Goal: Task Accomplishment & Management: Complete application form

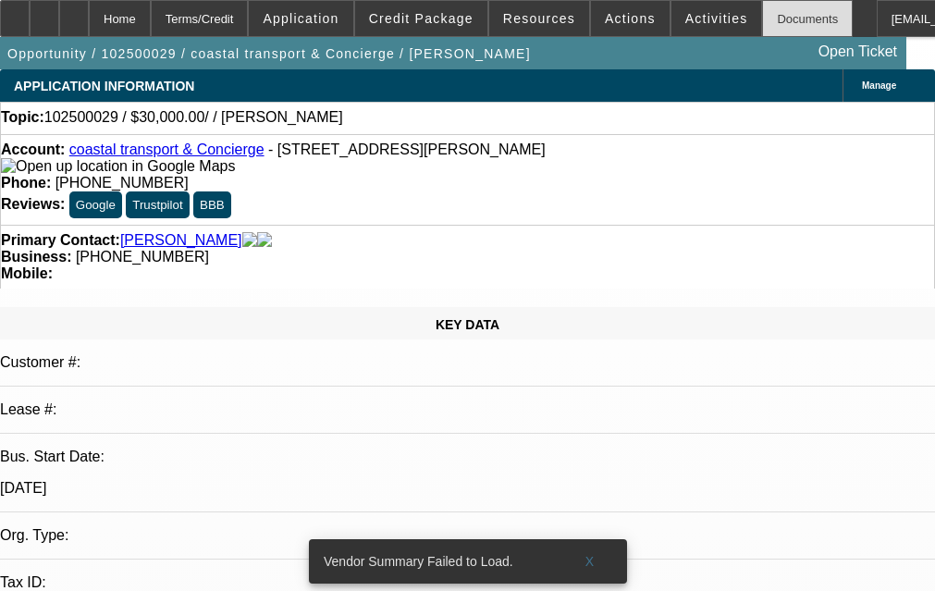
select select "0"
select select "2"
select select "0.1"
select select "1"
select select "2"
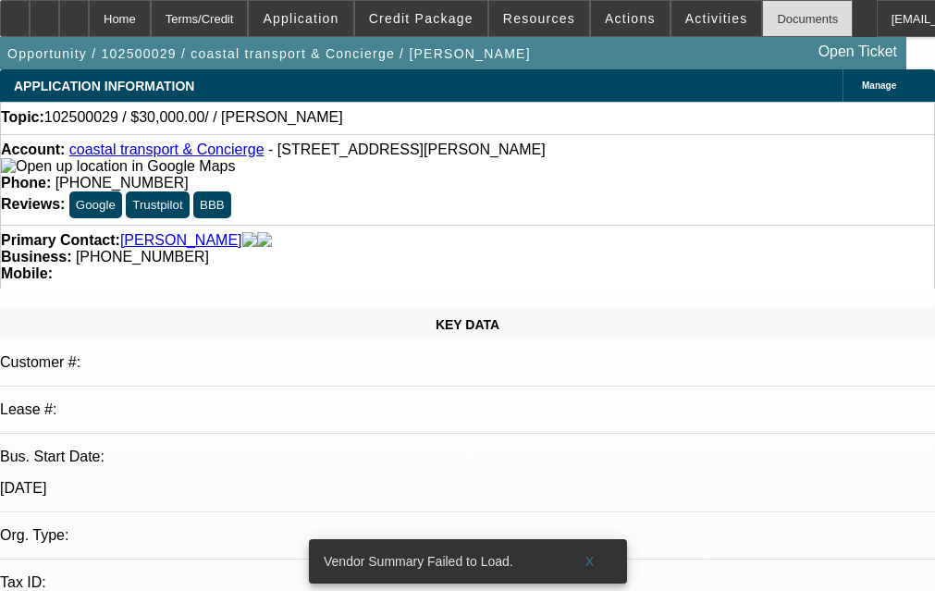
select select "4"
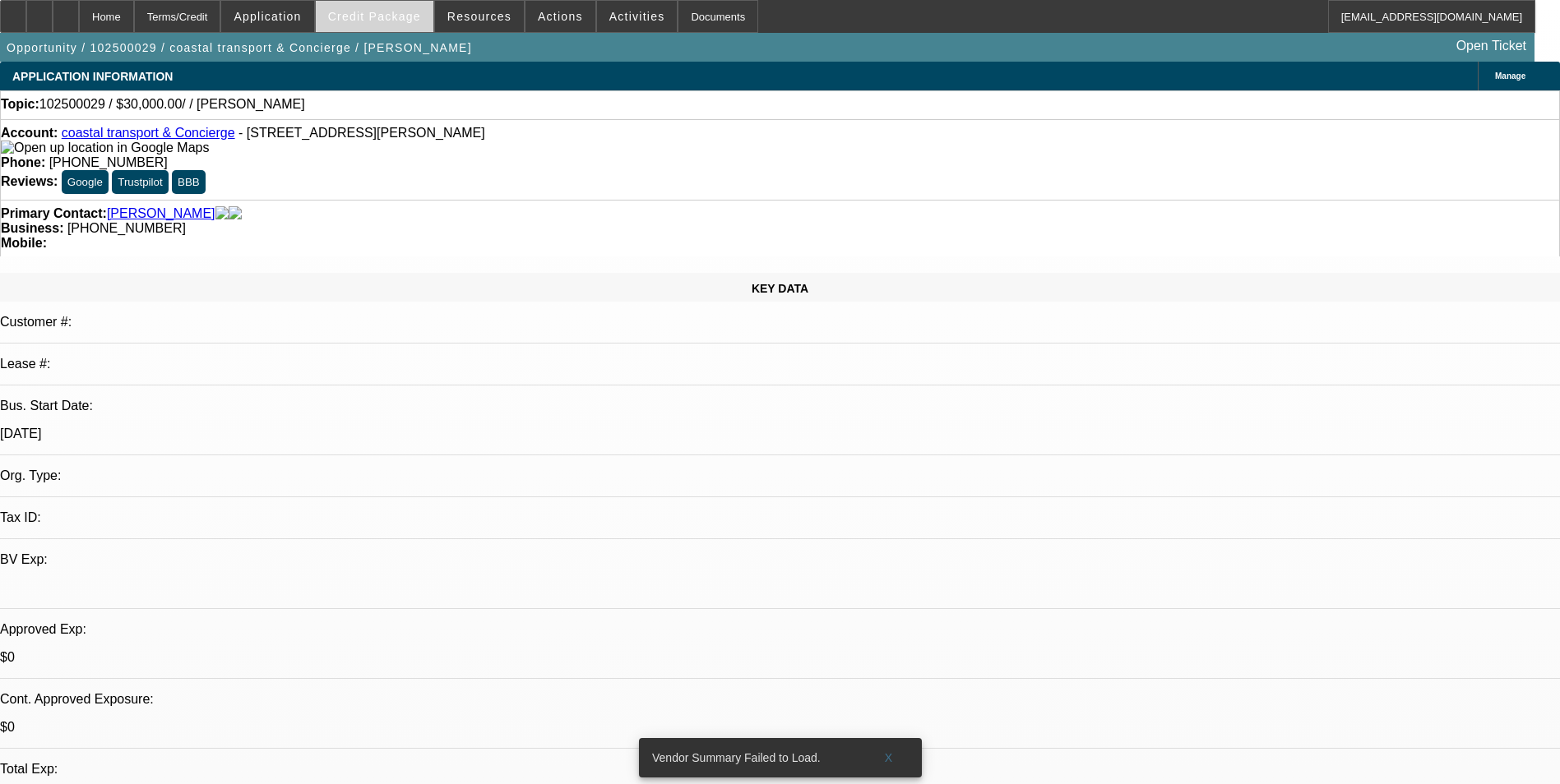
click at [414, 10] on span "Credit Package" at bounding box center [374, 16] width 93 height 13
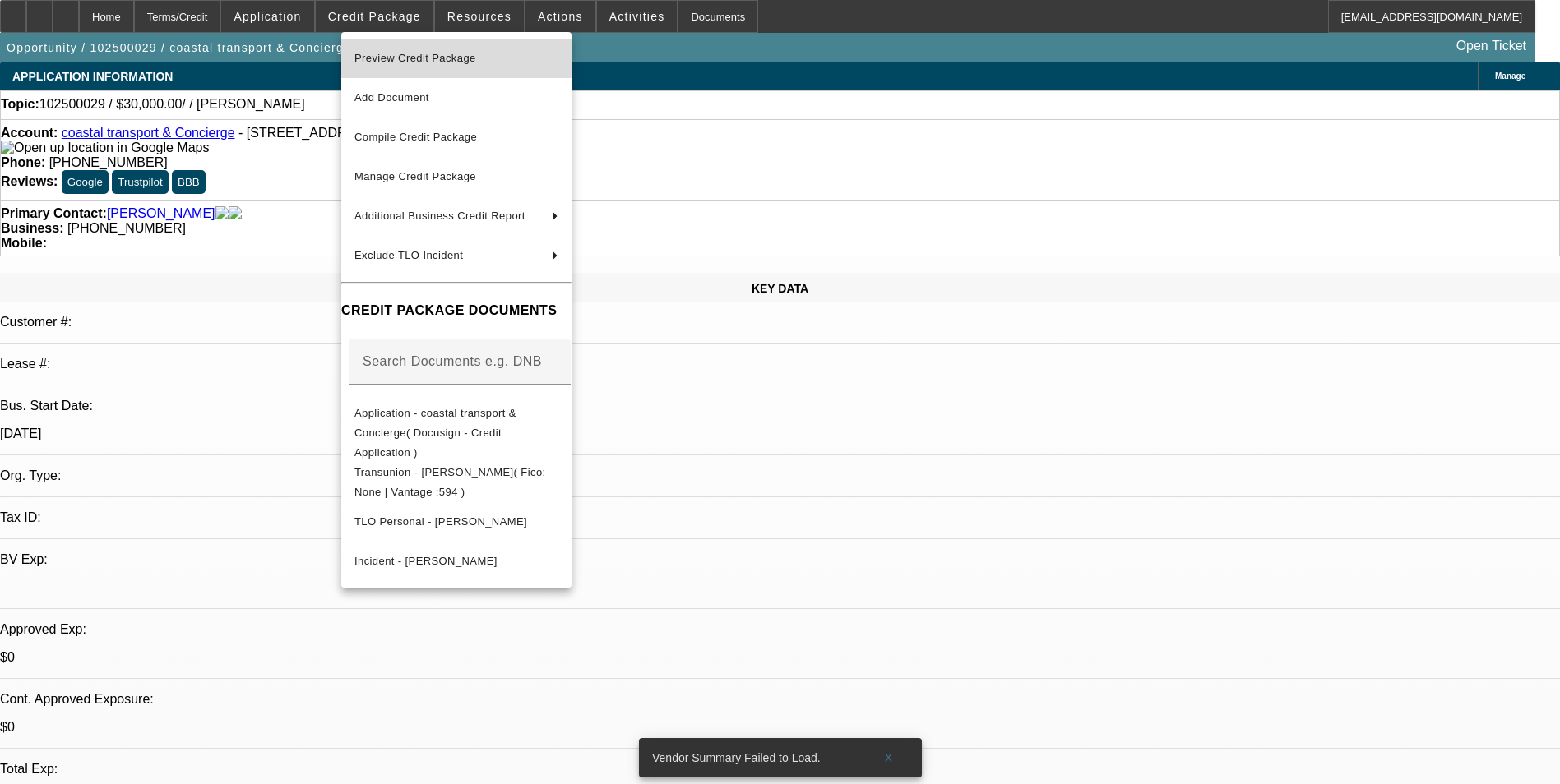
click at [424, 64] on span "Preview Credit Package" at bounding box center [456, 59] width 204 height 20
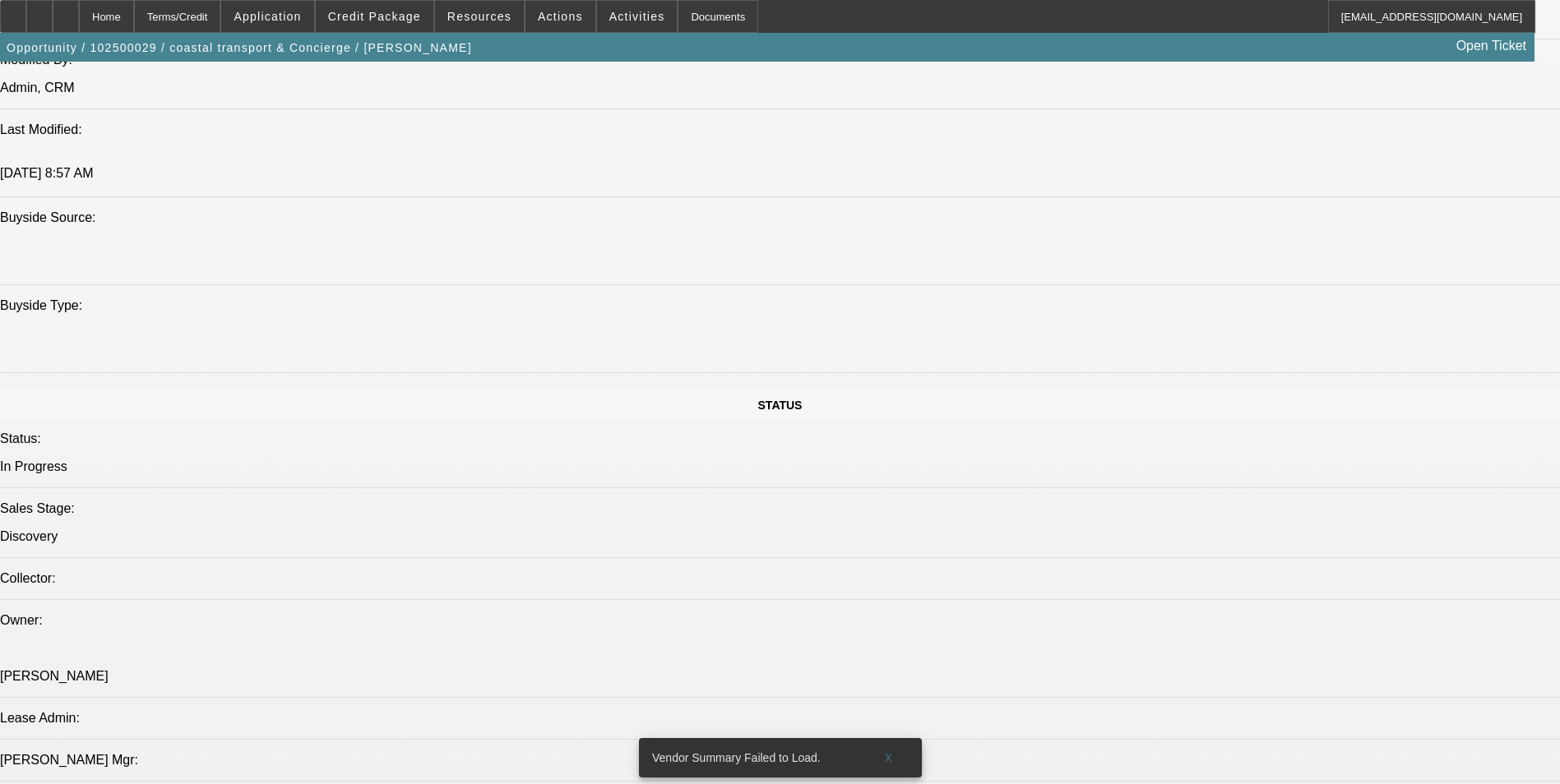
scroll to position [1726, 0]
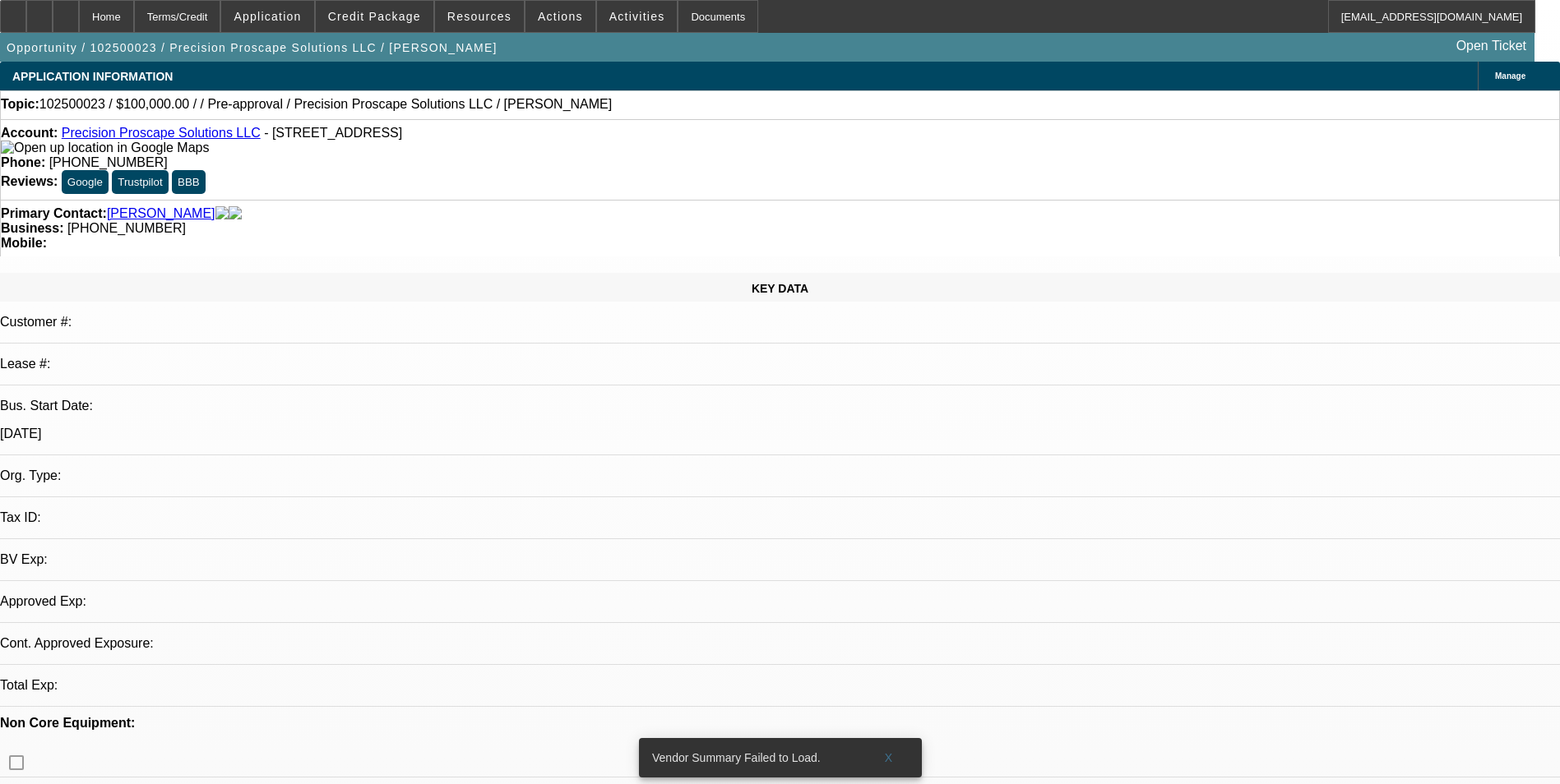
select select "0"
select select "2"
select select "0.1"
select select "4"
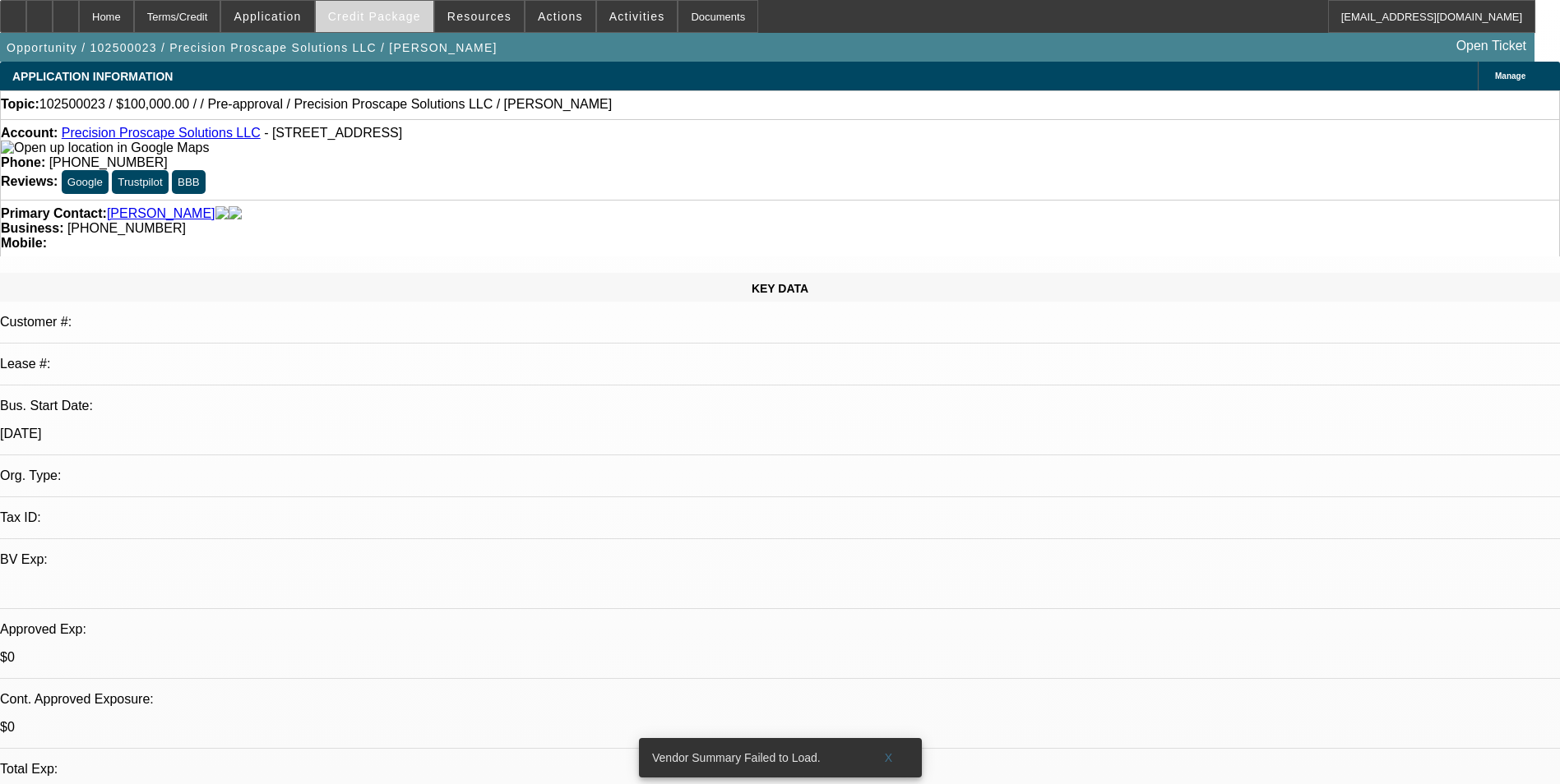
click at [388, 13] on span "Credit Package" at bounding box center [374, 16] width 93 height 13
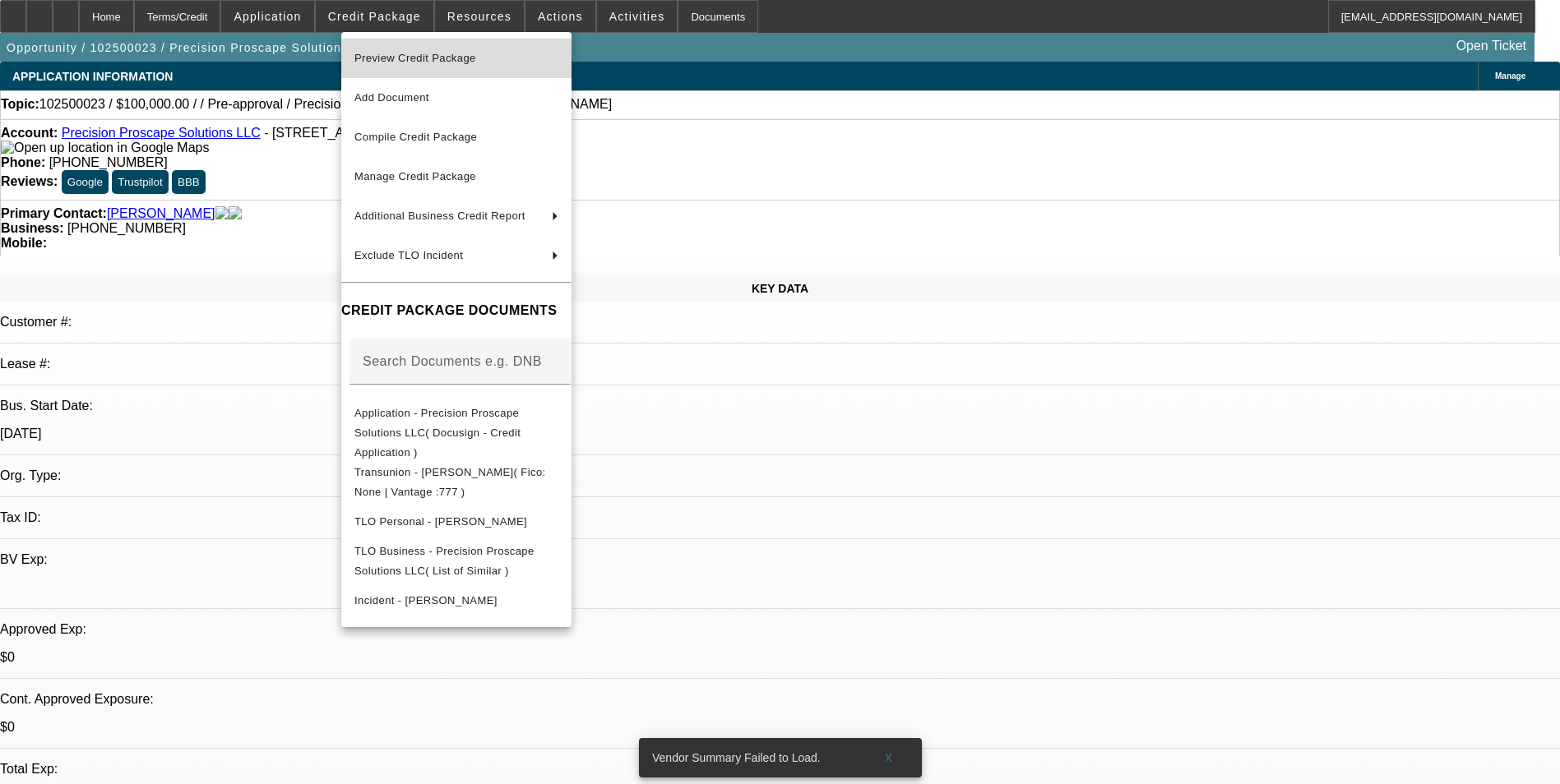
click at [396, 58] on span "Preview Credit Package" at bounding box center [415, 58] width 122 height 12
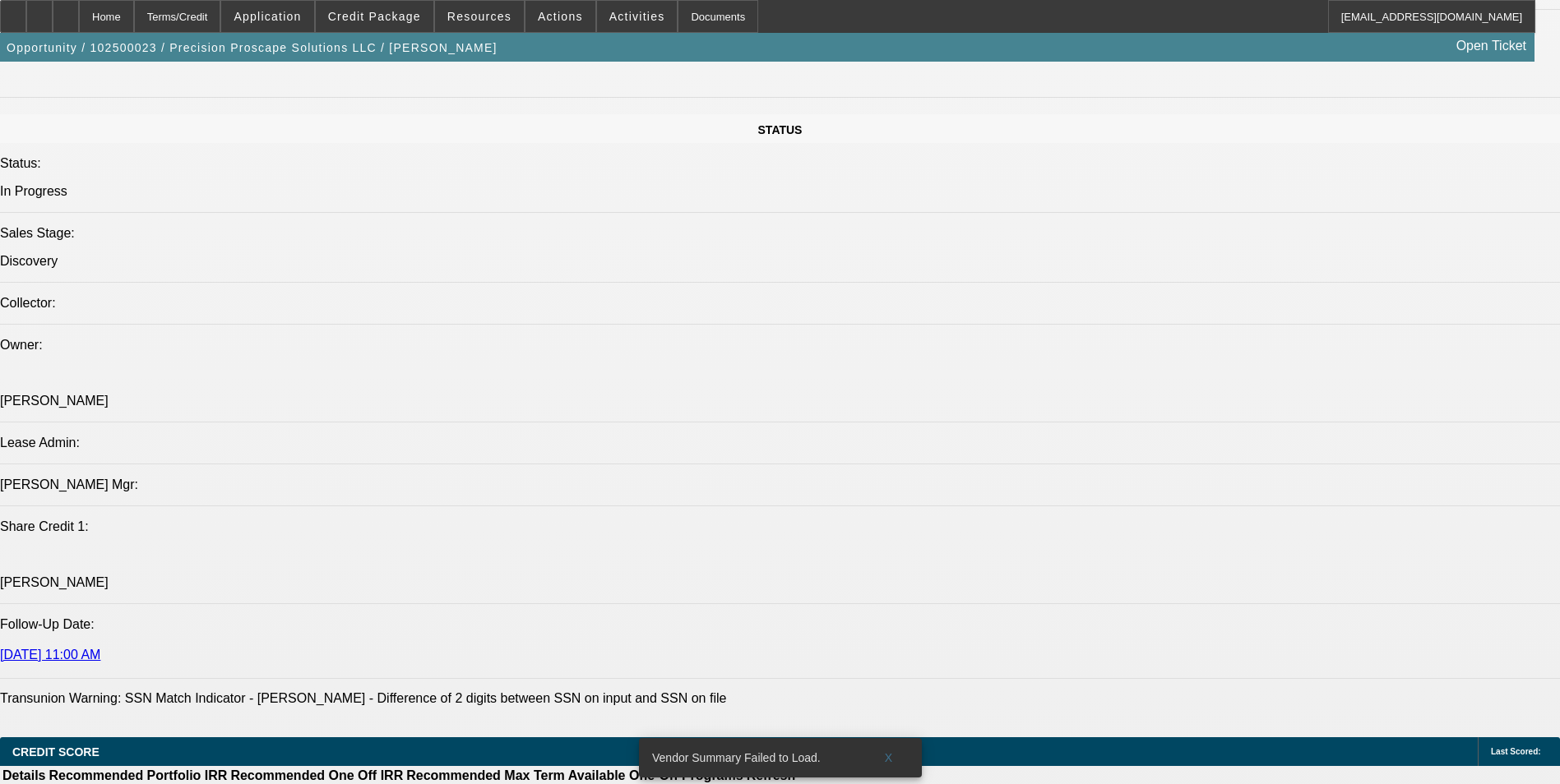
scroll to position [1973, 0]
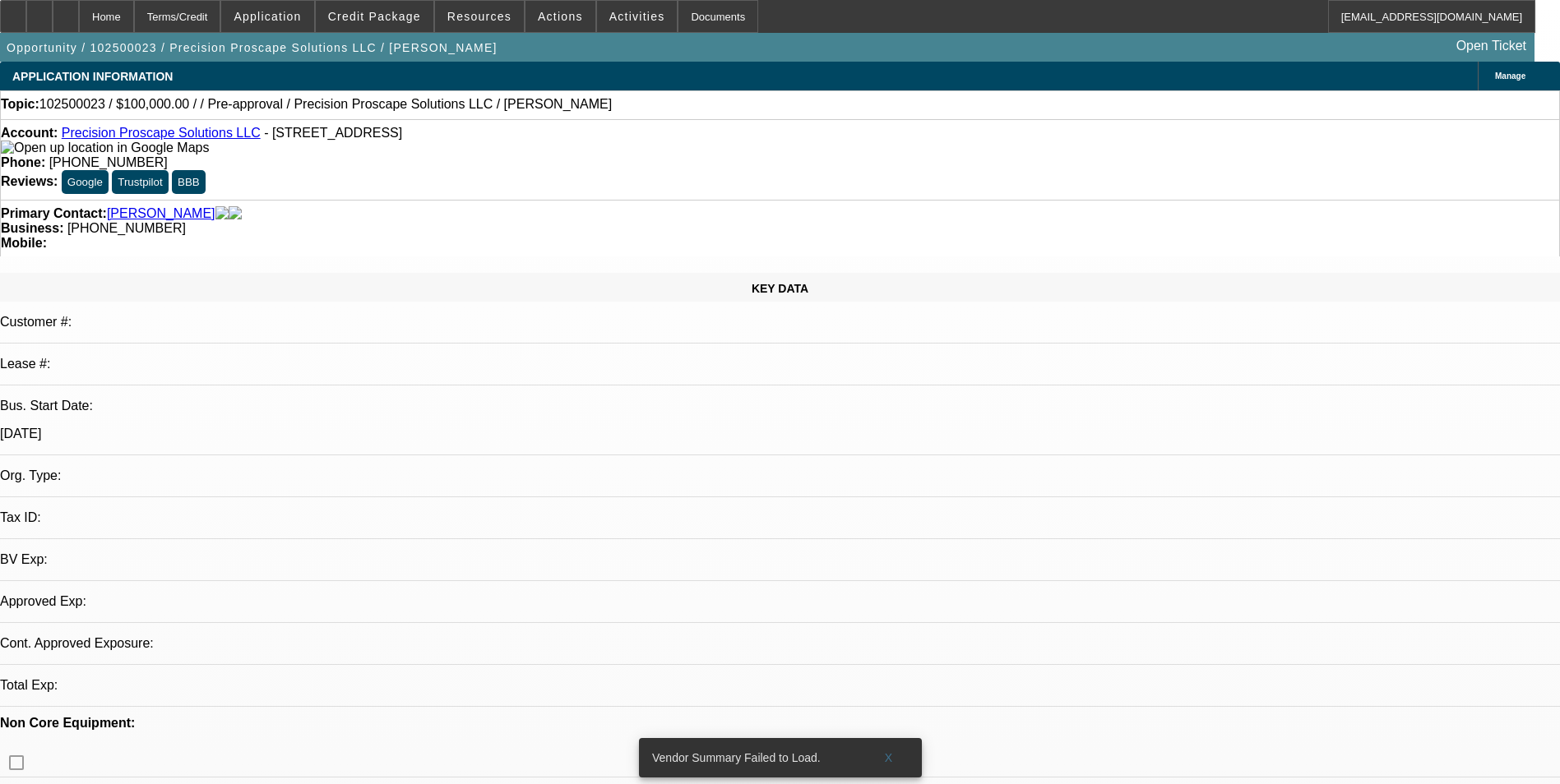
select select "0"
select select "2"
select select "0.1"
select select "4"
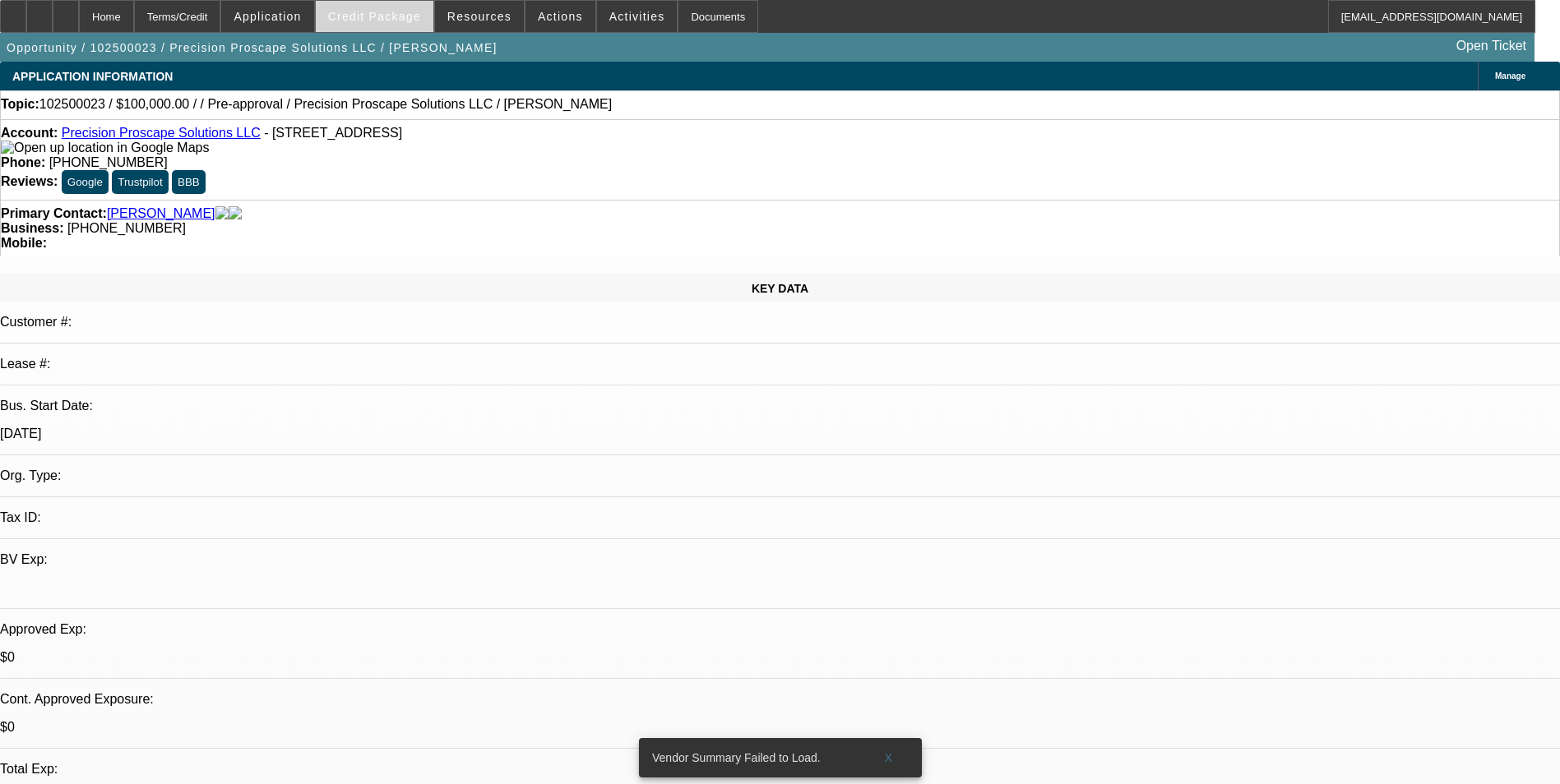
click at [401, 16] on span "Credit Package" at bounding box center [374, 16] width 93 height 13
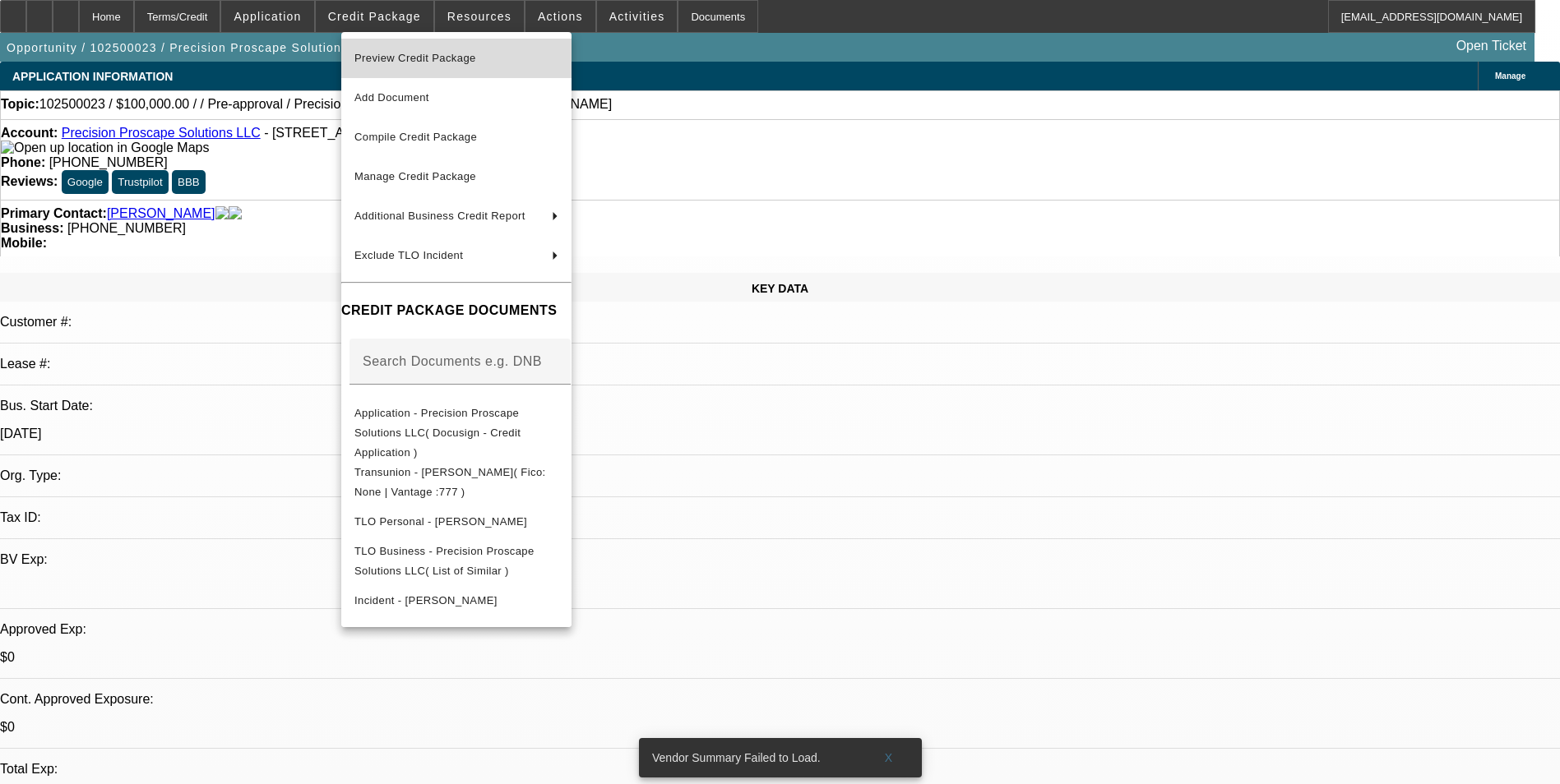
click at [423, 55] on span "Preview Credit Package" at bounding box center [415, 58] width 122 height 12
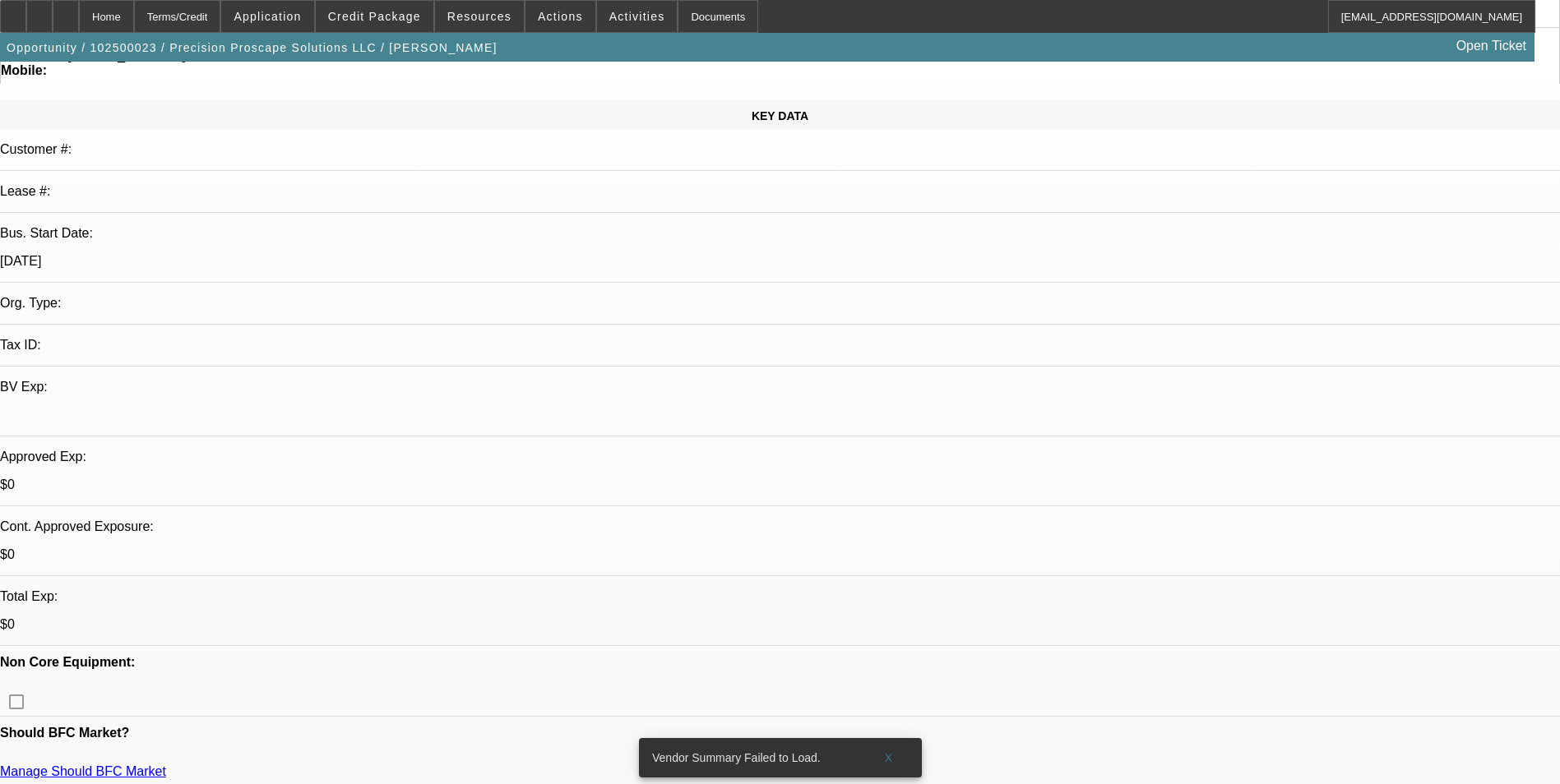
scroll to position [411, 0]
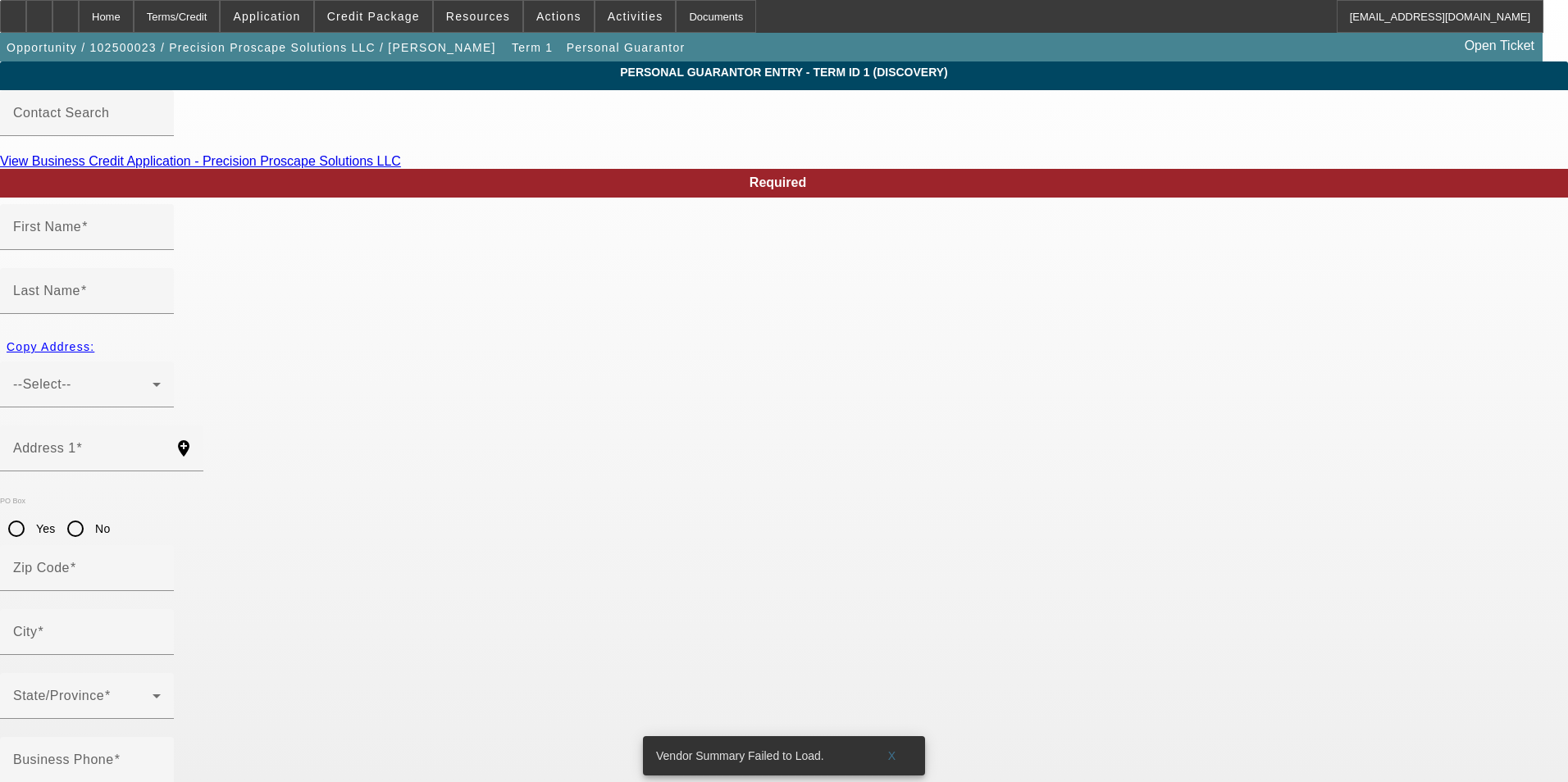
type input "Randell"
type input "Turner"
type input "11009 Northwest Player Drive"
radio input "true"
type input "64152"
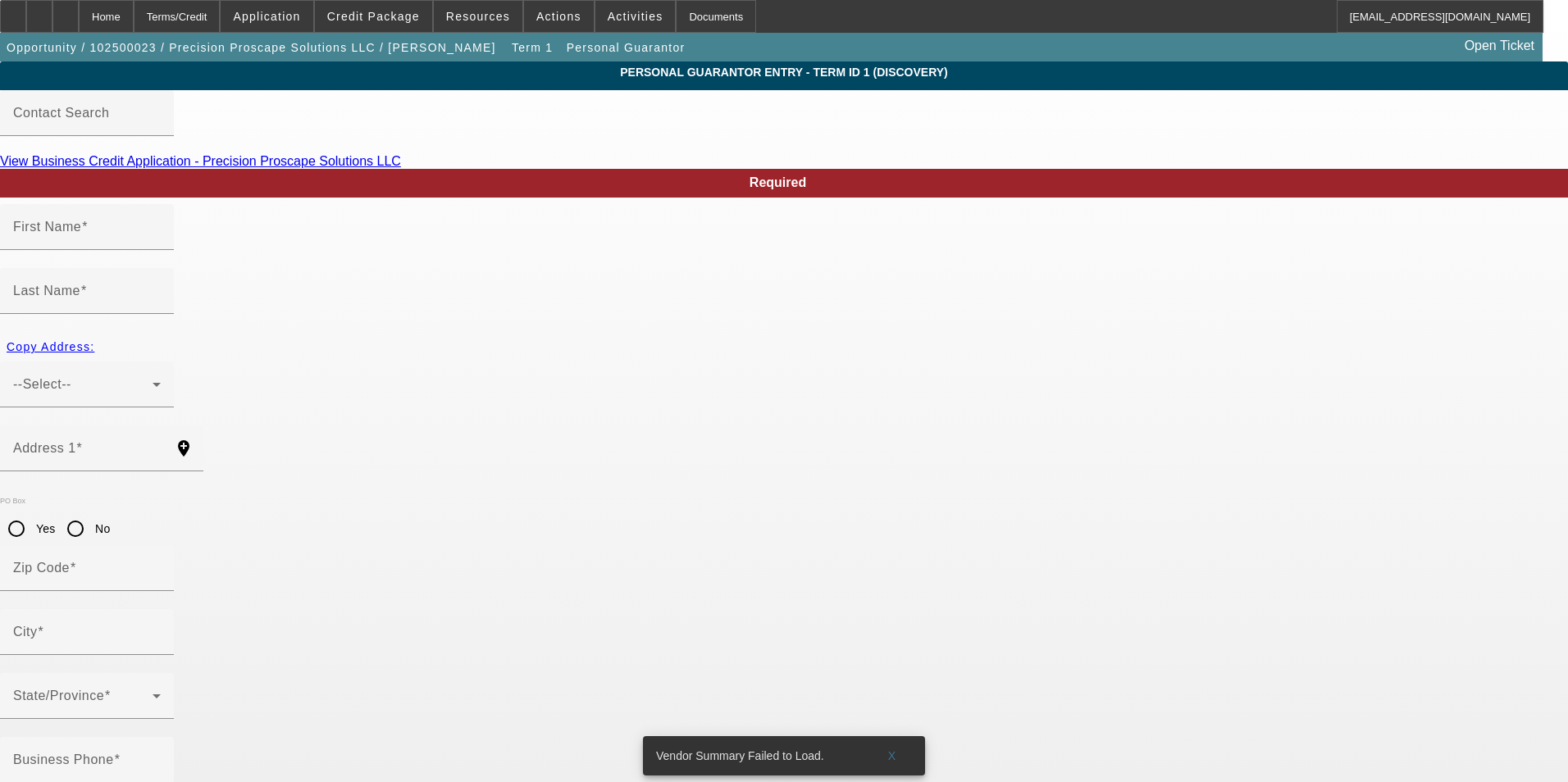
type input "Kansas City"
type input "(816) 532-0494"
type input "100"
type input "495-80-8215"
type input "dusteruxpin@icloud.com"
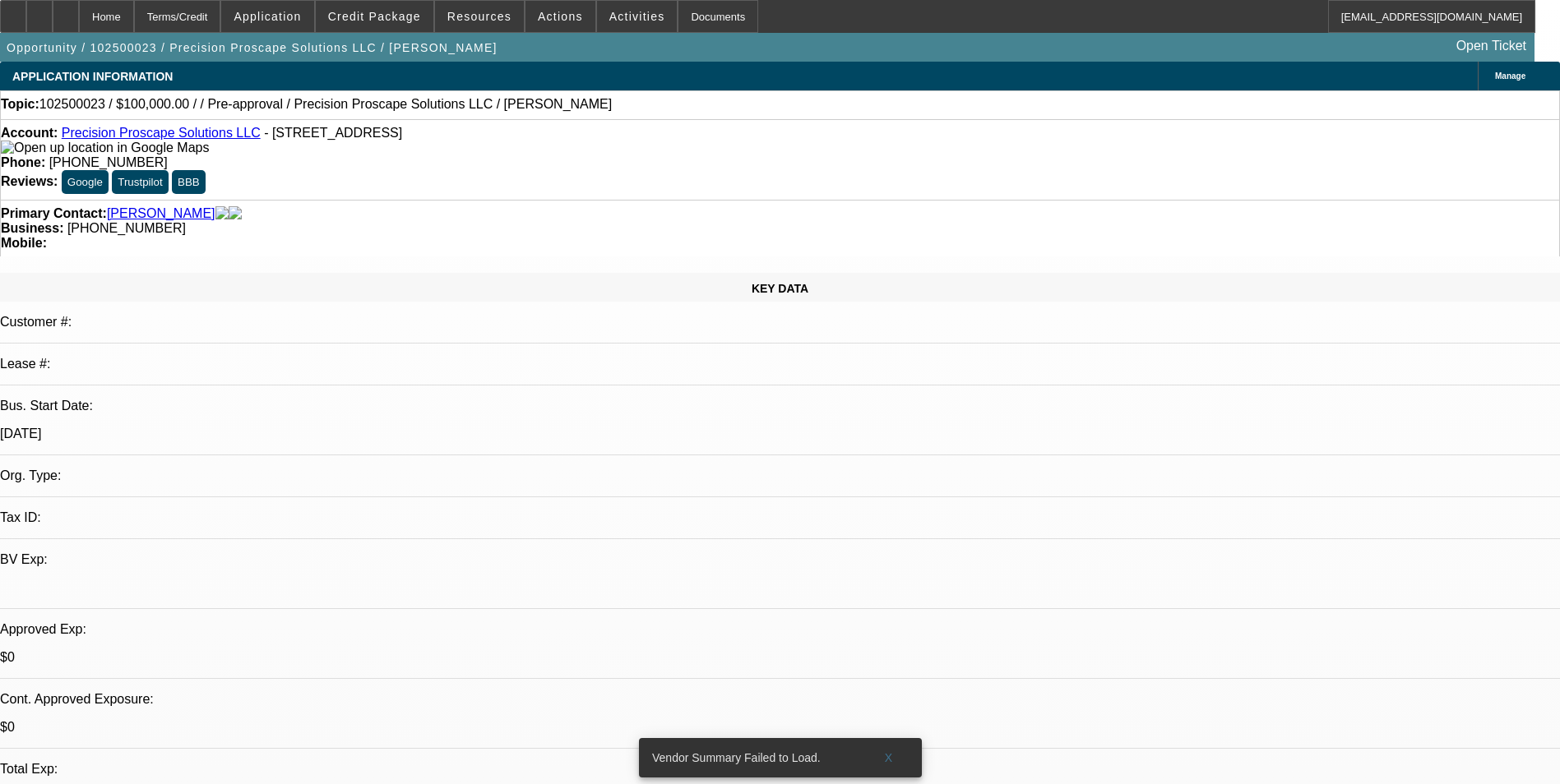
select select "0"
select select "2"
select select "0.1"
select select "1"
select select "2"
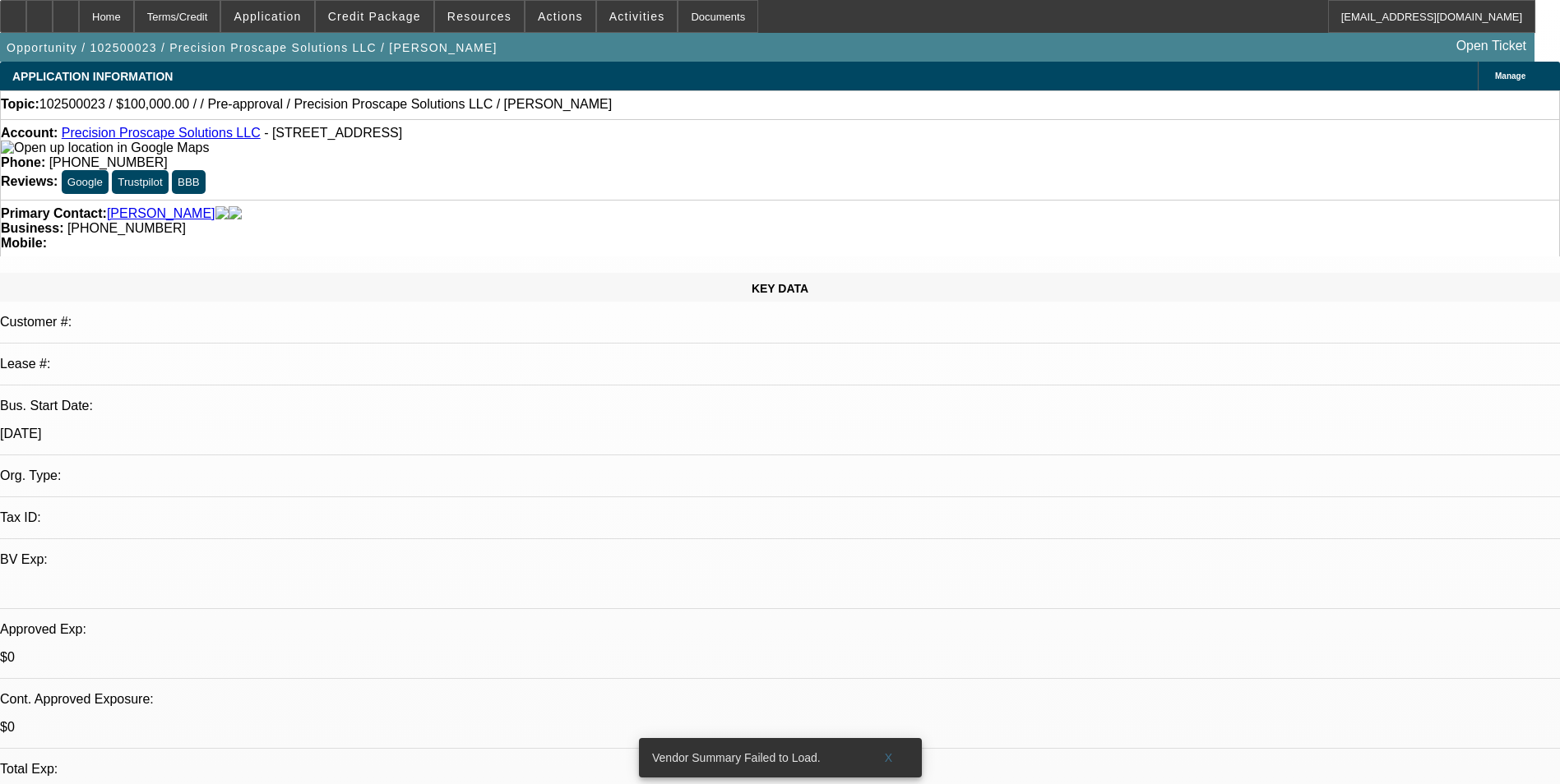
select select "4"
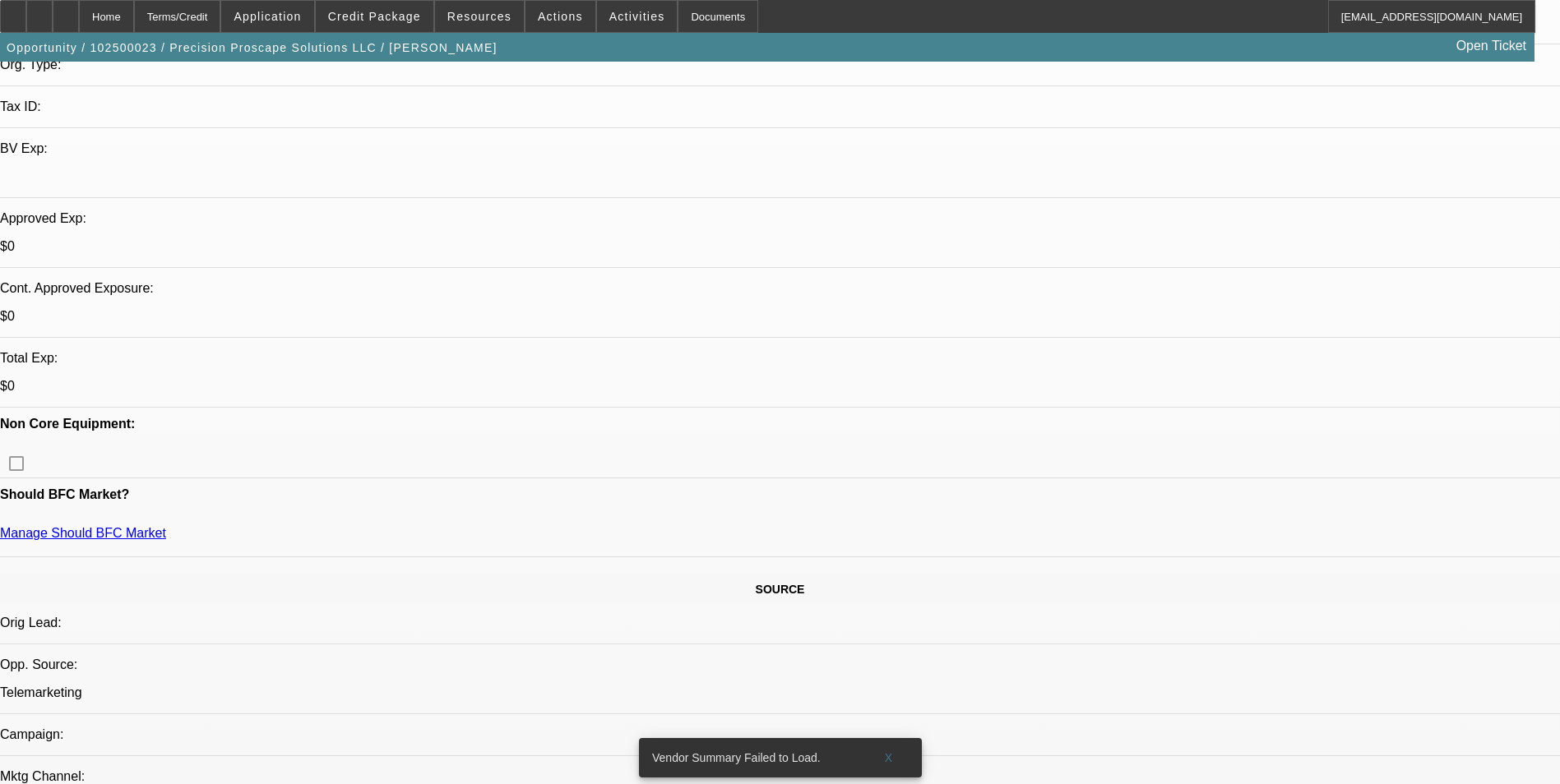
drag, startPoint x: 691, startPoint y: 148, endPoint x: 14, endPoint y: 156, distance: 677.0
drag, startPoint x: 14, startPoint y: 156, endPoint x: 87, endPoint y: 152, distance: 73.1
copy div "Transunion Warning: SSN Match Indicator - Turner, Randell - Difference of 2 dig…"
click at [27, 26] on div at bounding box center [13, 16] width 27 height 33
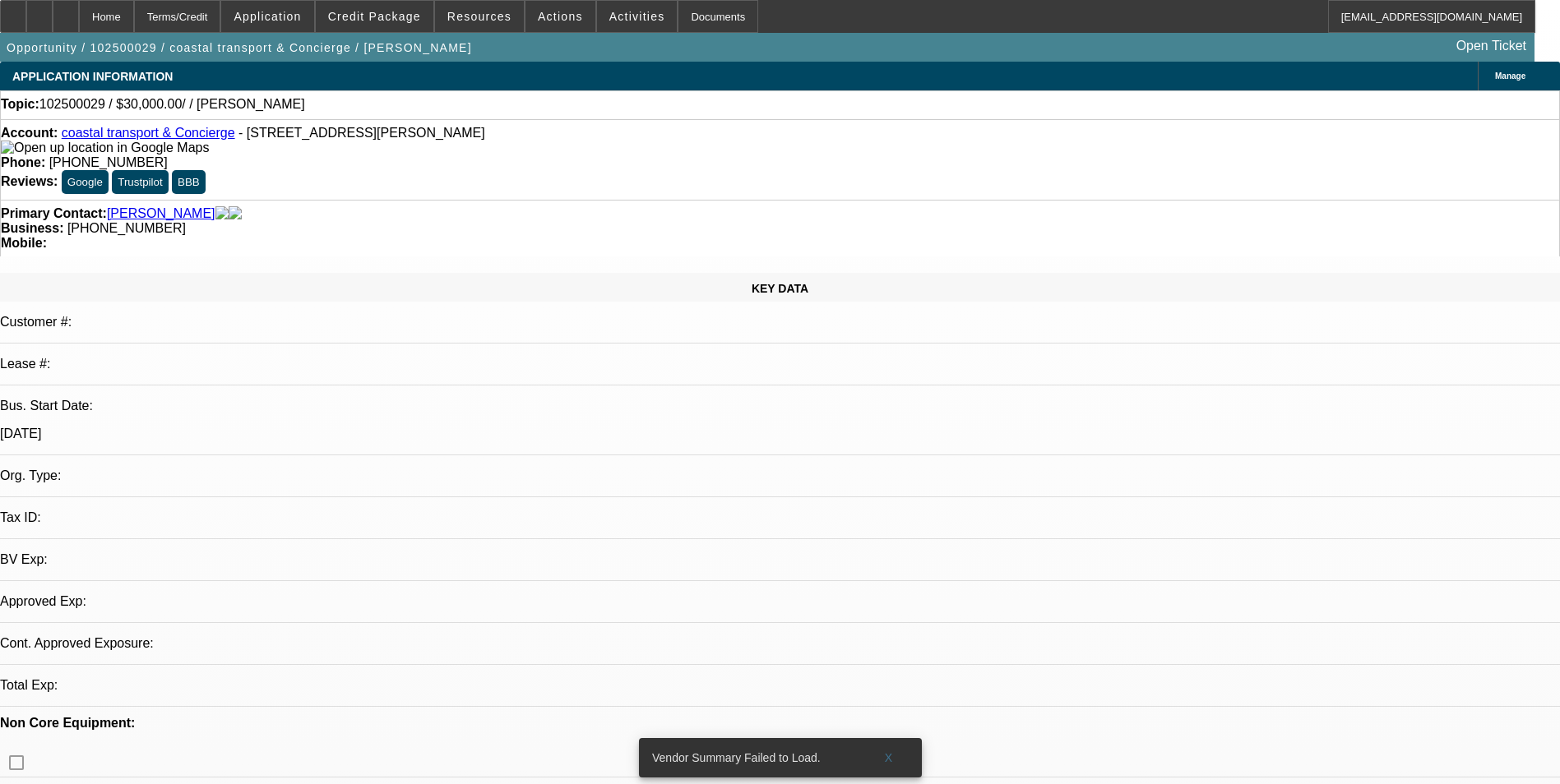
select select "0"
select select "2"
select select "0.1"
select select "4"
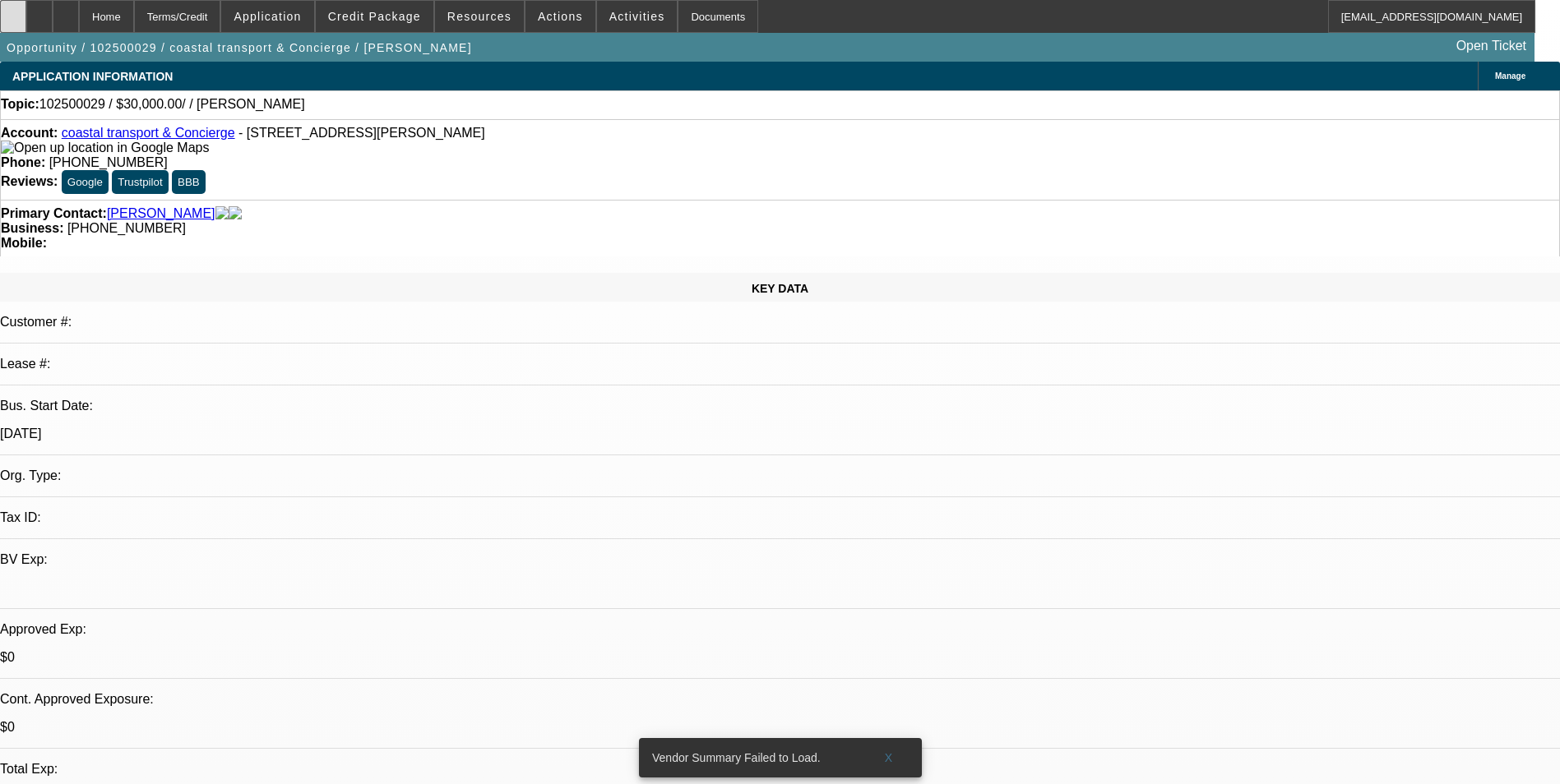
click at [13, 11] on icon at bounding box center [13, 11] width 0 height 0
click at [397, 16] on span "Credit Package" at bounding box center [374, 16] width 93 height 13
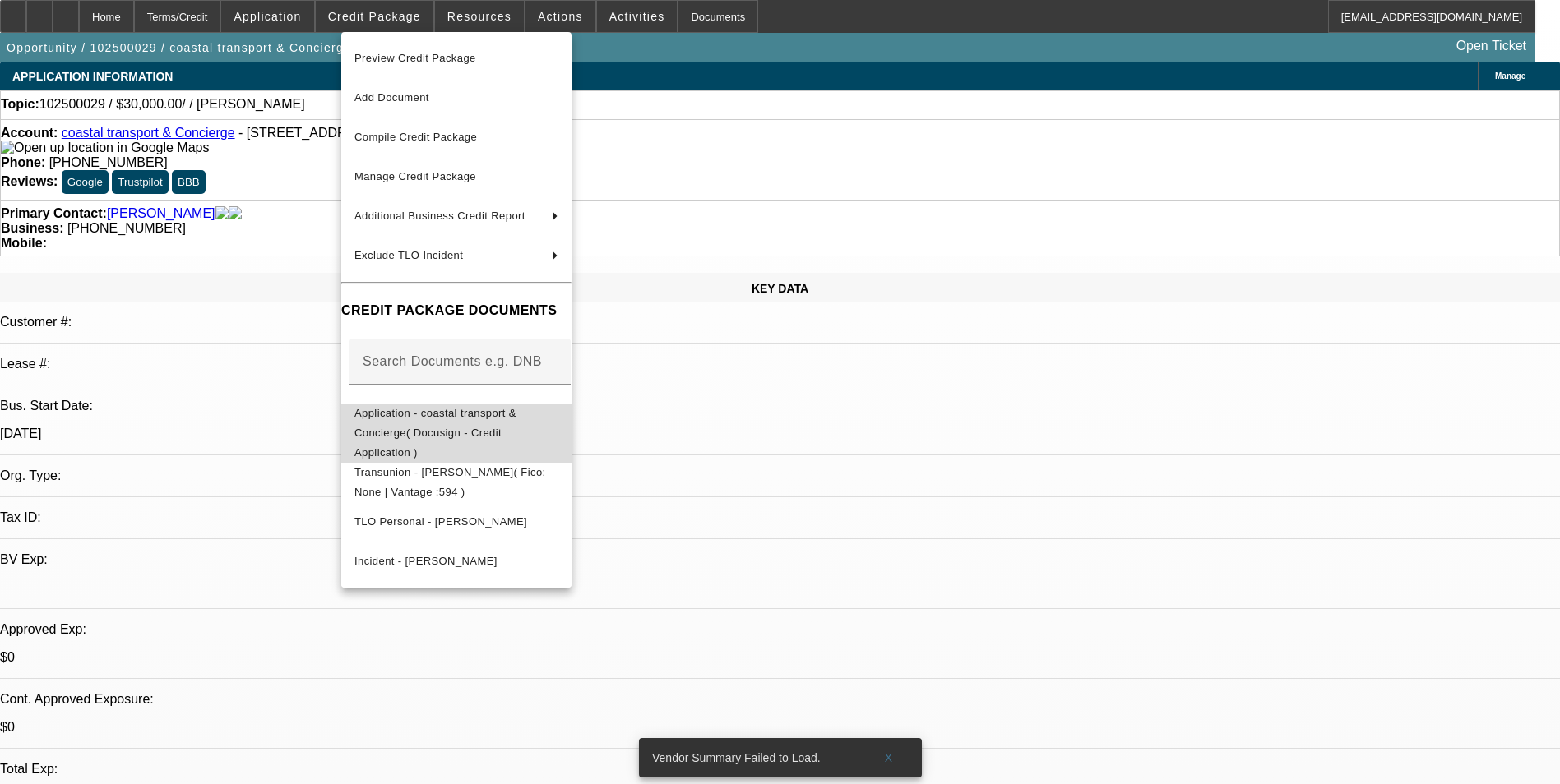
click at [496, 413] on span "Application - coastal transport & Concierge( Docusign - Credit Application )" at bounding box center [436, 433] width 162 height 52
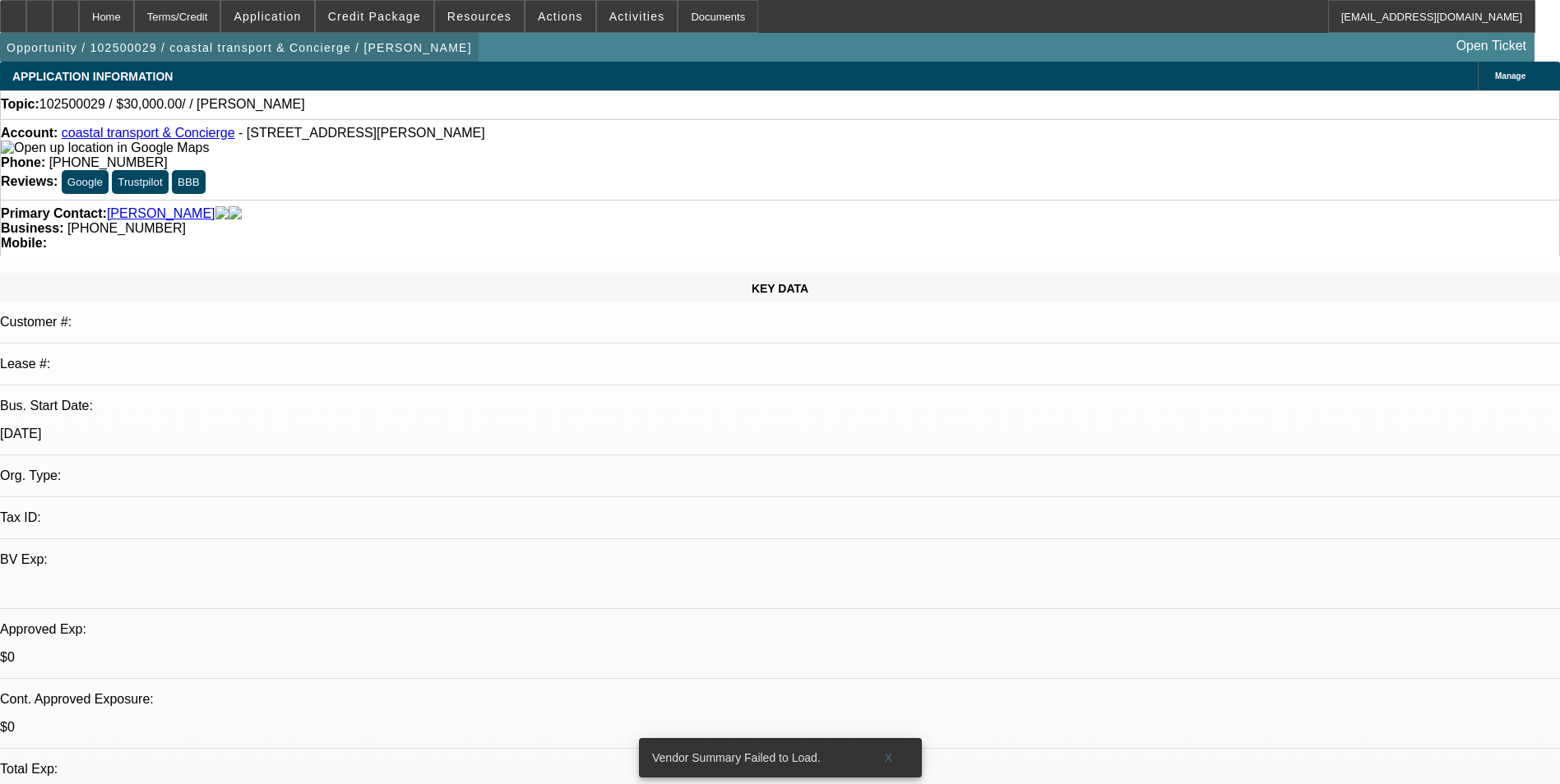
click at [366, 36] on span "button" at bounding box center [239, 47] width 478 height 39
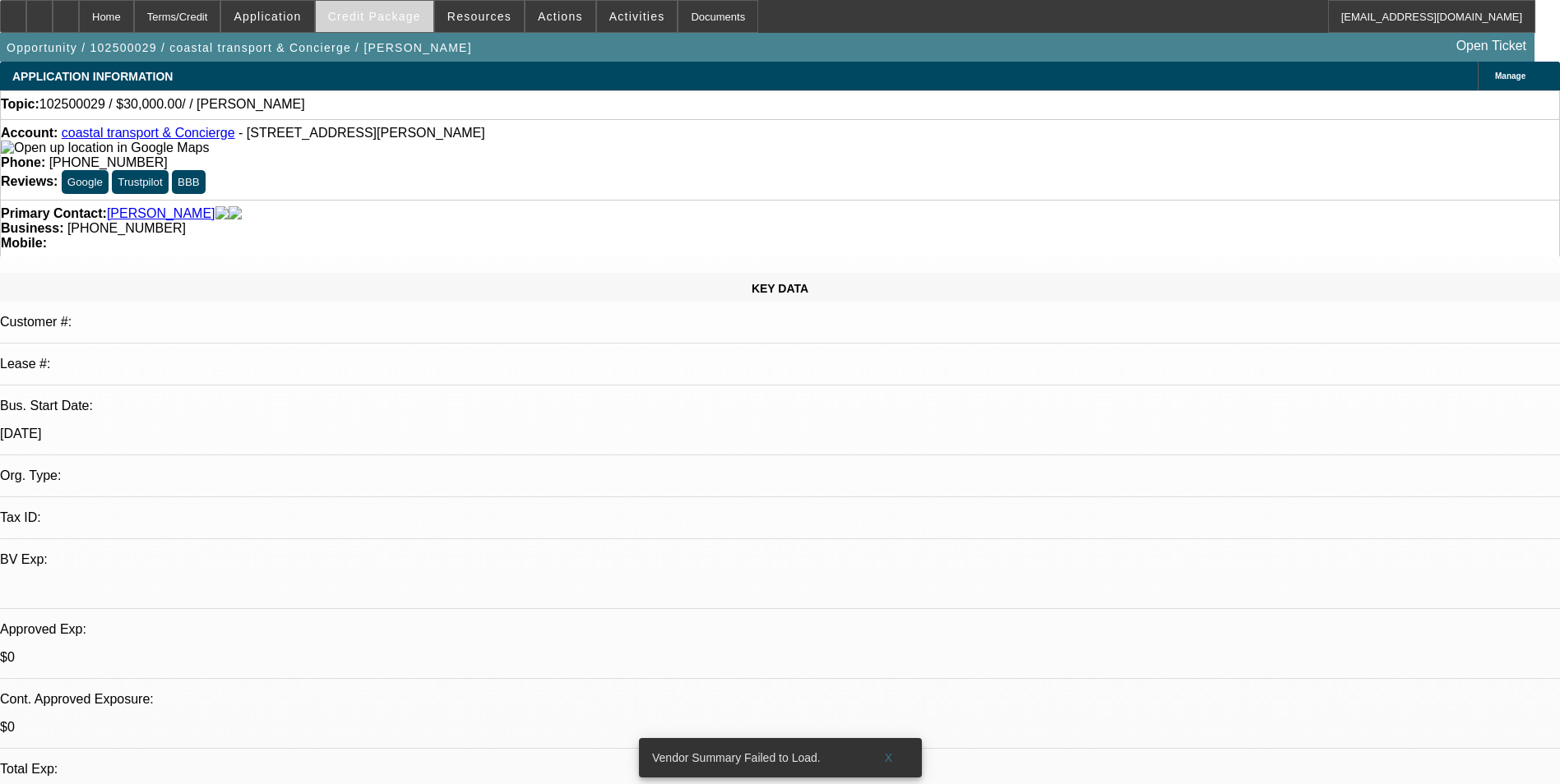
click at [366, 26] on span at bounding box center [374, 16] width 117 height 39
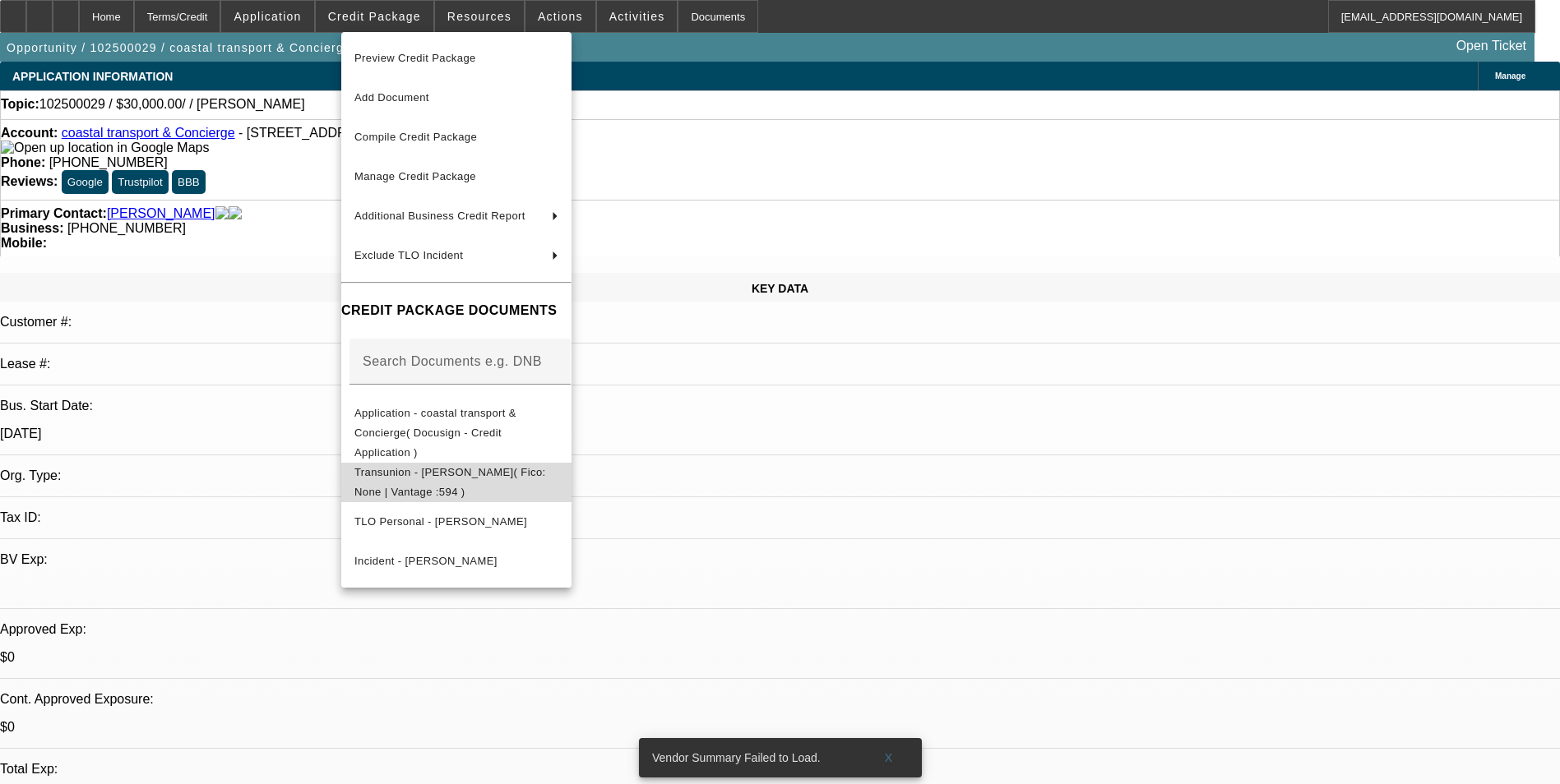
click at [425, 466] on span "Transunion - Ramirez, Anthony( Fico: None | Vantage :594 )" at bounding box center [451, 482] width 192 height 32
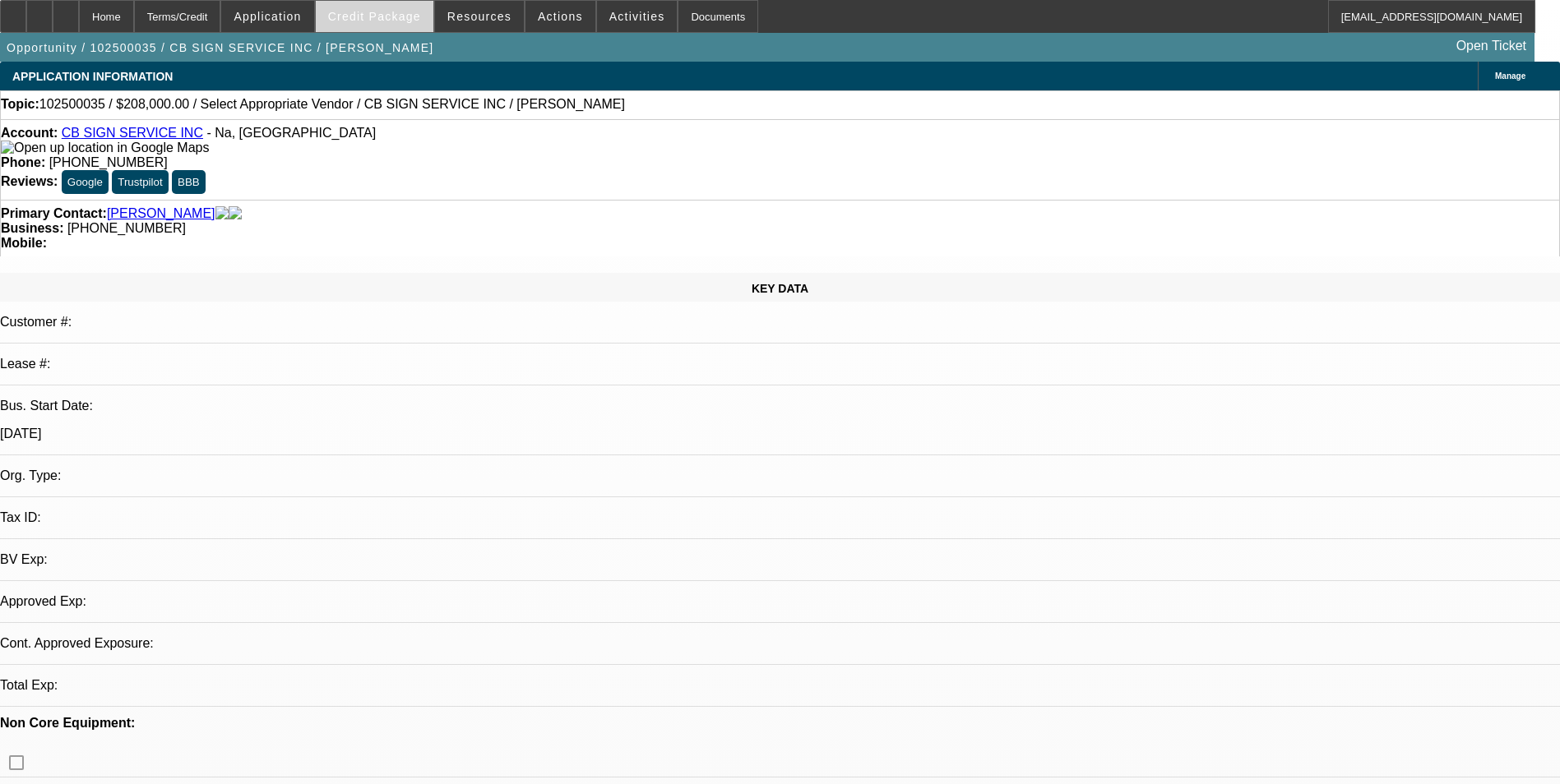
select select "0"
select select "2"
select select "0.1"
select select "4"
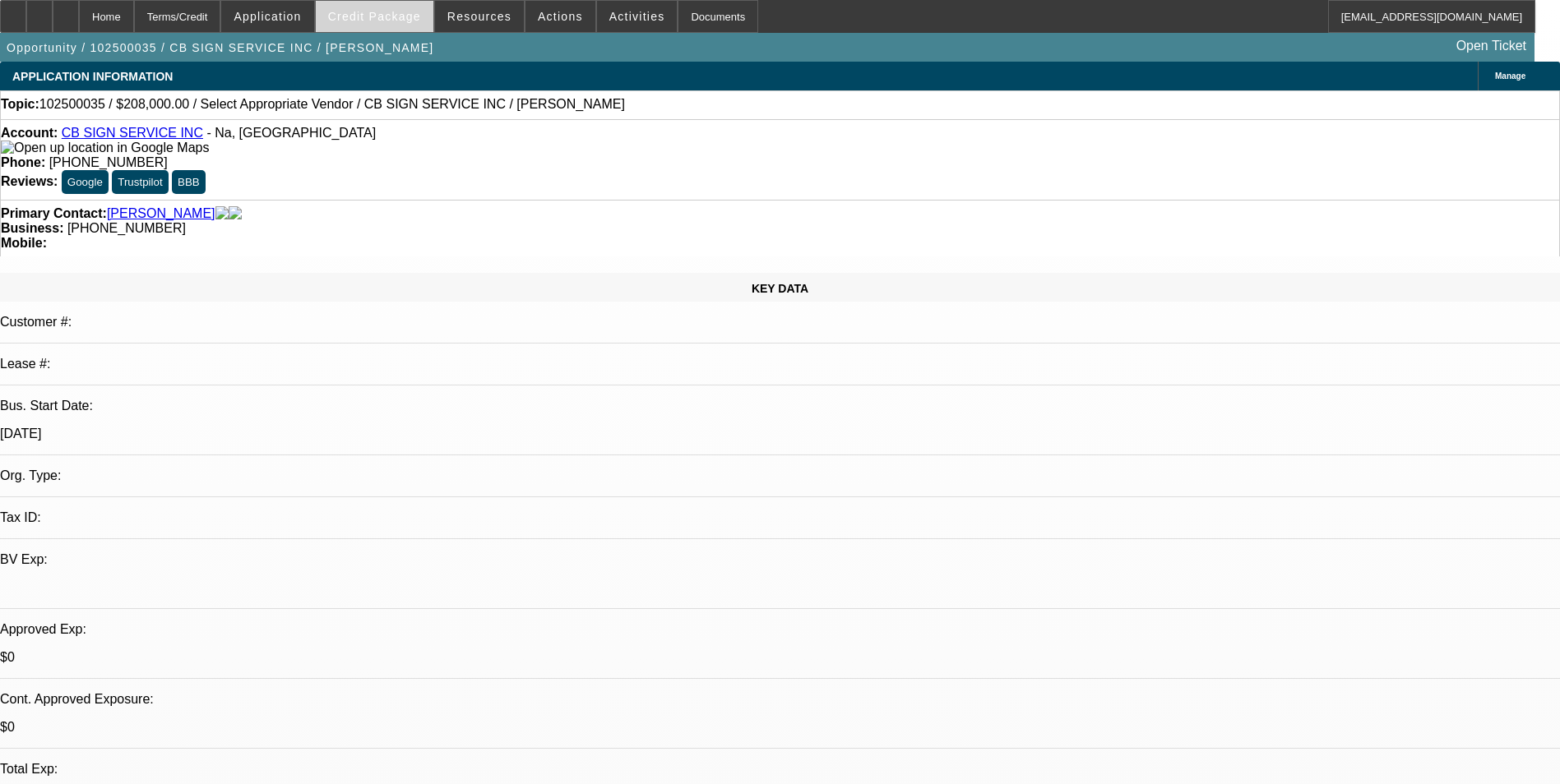
click at [388, 14] on span "Credit Package" at bounding box center [374, 16] width 93 height 13
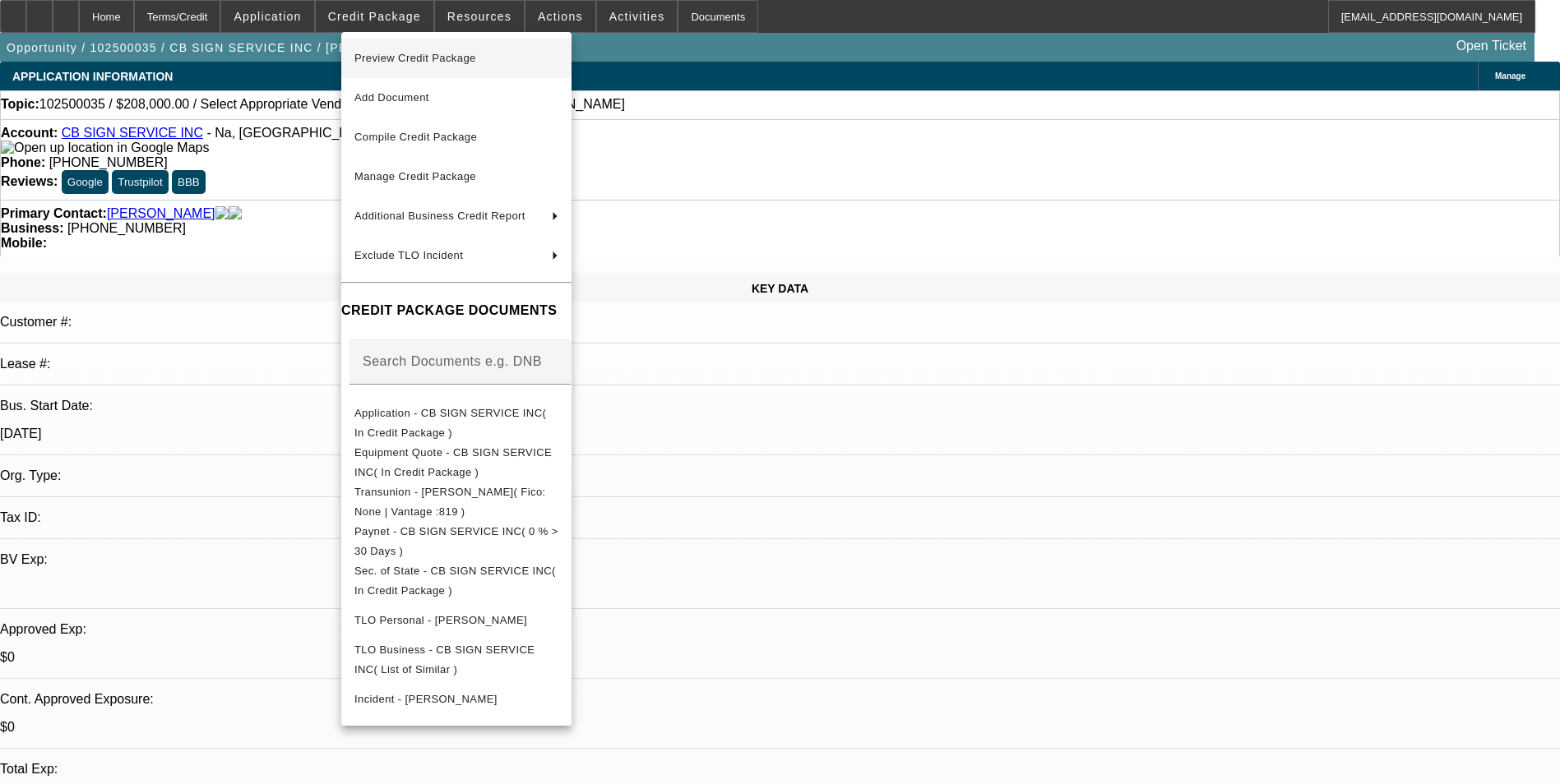
click at [410, 60] on span "Preview Credit Package" at bounding box center [415, 58] width 122 height 12
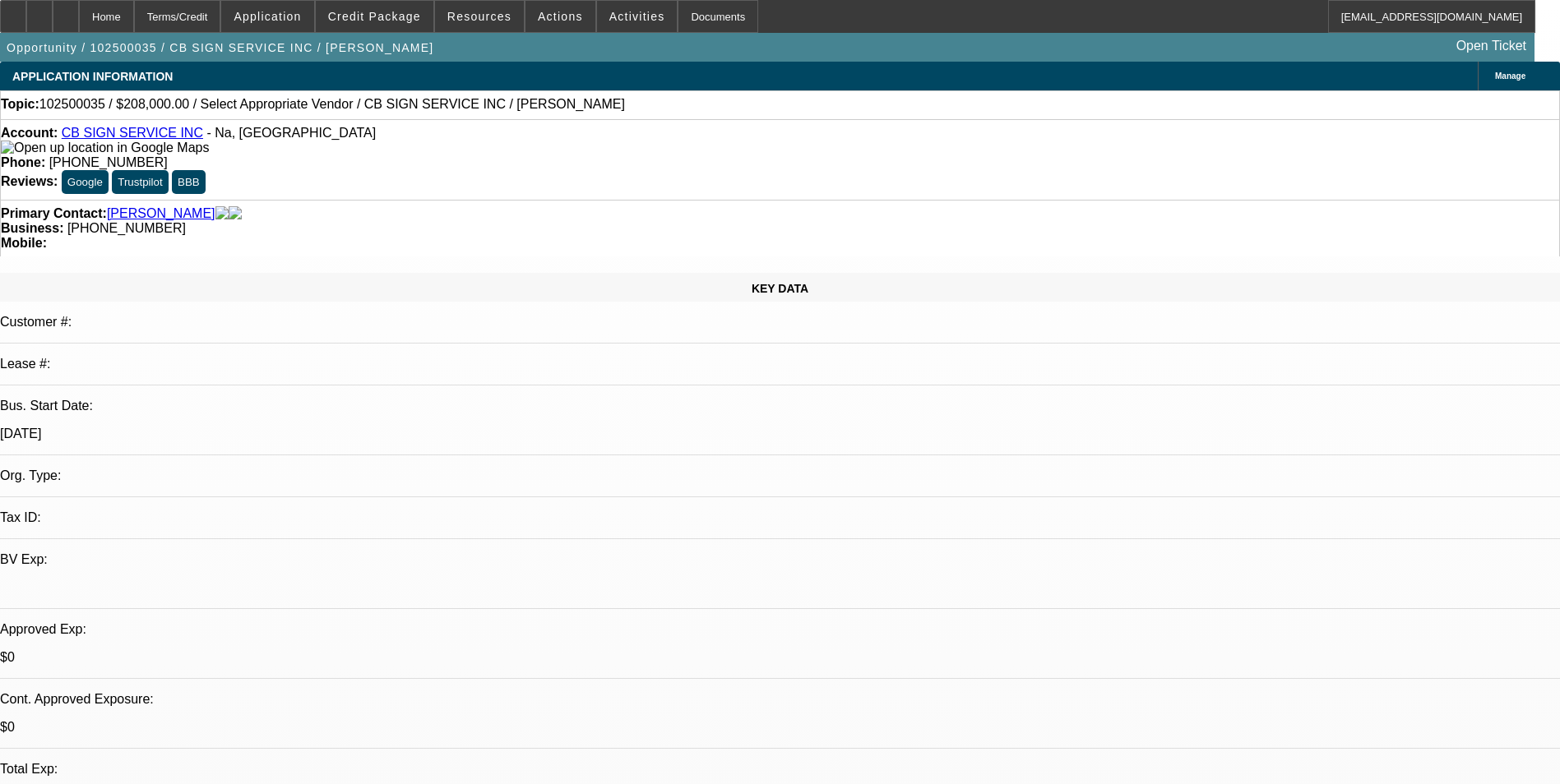
select select "0"
select select "2"
select select "0.1"
select select "1"
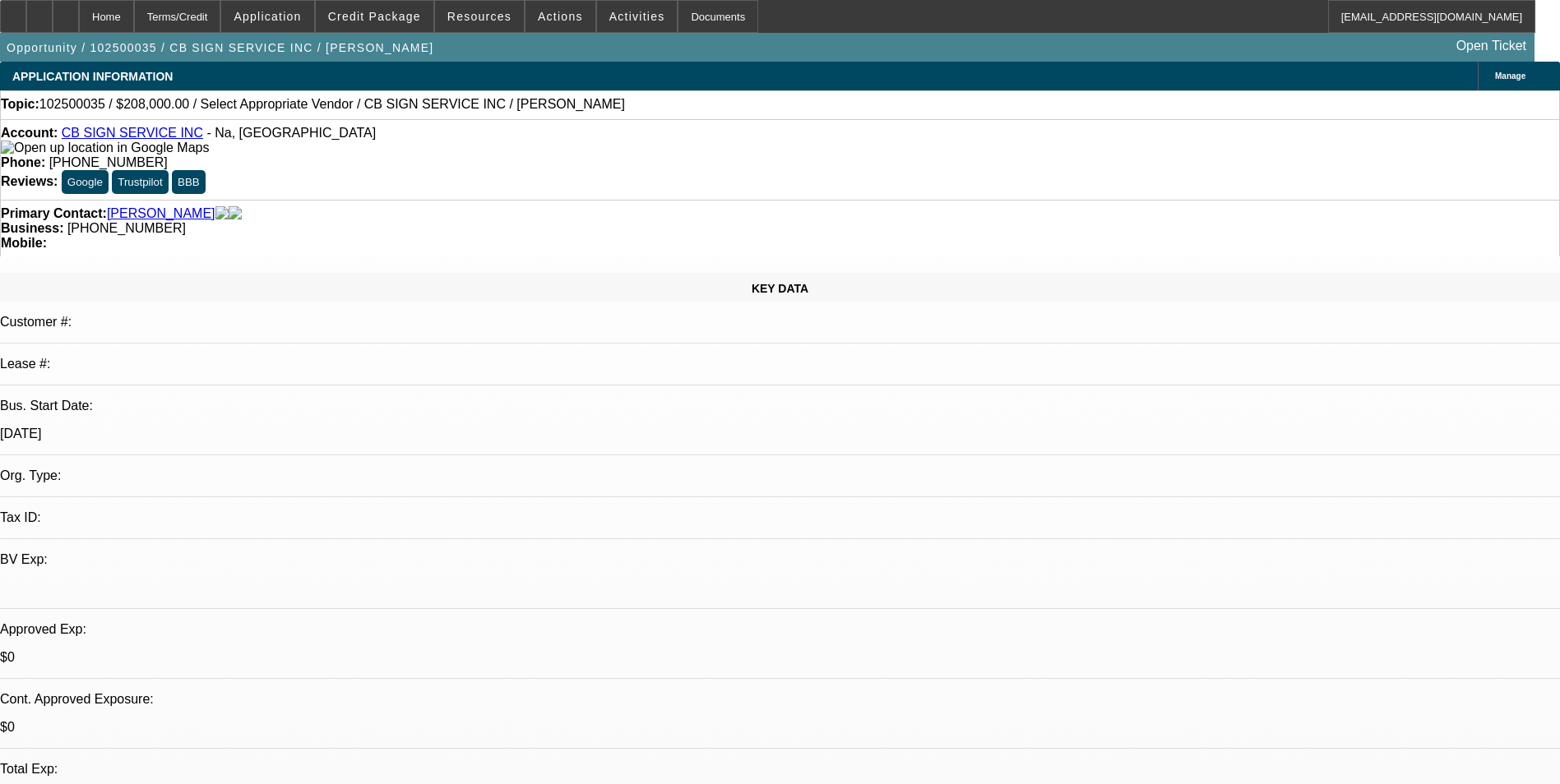
select select "2"
select select "4"
click at [609, 15] on span "Activities" at bounding box center [636, 16] width 56 height 13
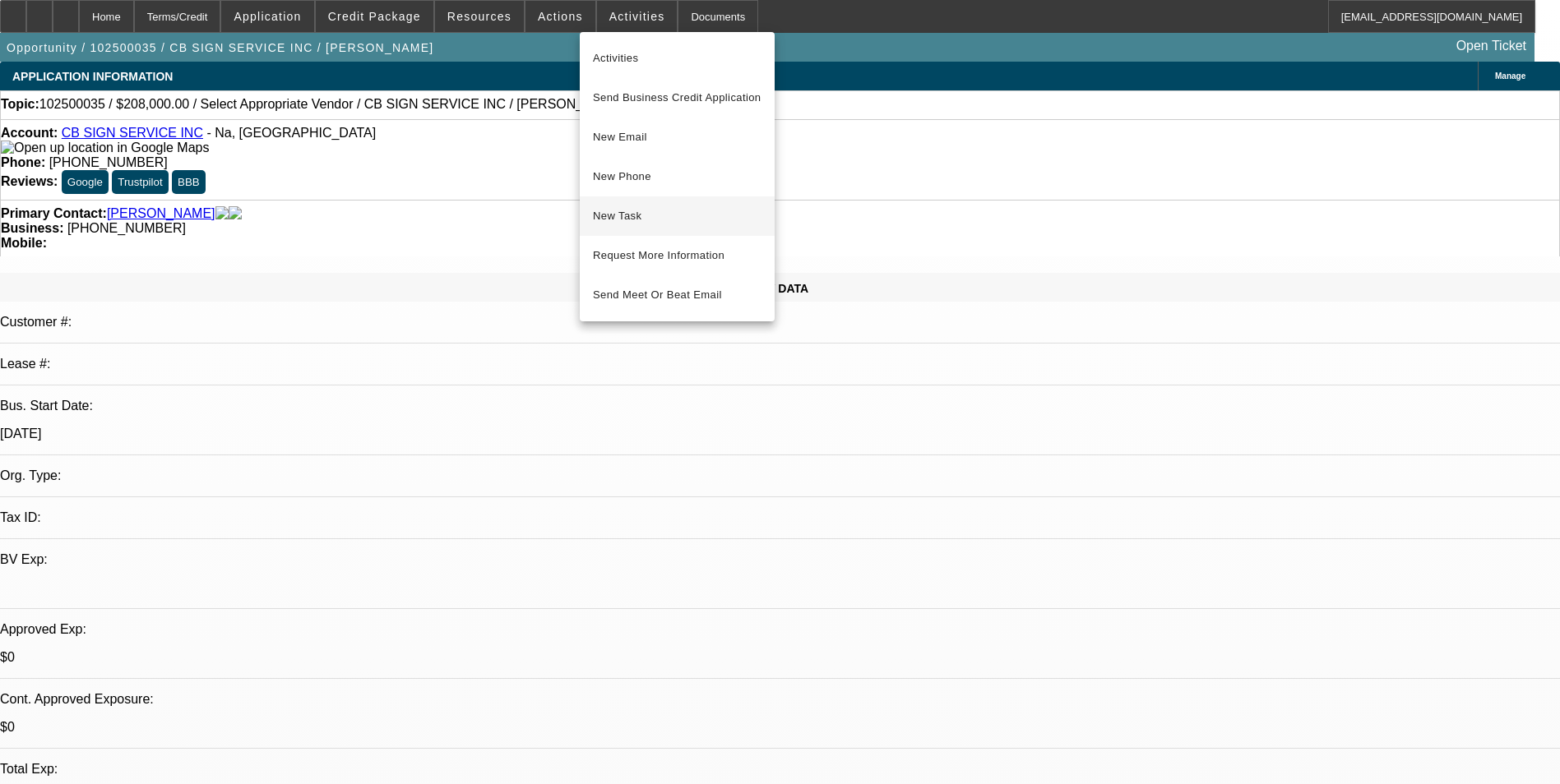
click at [629, 217] on span "New Task" at bounding box center [677, 216] width 169 height 20
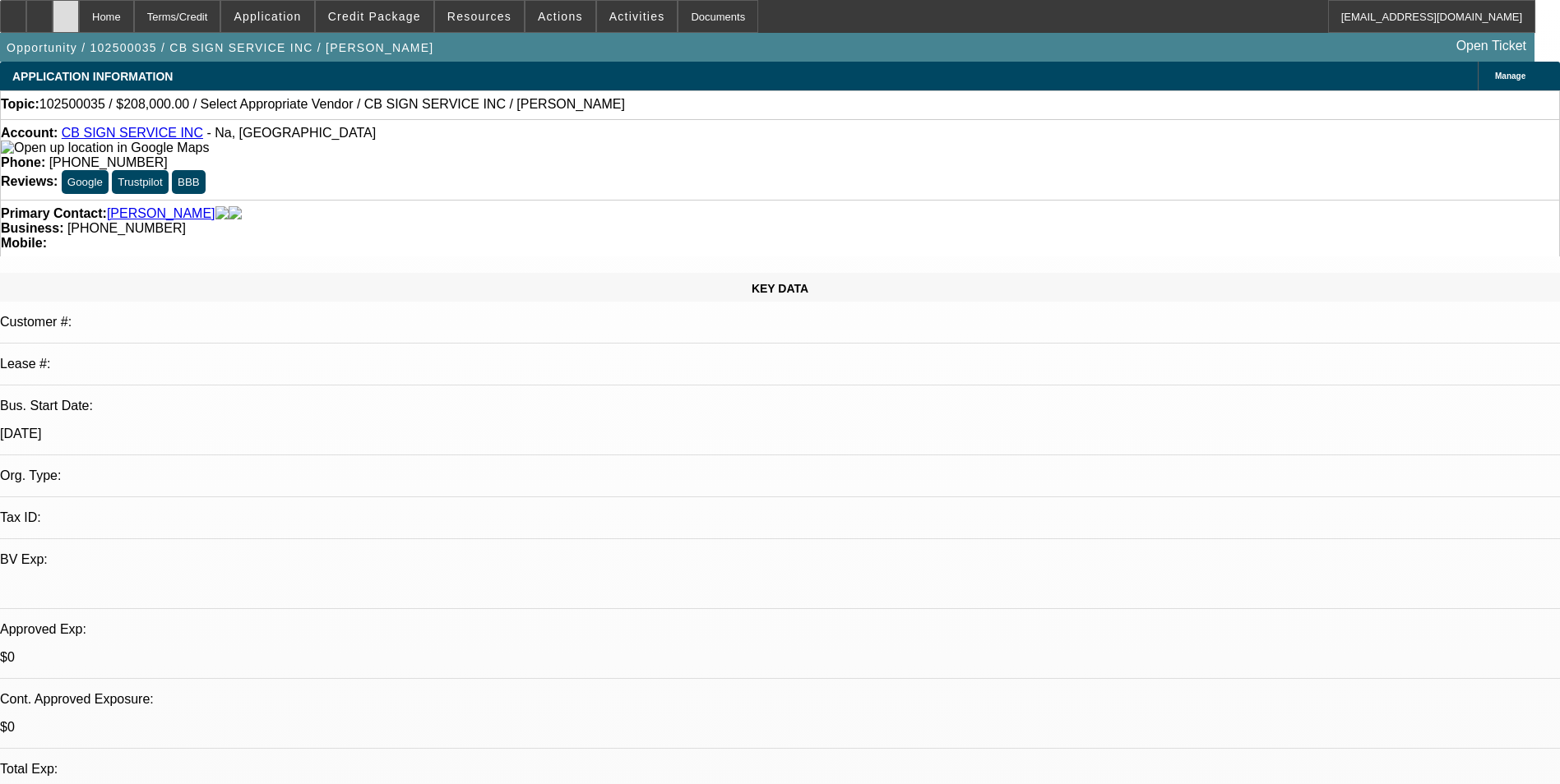
click at [79, 22] on div at bounding box center [66, 16] width 27 height 33
select select "0"
select select "2"
select select "0.1"
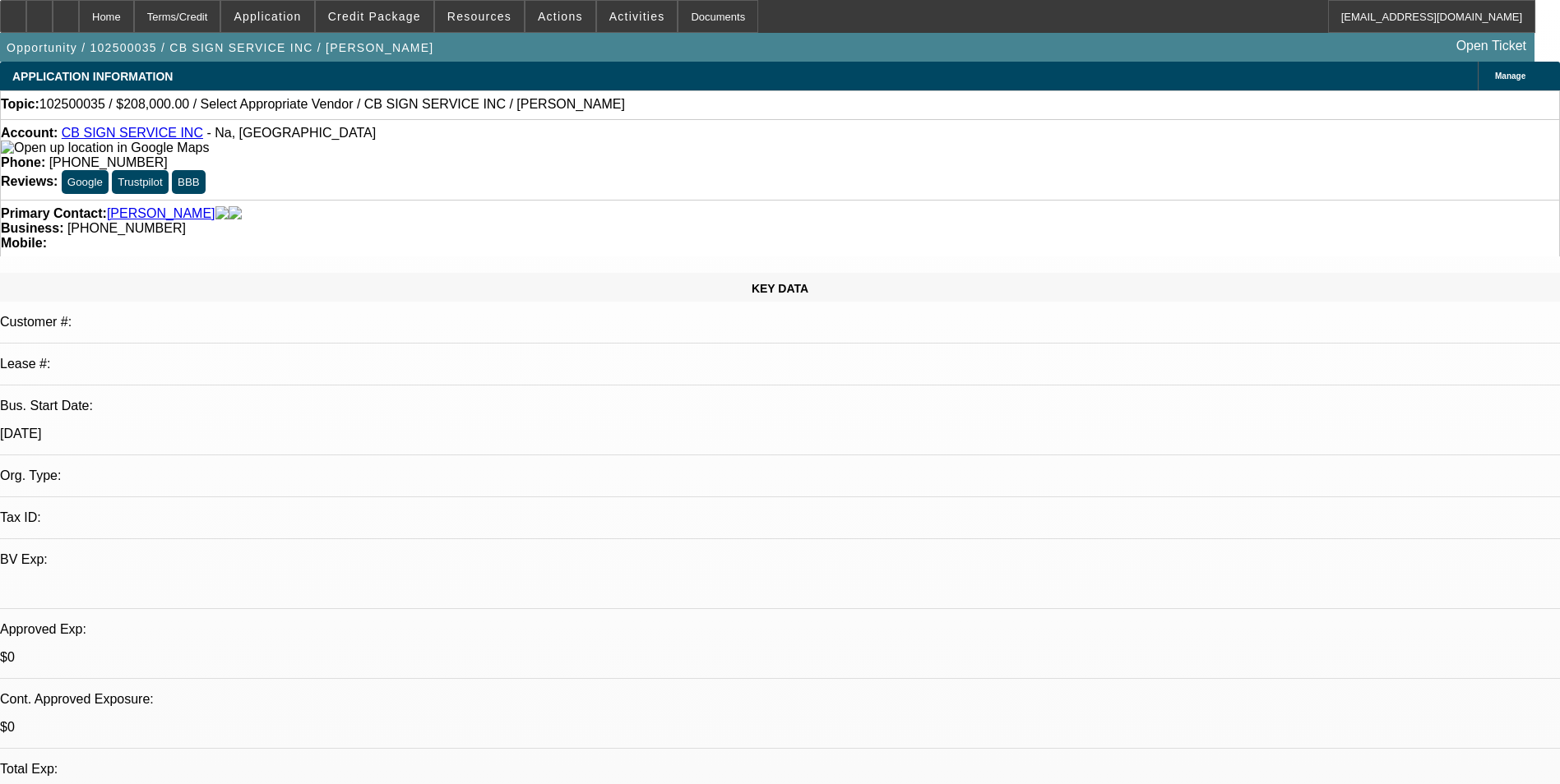
select select "4"
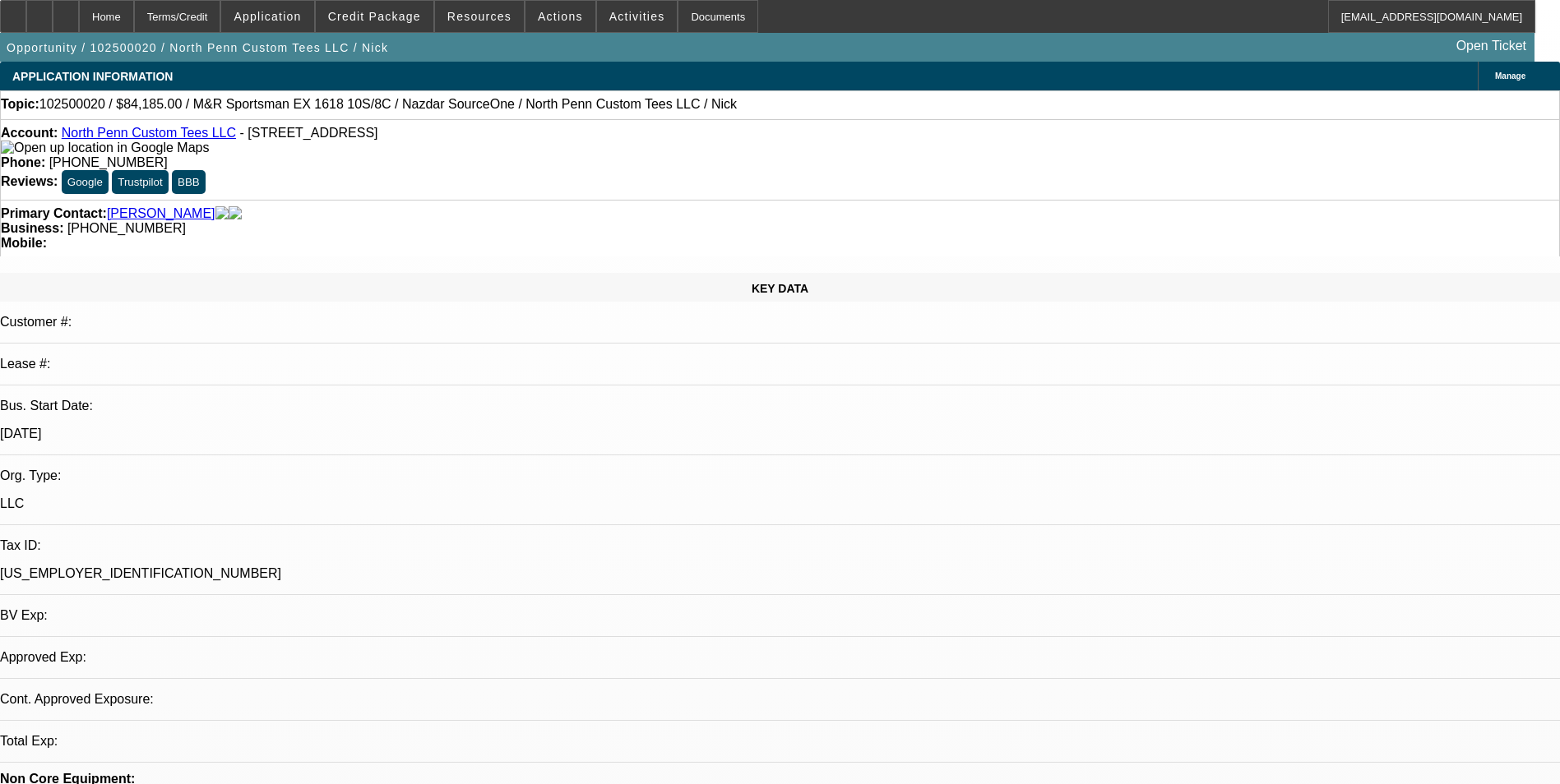
select select "0"
select select "0.1"
select select "4"
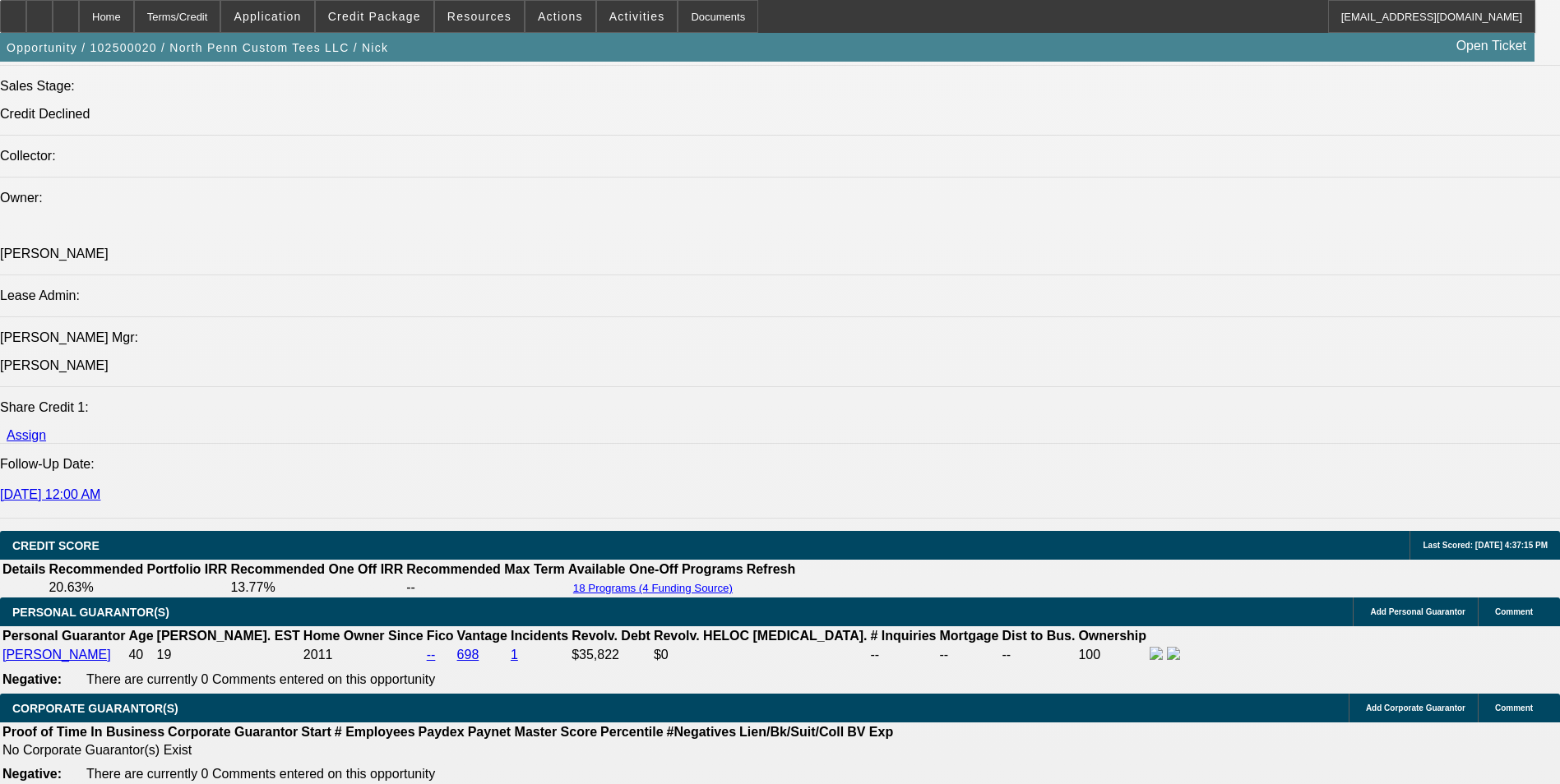
scroll to position [1973, 0]
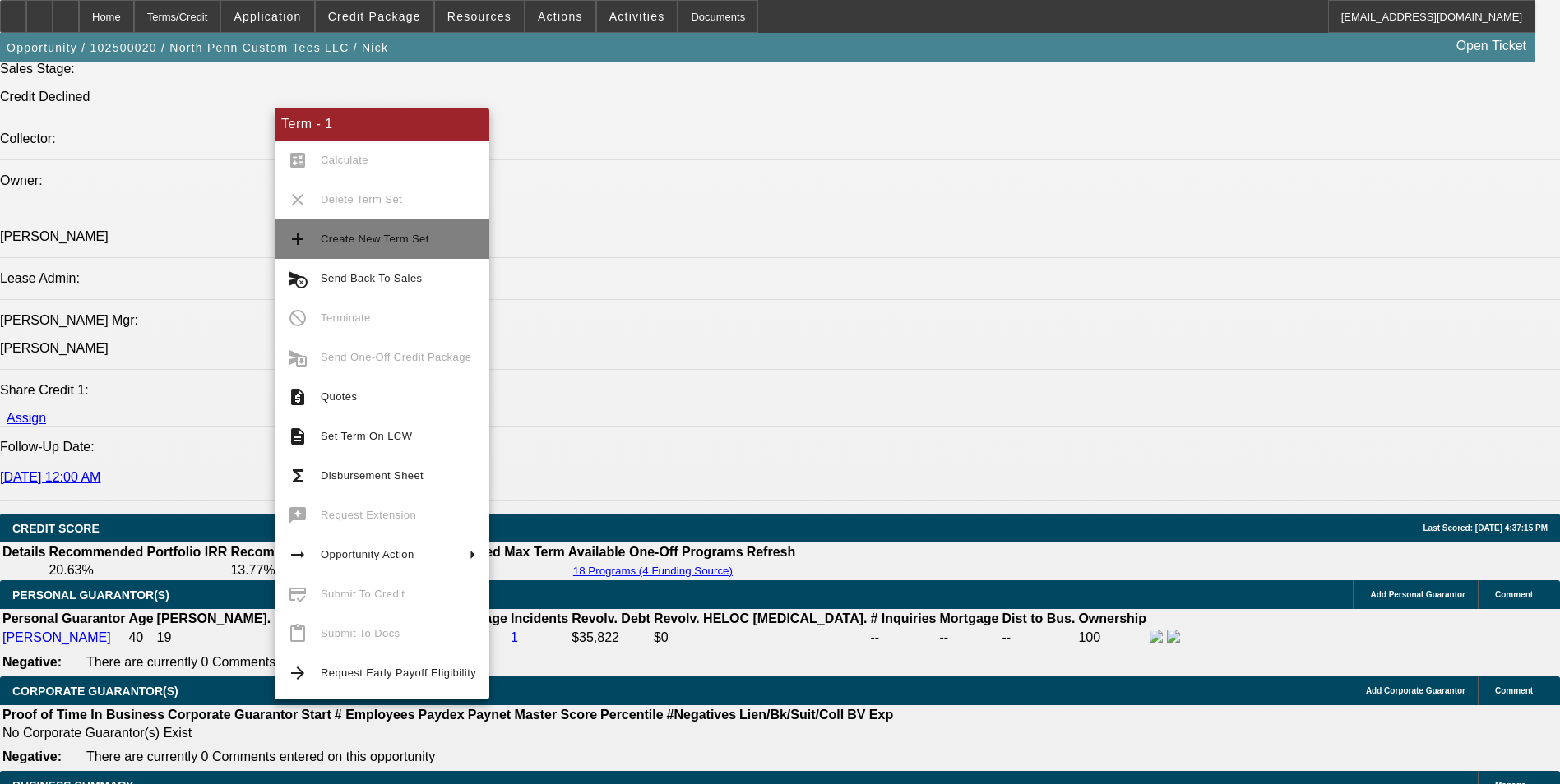
click at [346, 247] on span "Create New Term Set" at bounding box center [398, 239] width 156 height 20
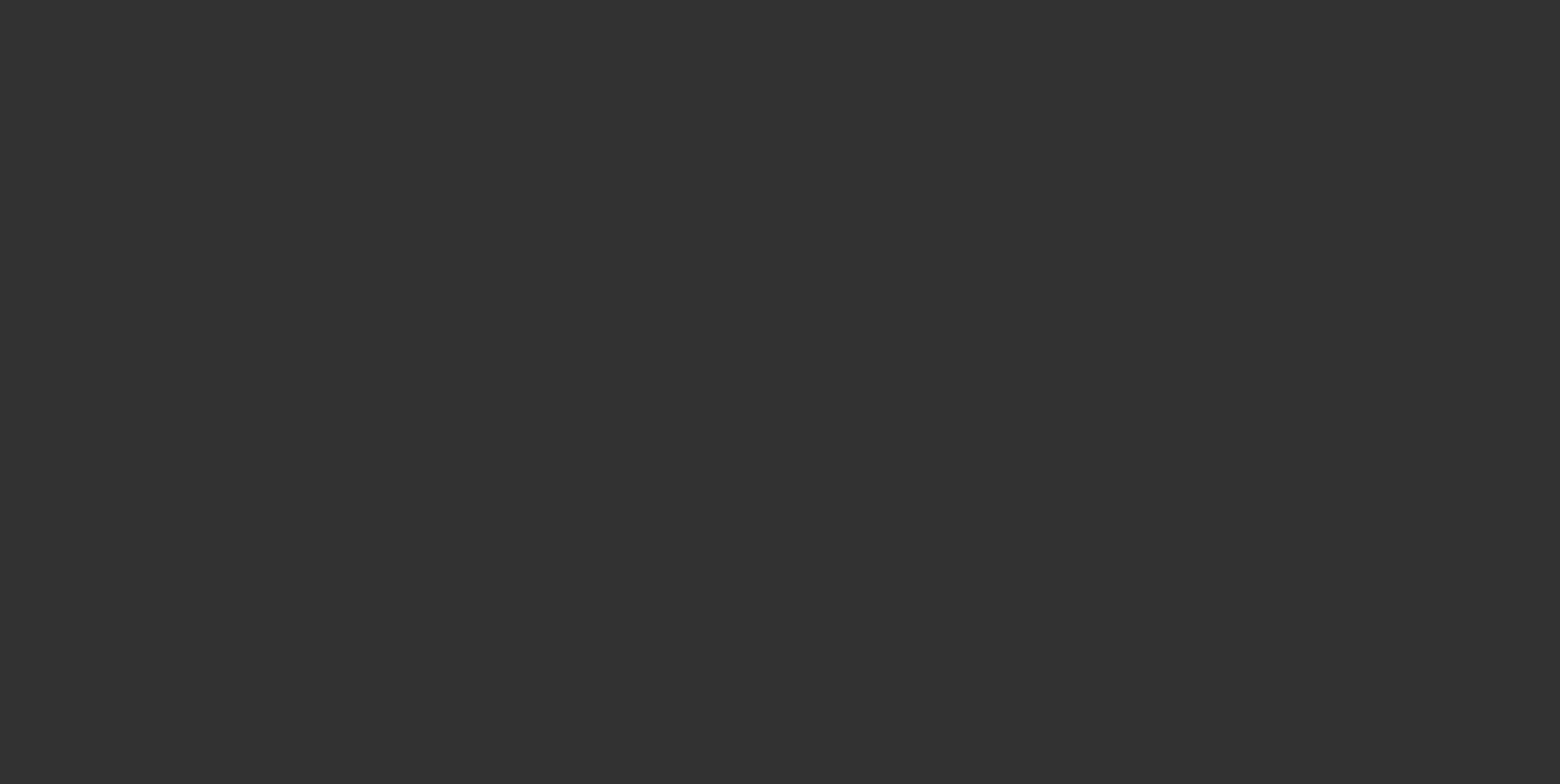
click at [400, 29] on div at bounding box center [780, 392] width 1560 height 784
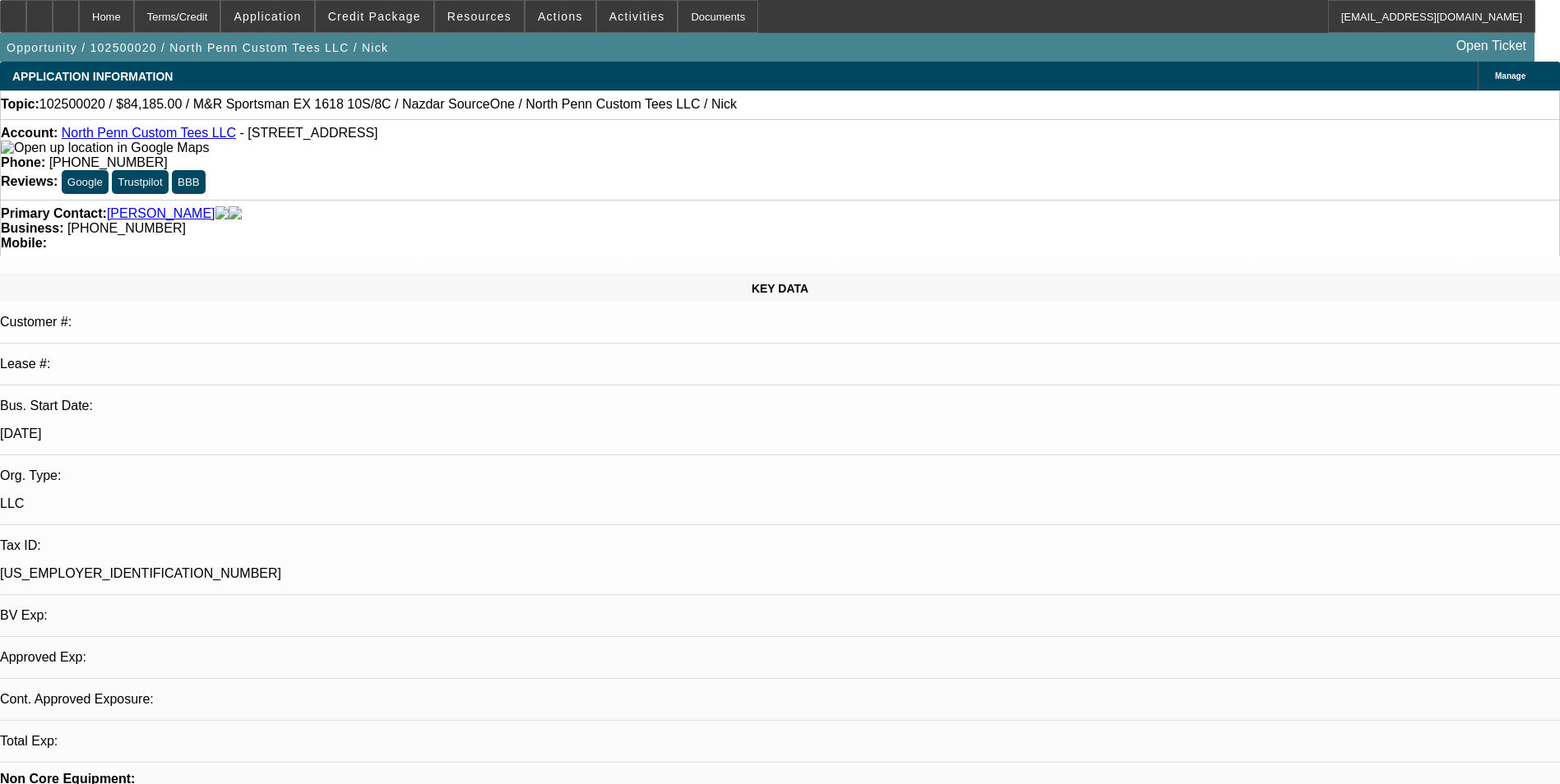
select select "0"
select select "0.1"
select select "0"
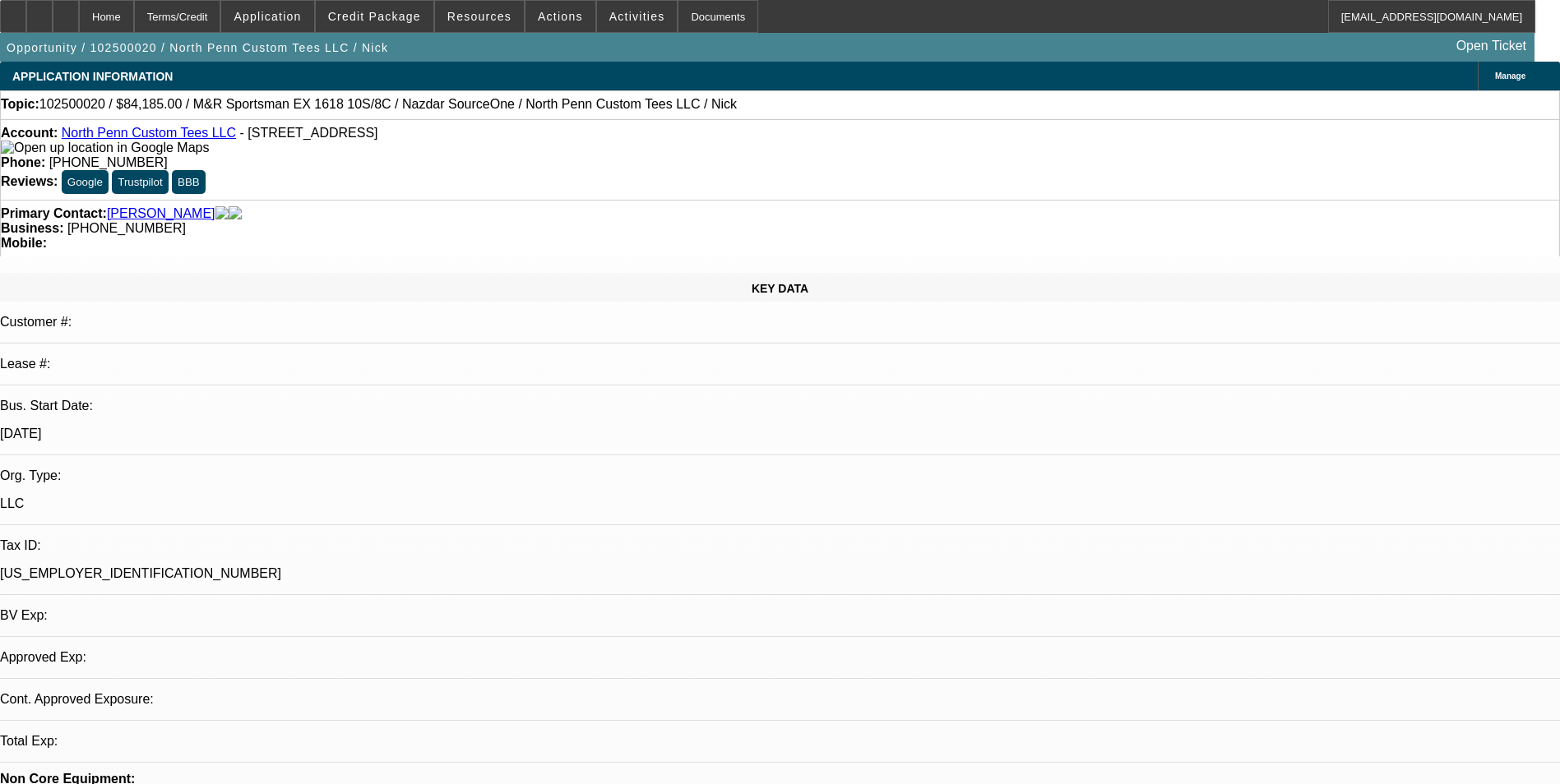
select select "0.1"
click at [383, 20] on span "Credit Package" at bounding box center [374, 16] width 93 height 13
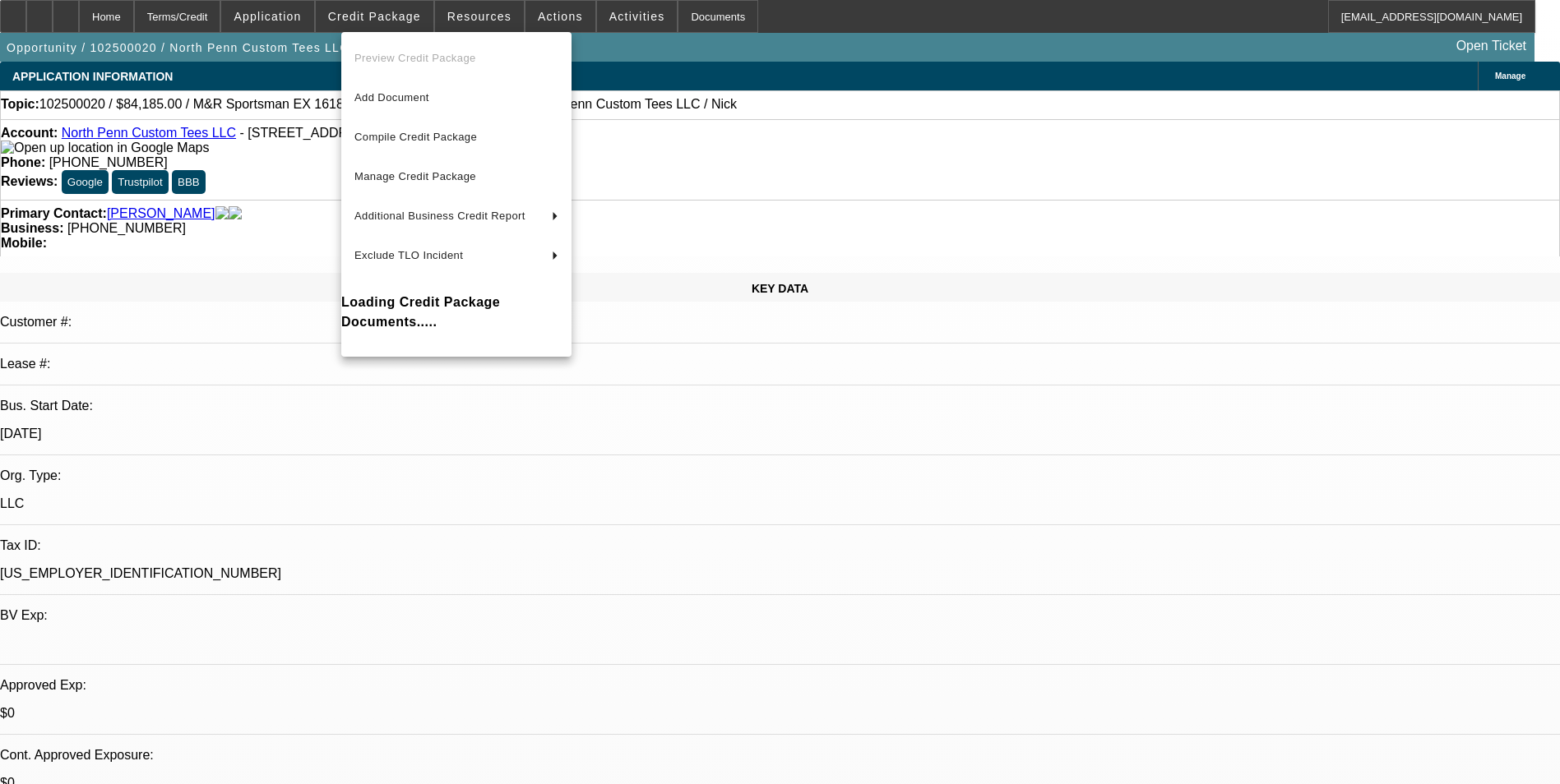
select select "1"
select select "4"
select select "1"
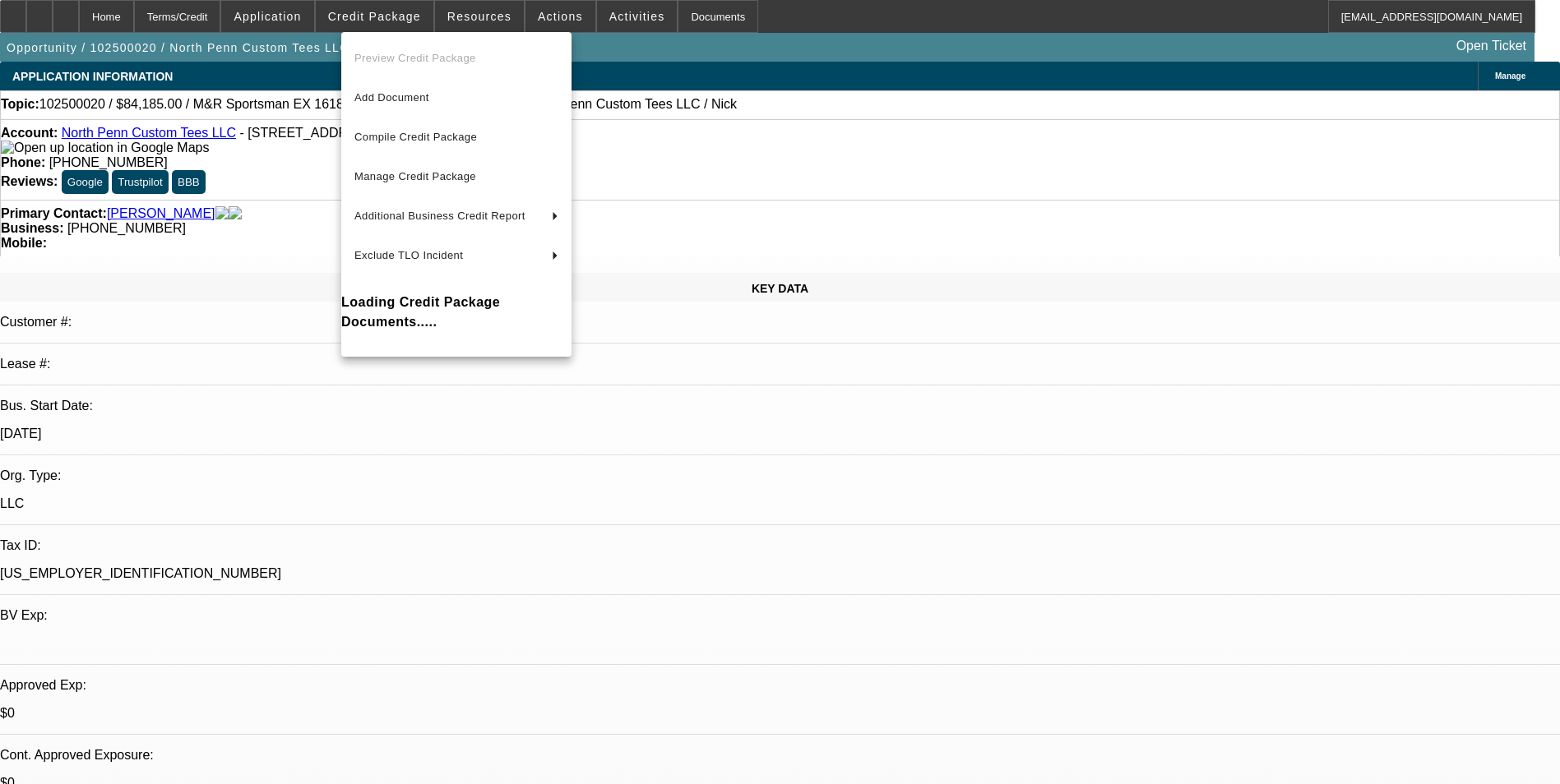
select select "4"
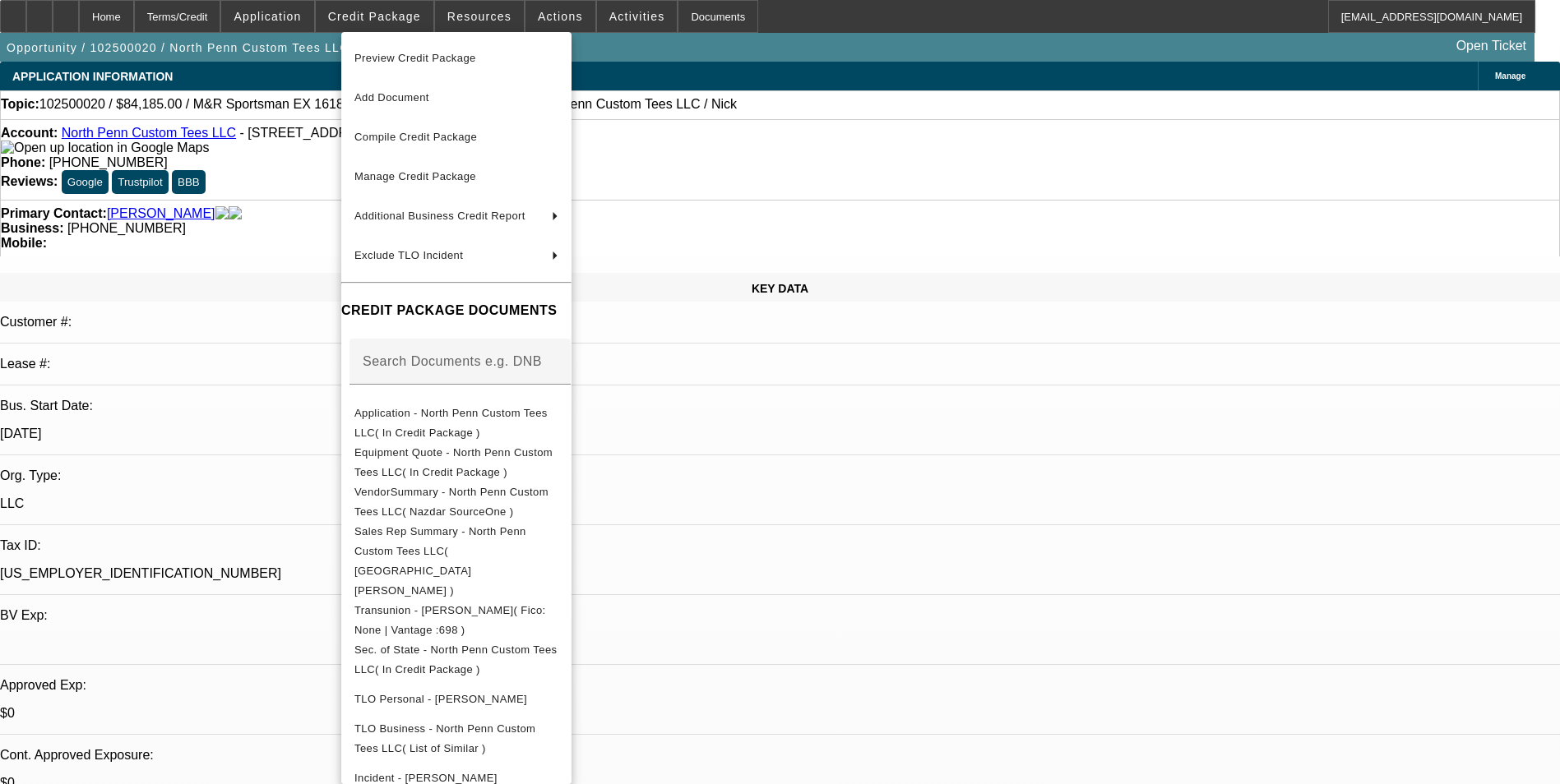
click at [396, 58] on span "Preview Credit Package" at bounding box center [415, 58] width 122 height 12
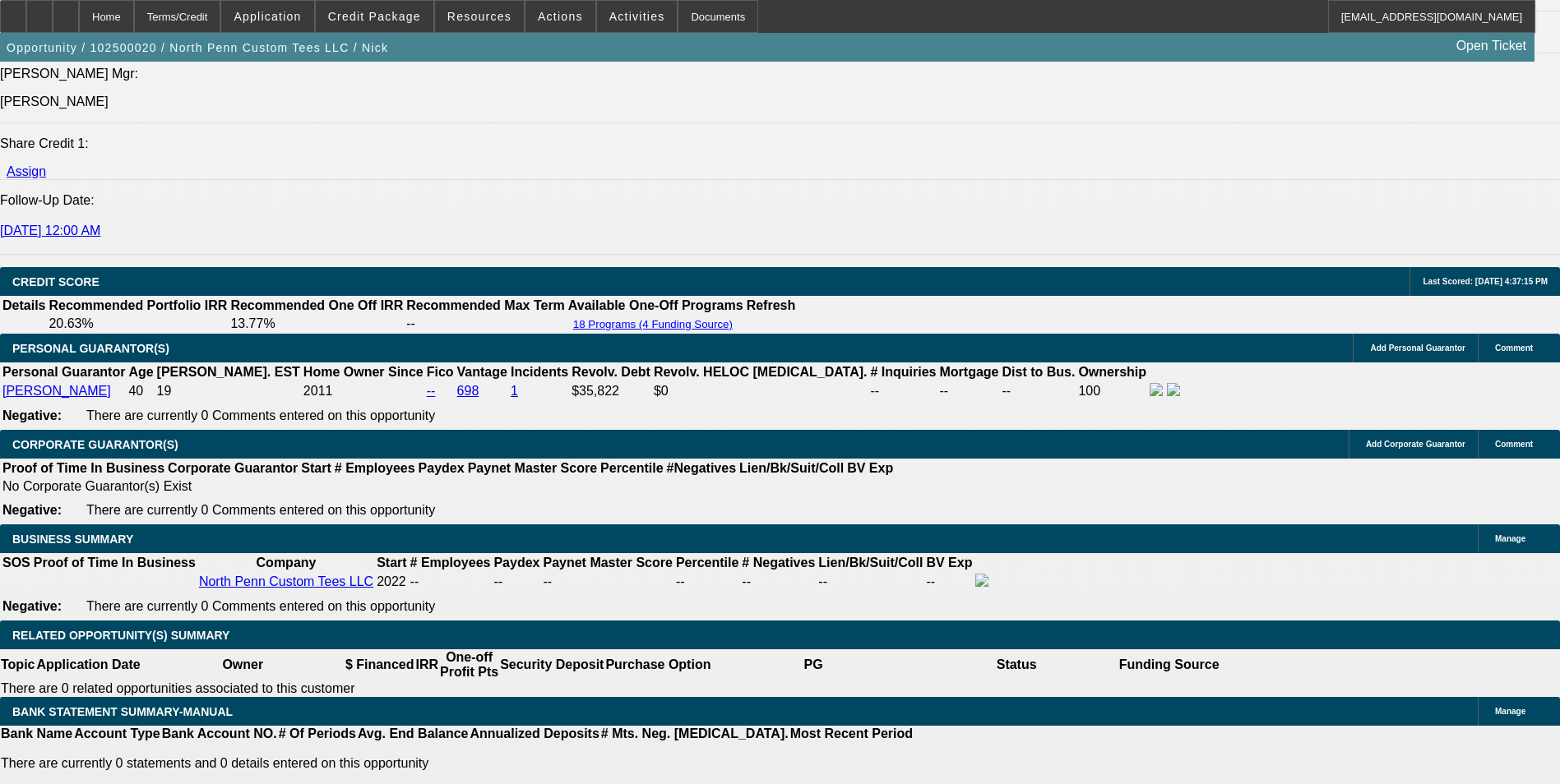
scroll to position [2631, 0]
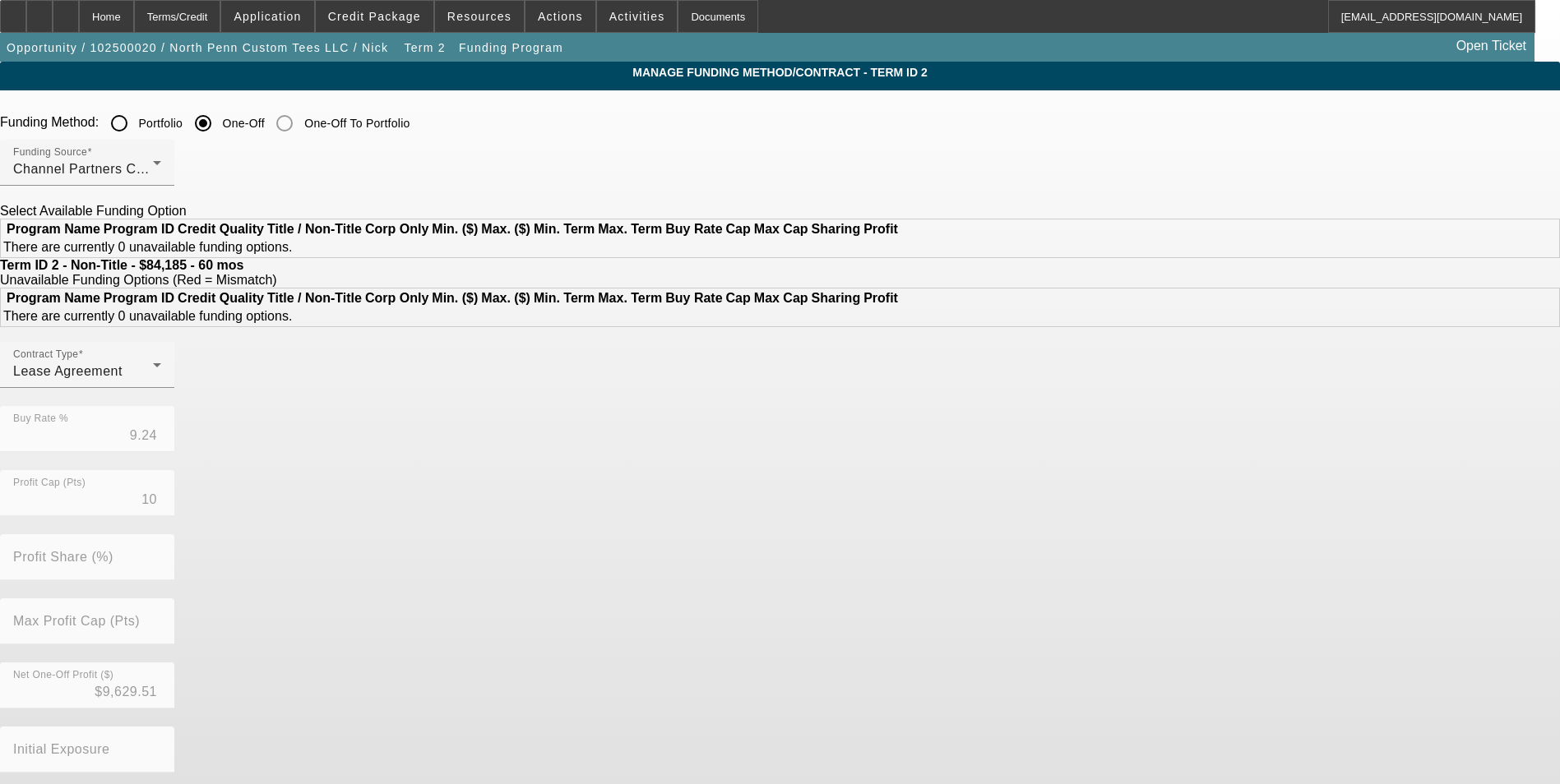
click at [136, 119] on input "Portfolio" at bounding box center [119, 123] width 33 height 33
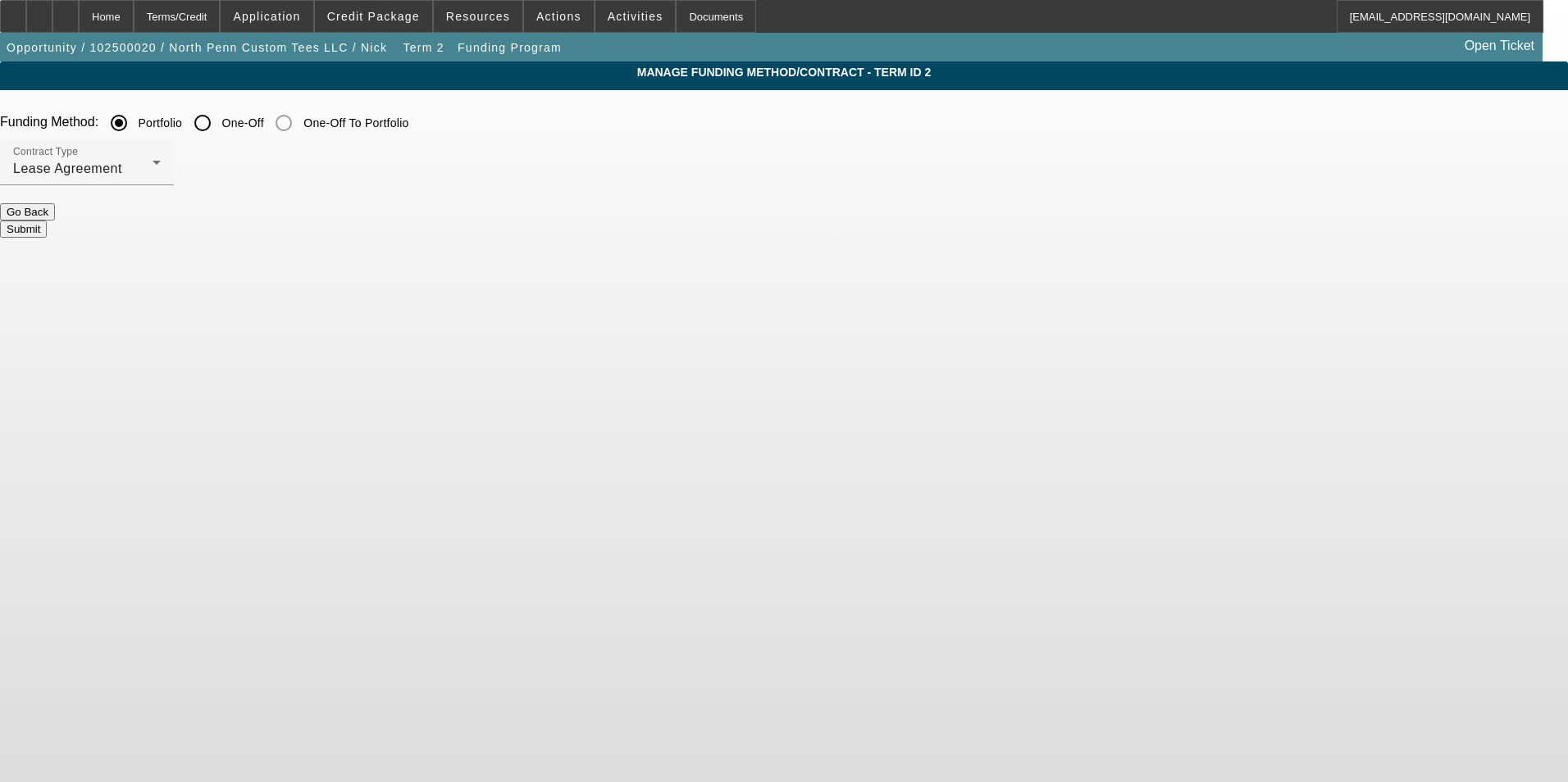
click at [47, 225] on button "Submit" at bounding box center [23, 229] width 47 height 17
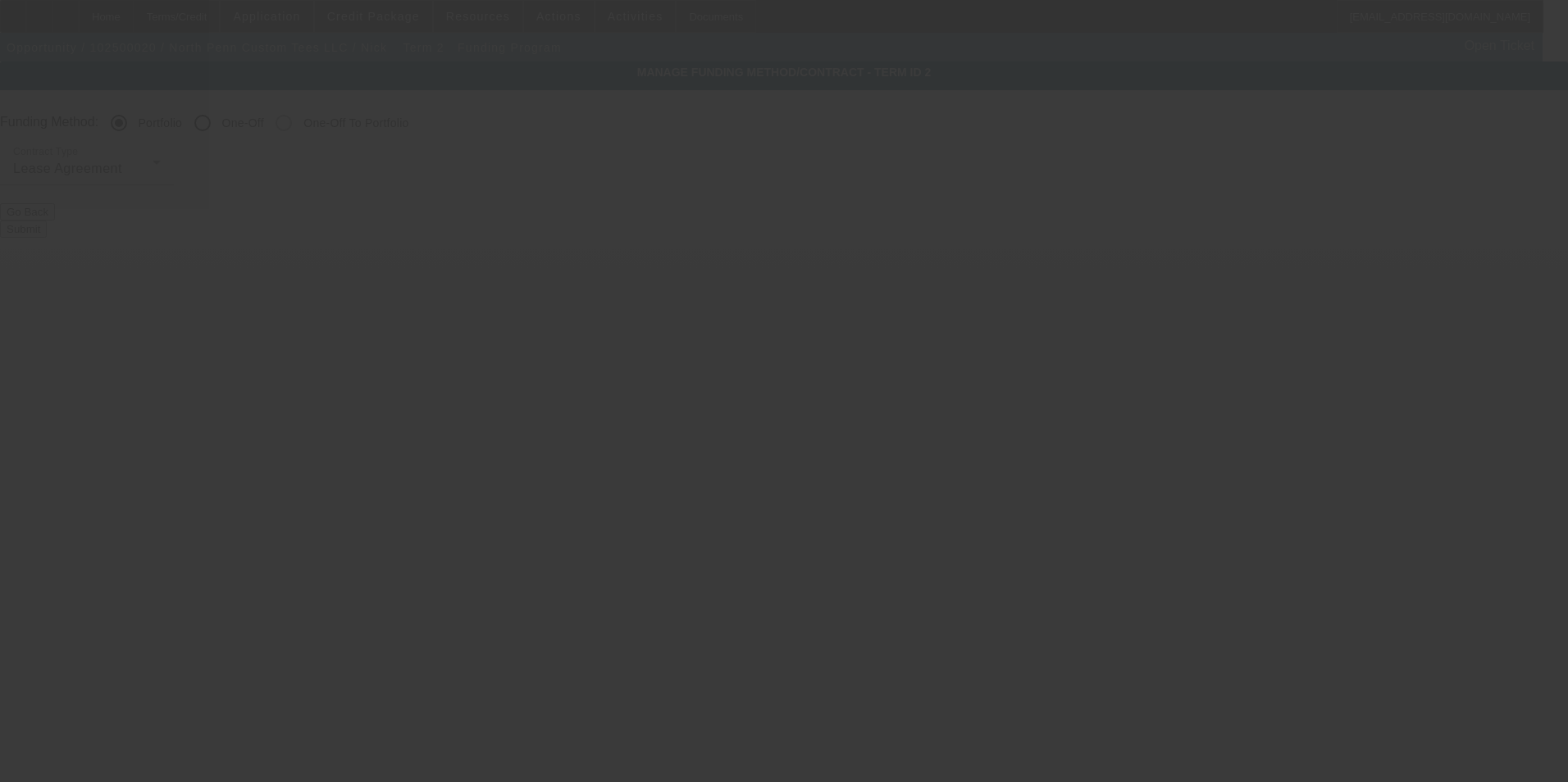
radio input "false"
radio input "true"
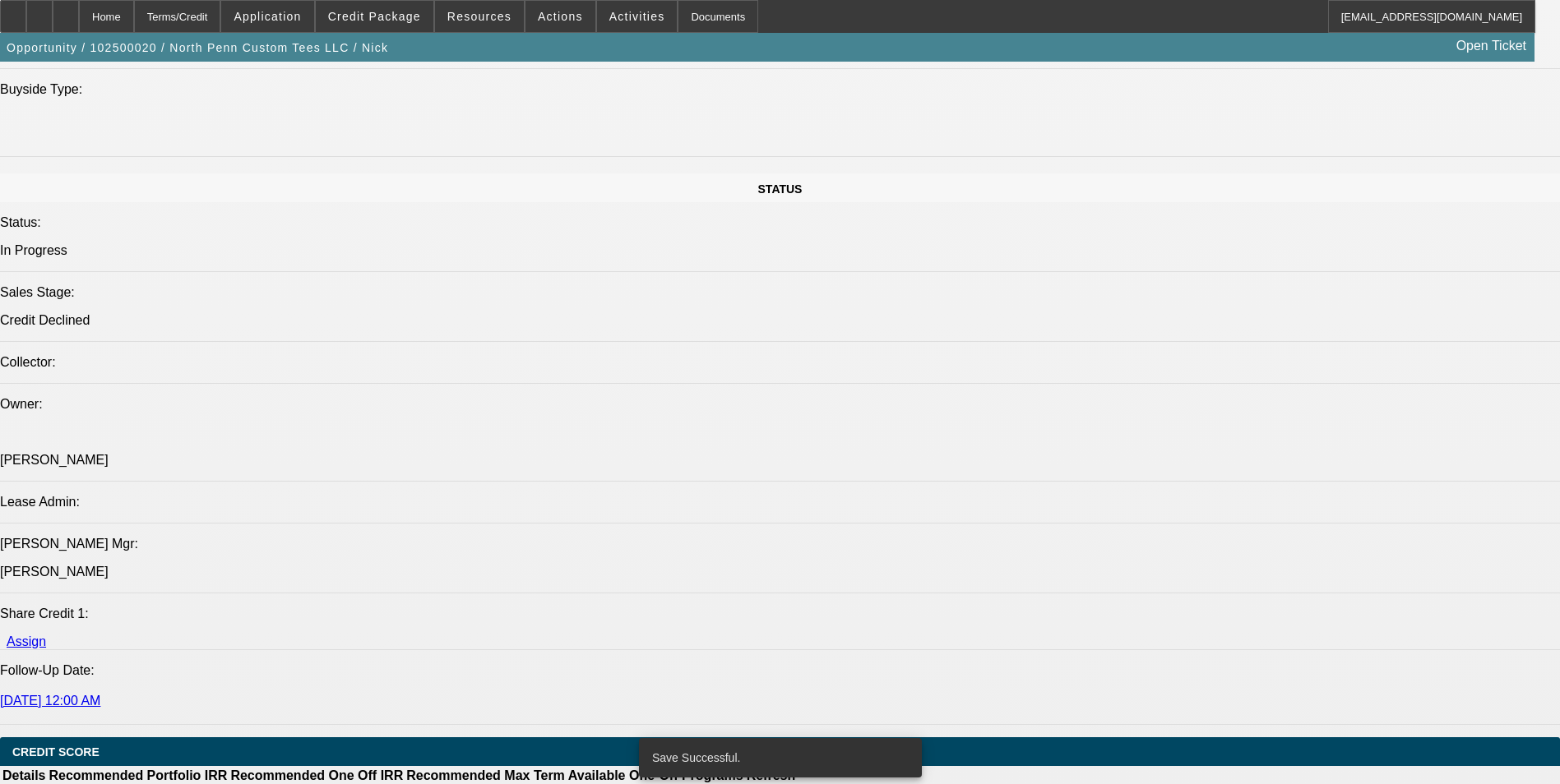
select select "0"
select select "0.1"
select select "4"
select select "0"
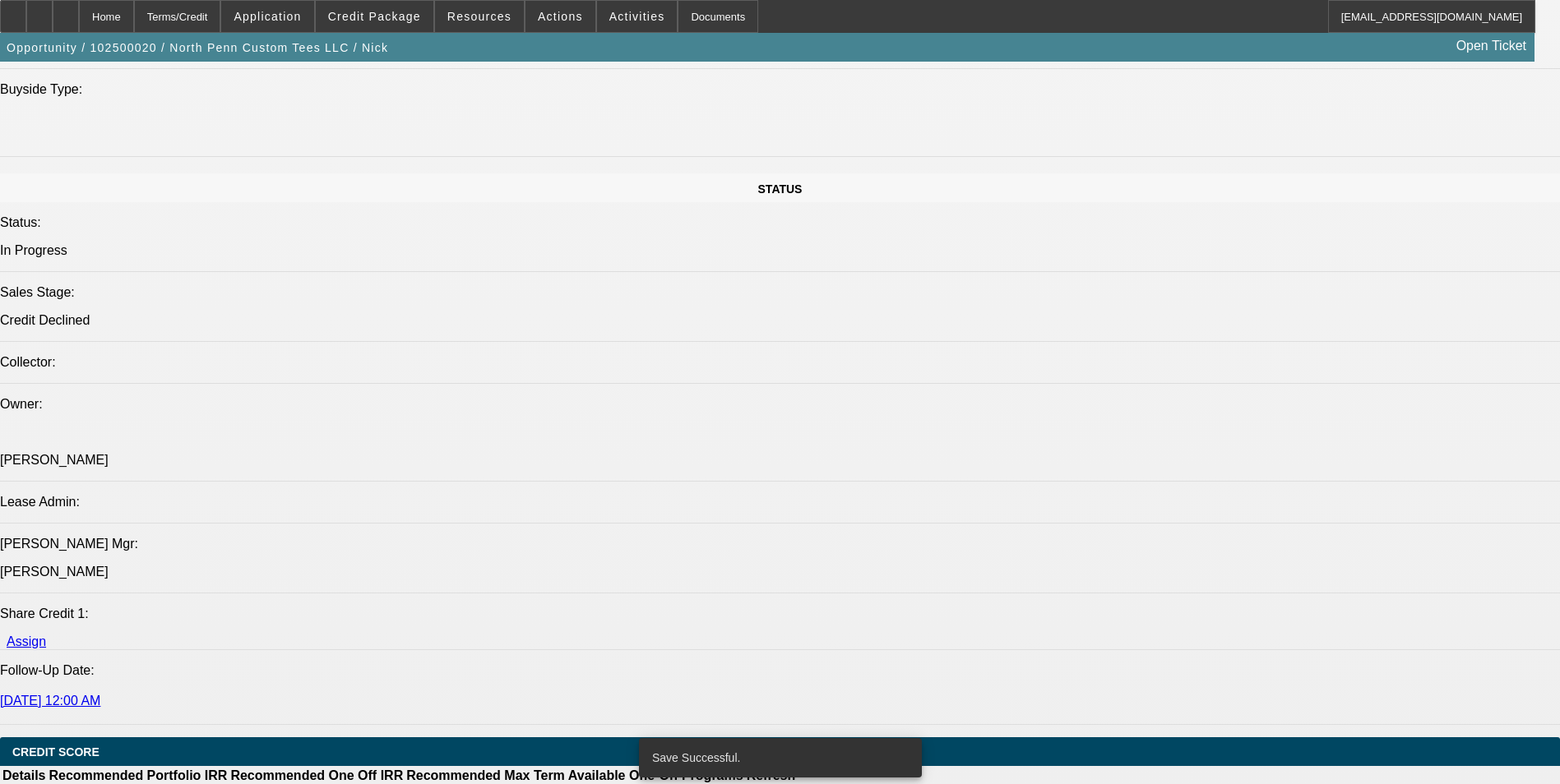
select select "0"
select select "0.1"
select select "4"
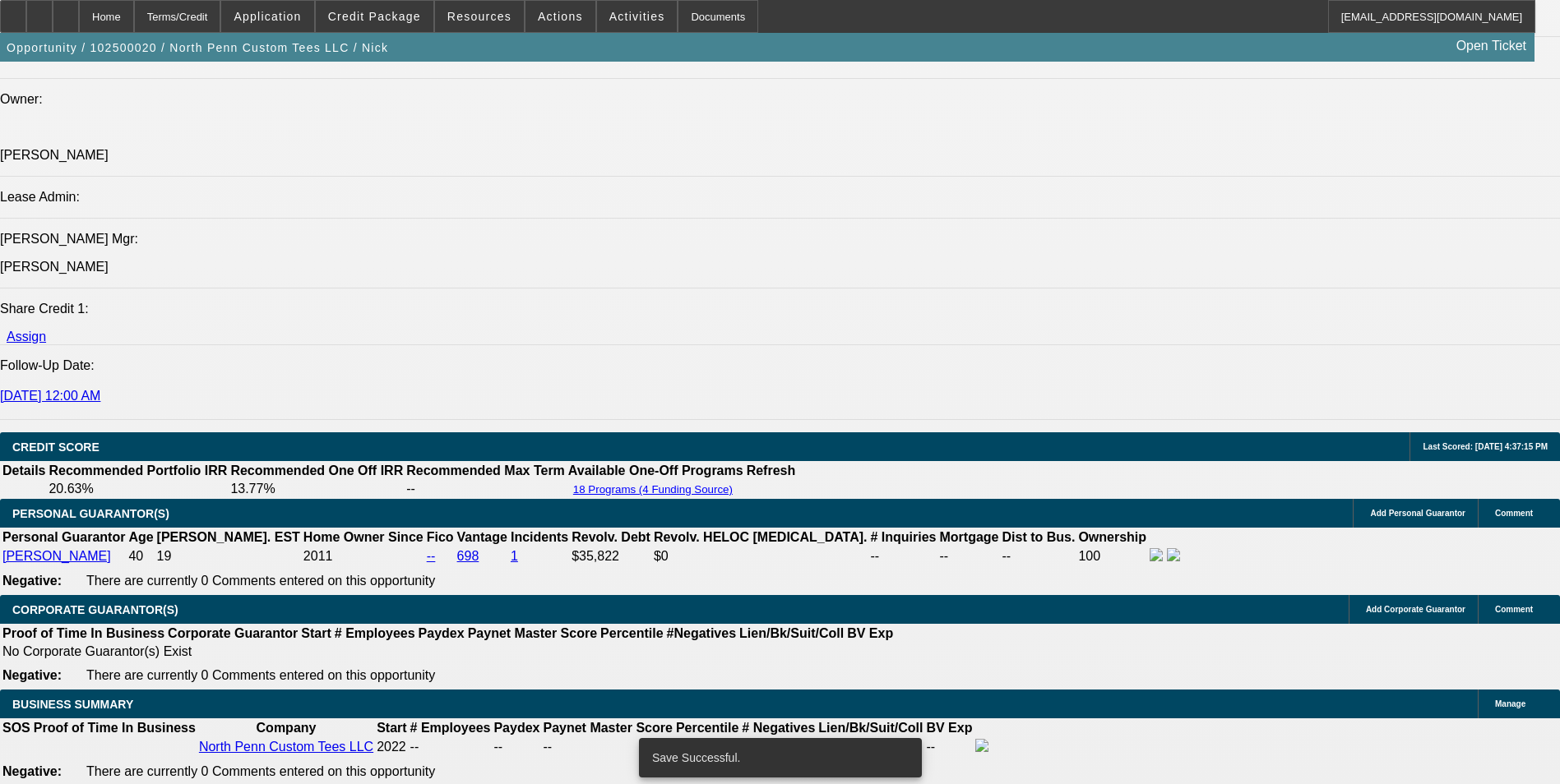
scroll to position [2548, 0]
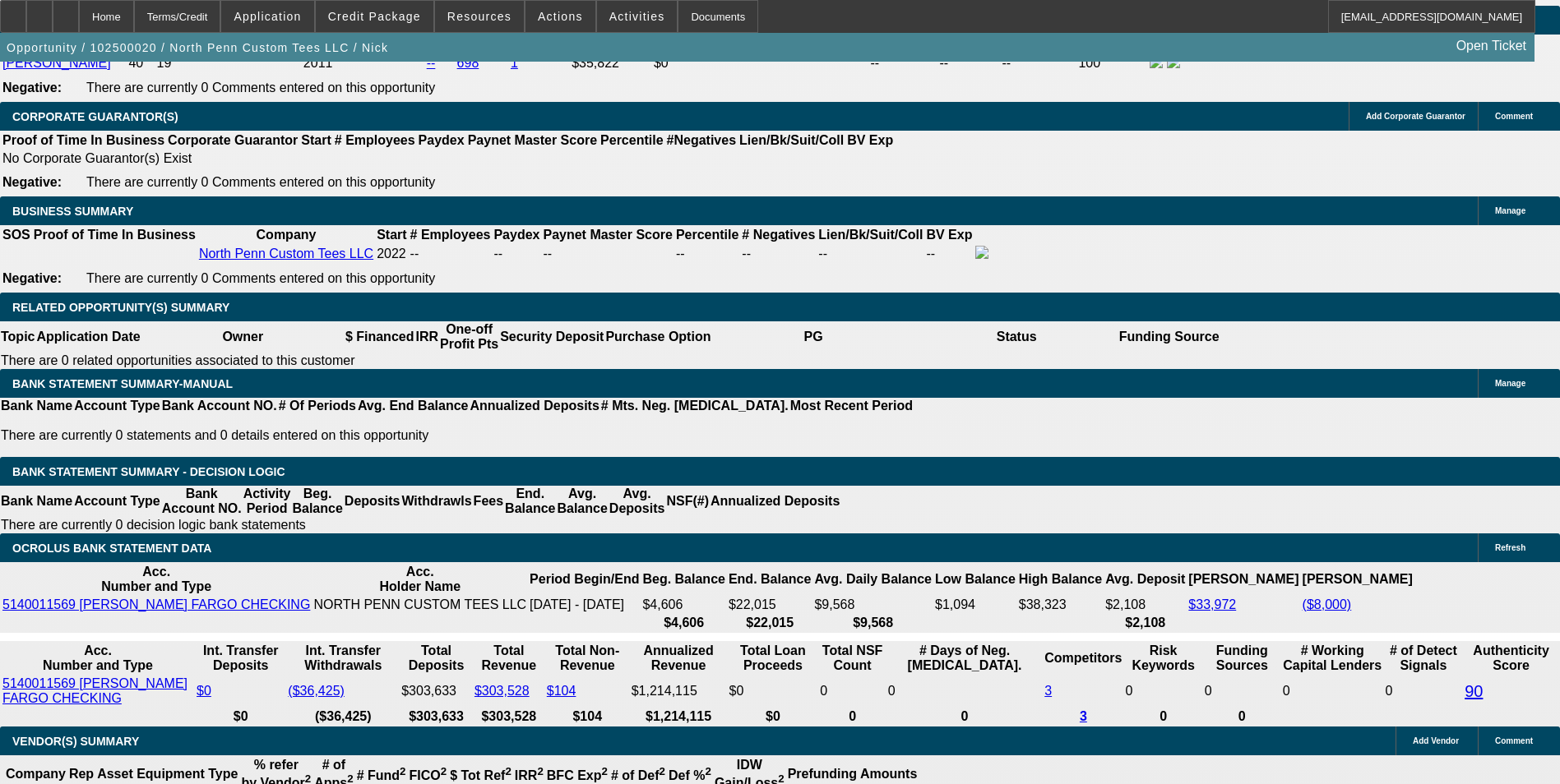
drag, startPoint x: 383, startPoint y: 262, endPoint x: 433, endPoint y: 260, distance: 50.0
type input "UNKNOWN"
type input "1"
type input "$1,439.04"
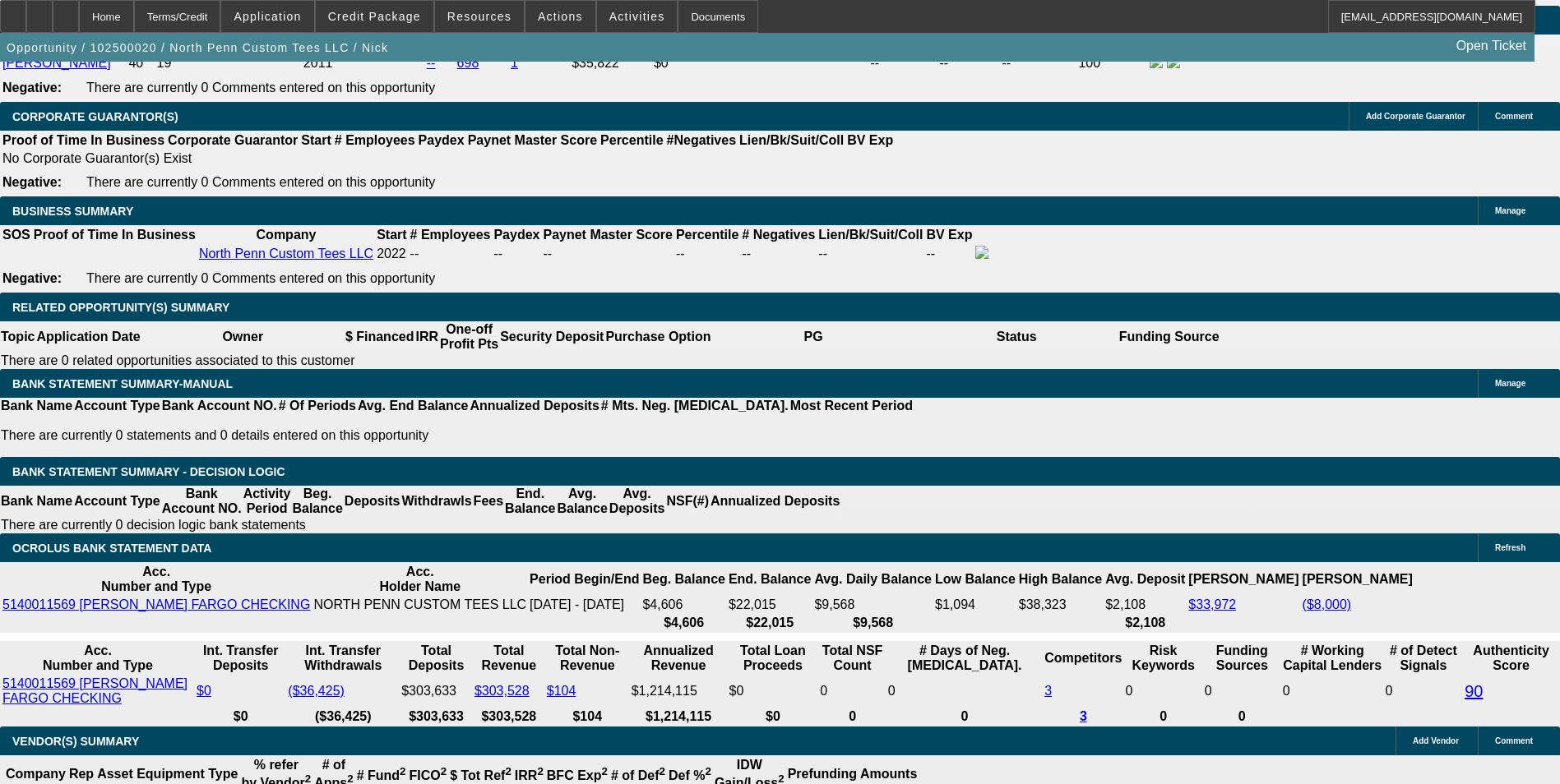
type input "13."
type input "$1,915.47"
type input "13.9"
type input "$1,954.48"
type input "13.9"
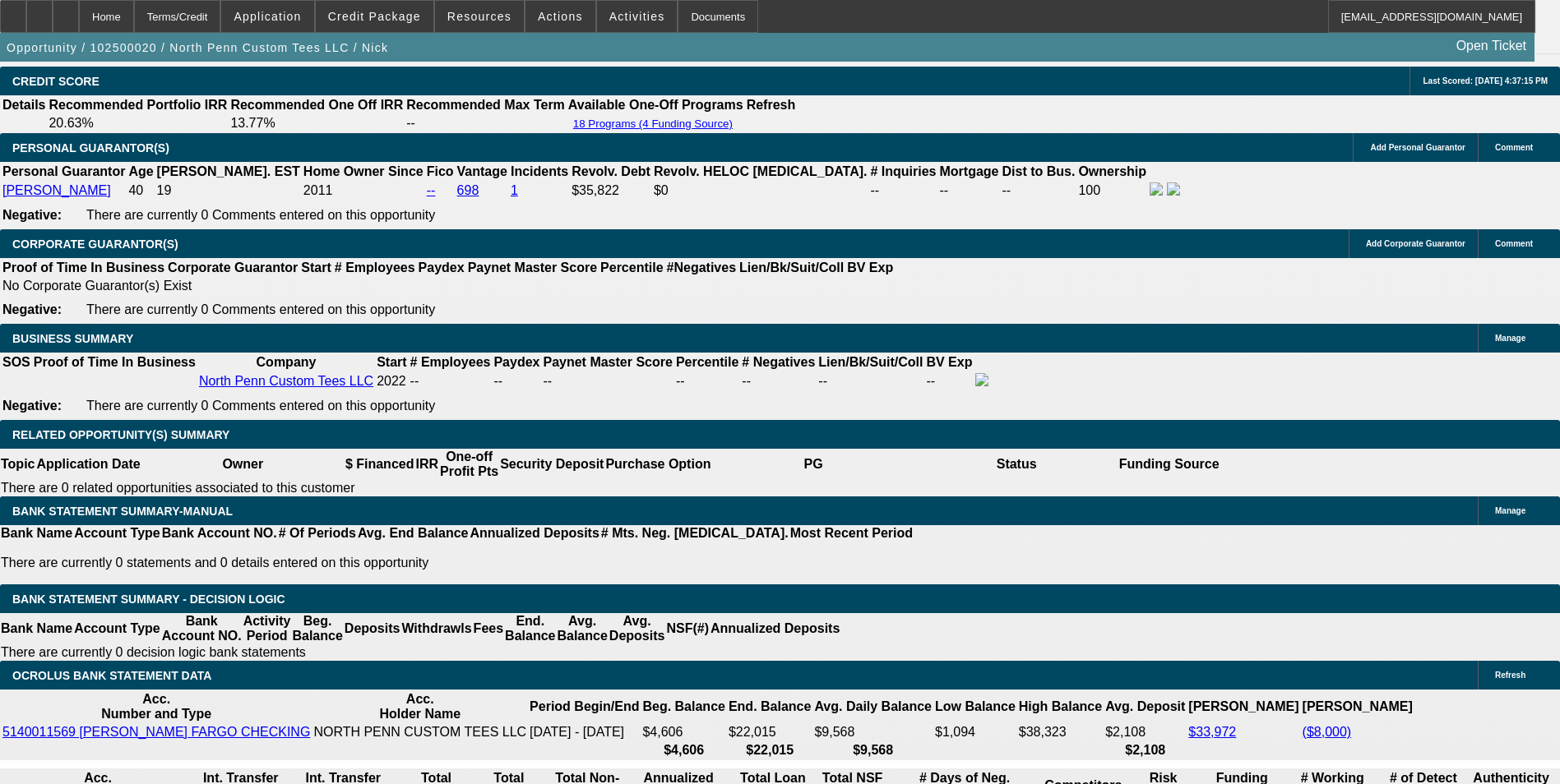
scroll to position [2301, 0]
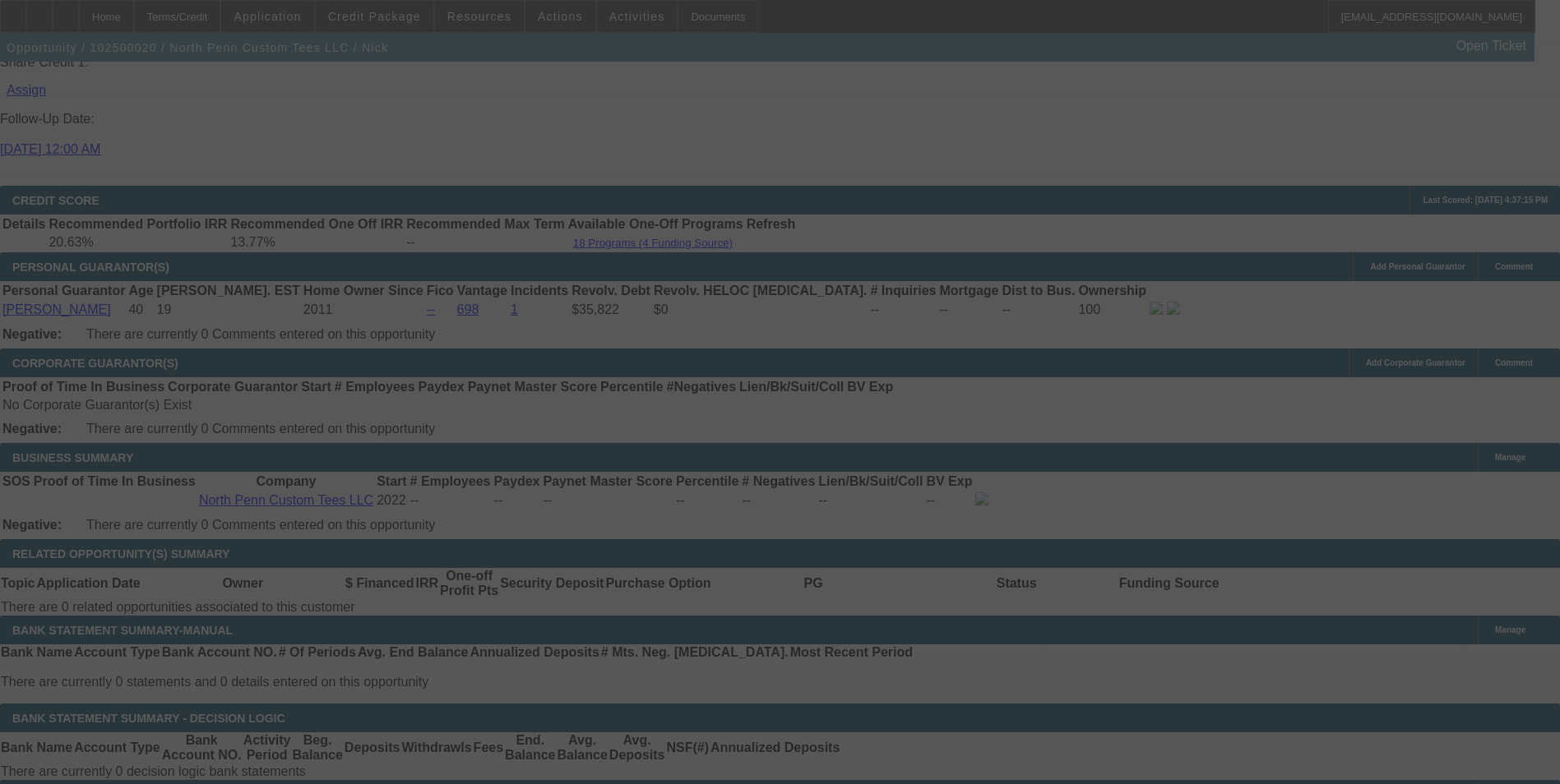
scroll to position [2396, 0]
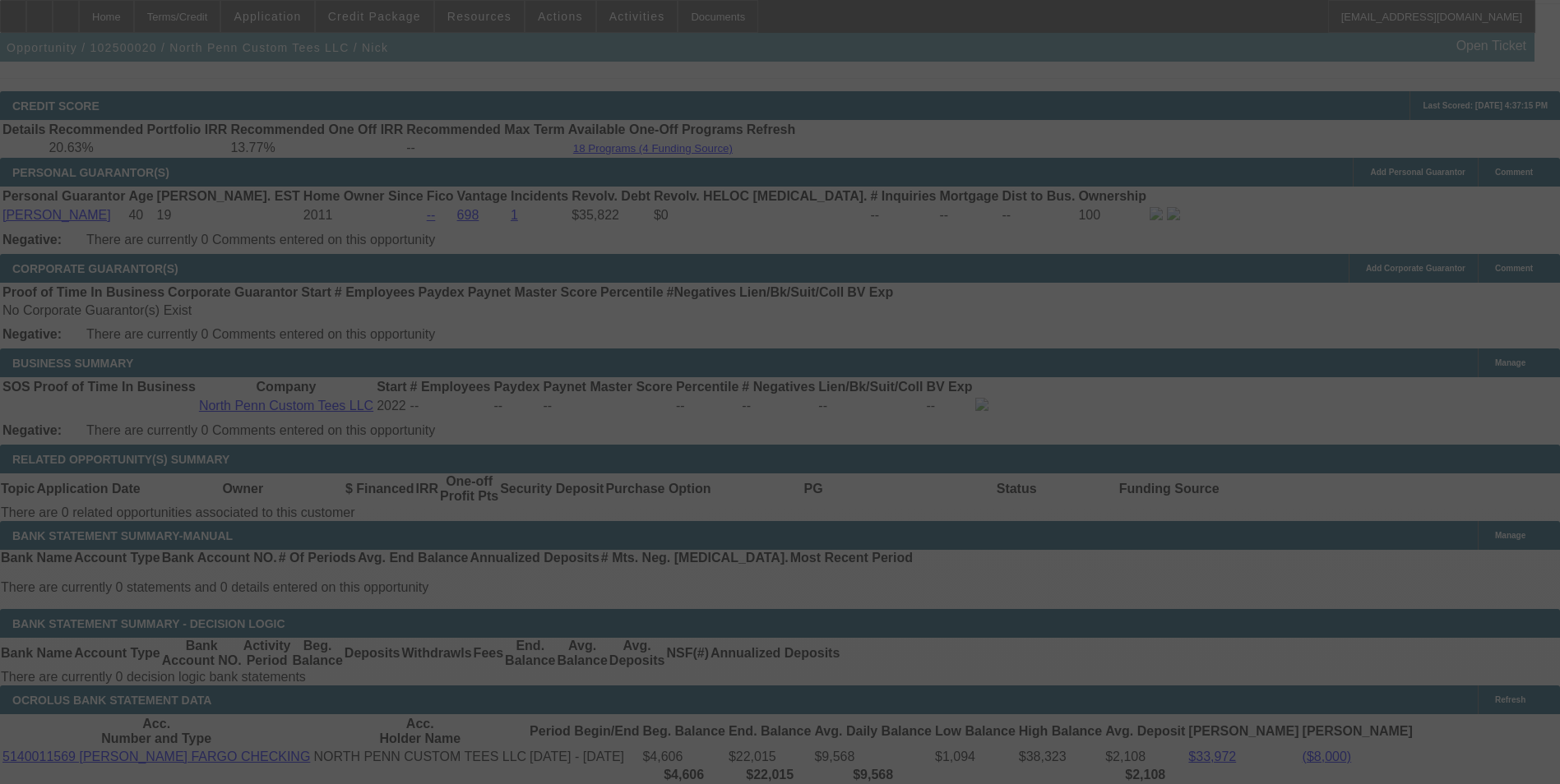
select select "0"
select select "0.1"
select select "4"
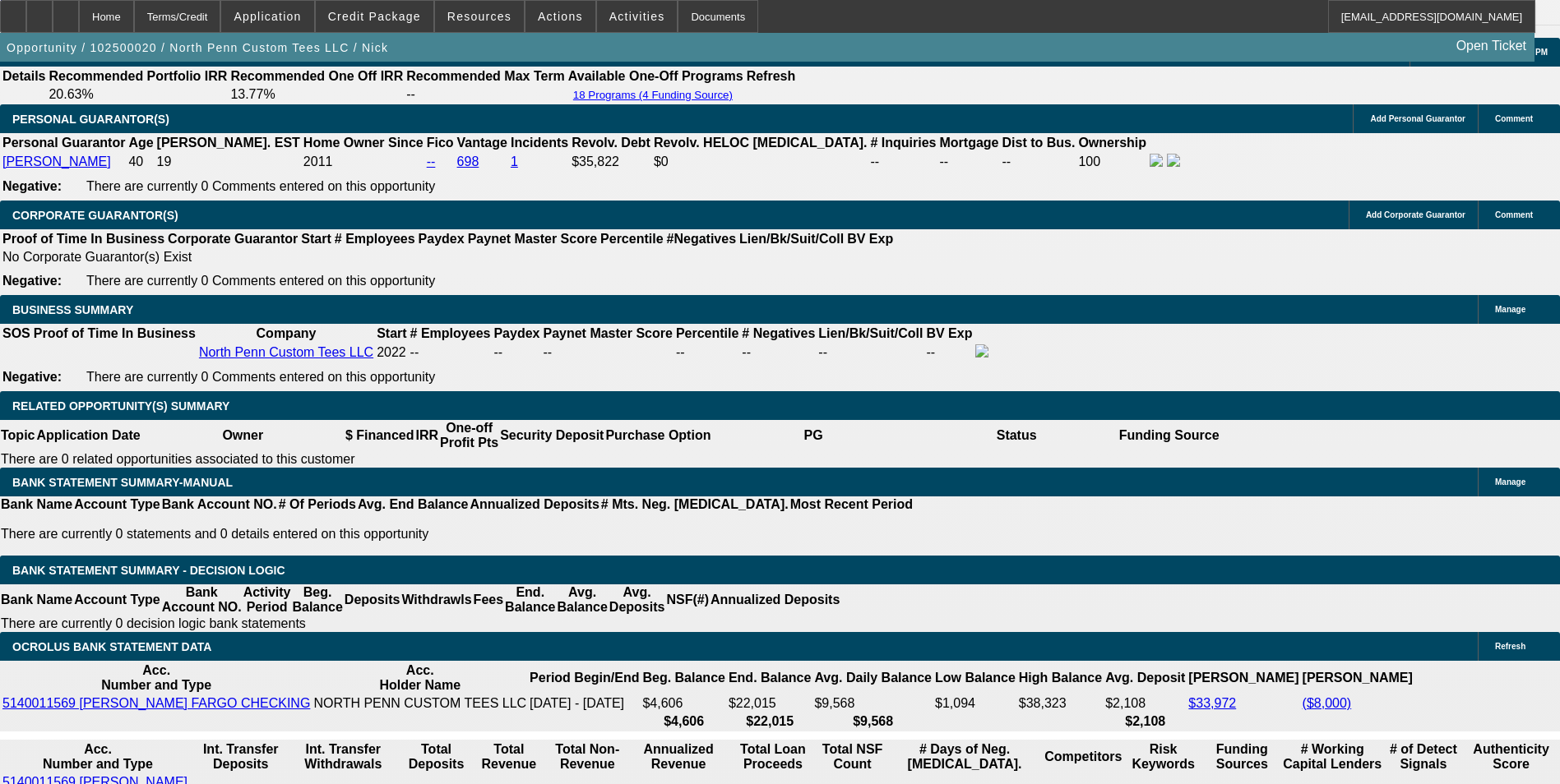
scroll to position [2478, 0]
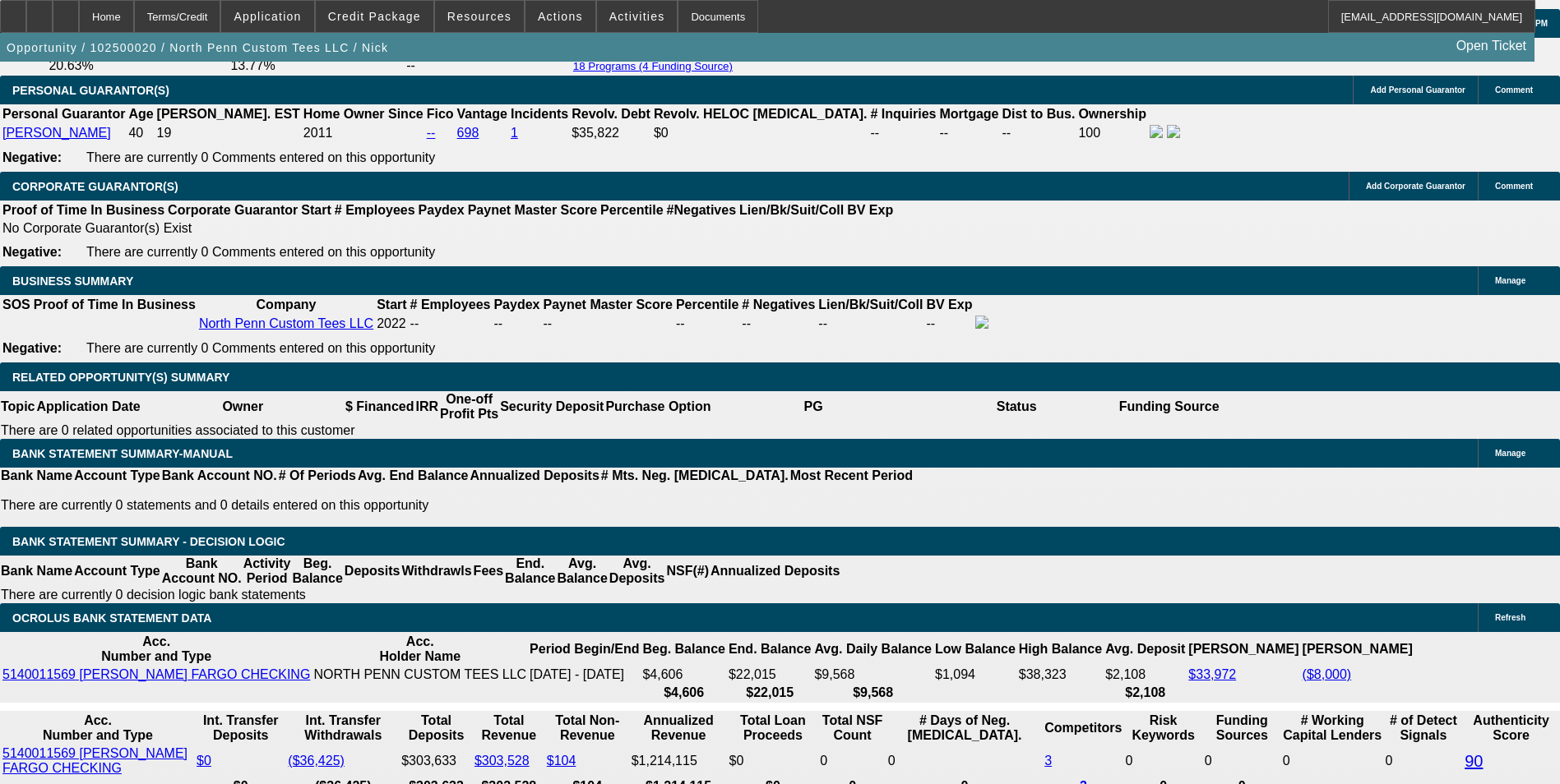
drag, startPoint x: 369, startPoint y: 431, endPoint x: 486, endPoint y: 408, distance: 119.2
type input "UNKNOWN"
type input "1"
type input "$1,439.04"
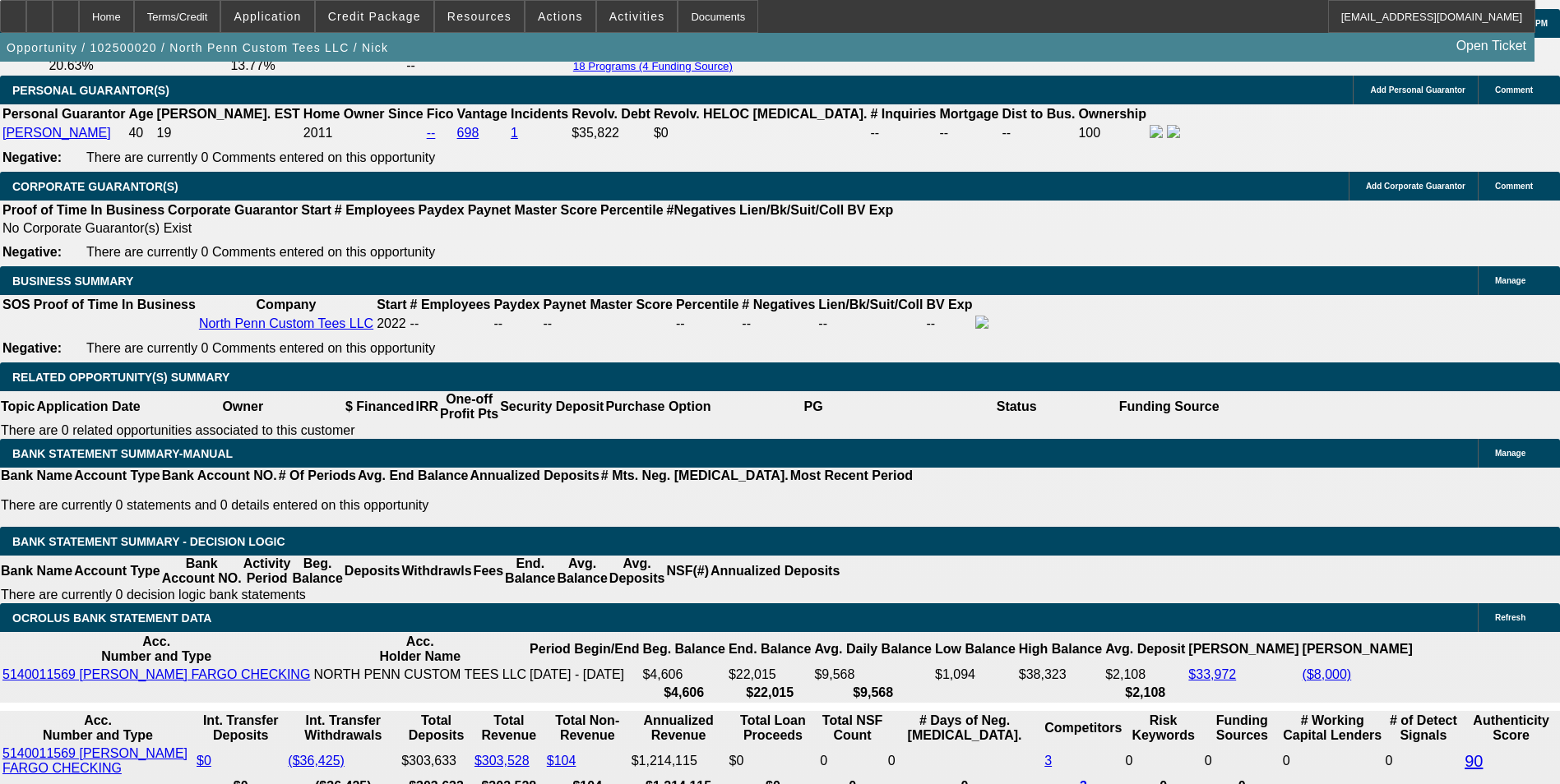
type input "14"
type input "$1,958.84"
type input "14.5"
type input "$1,980.73"
type input "14.5"
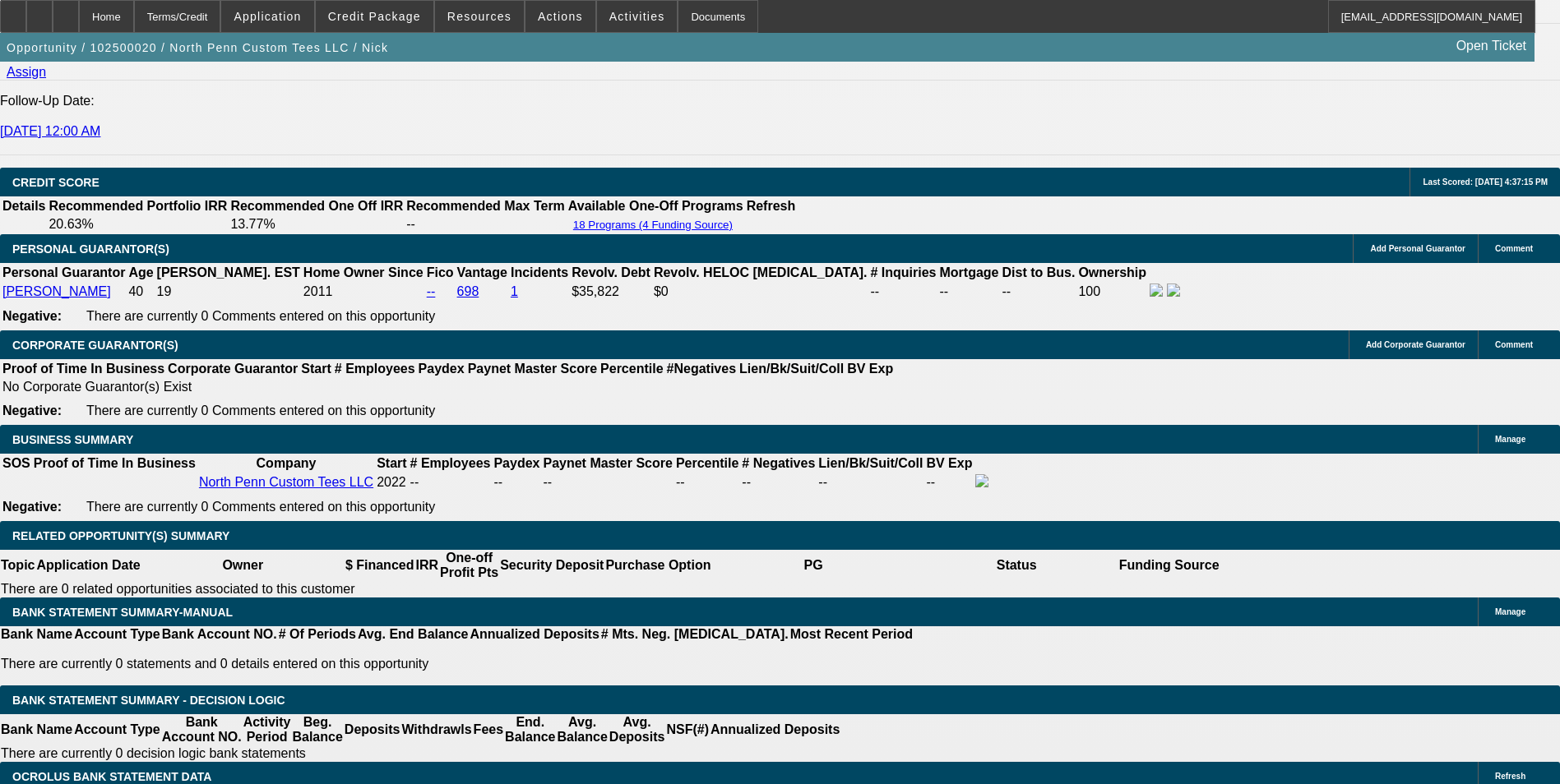
scroll to position [2231, 0]
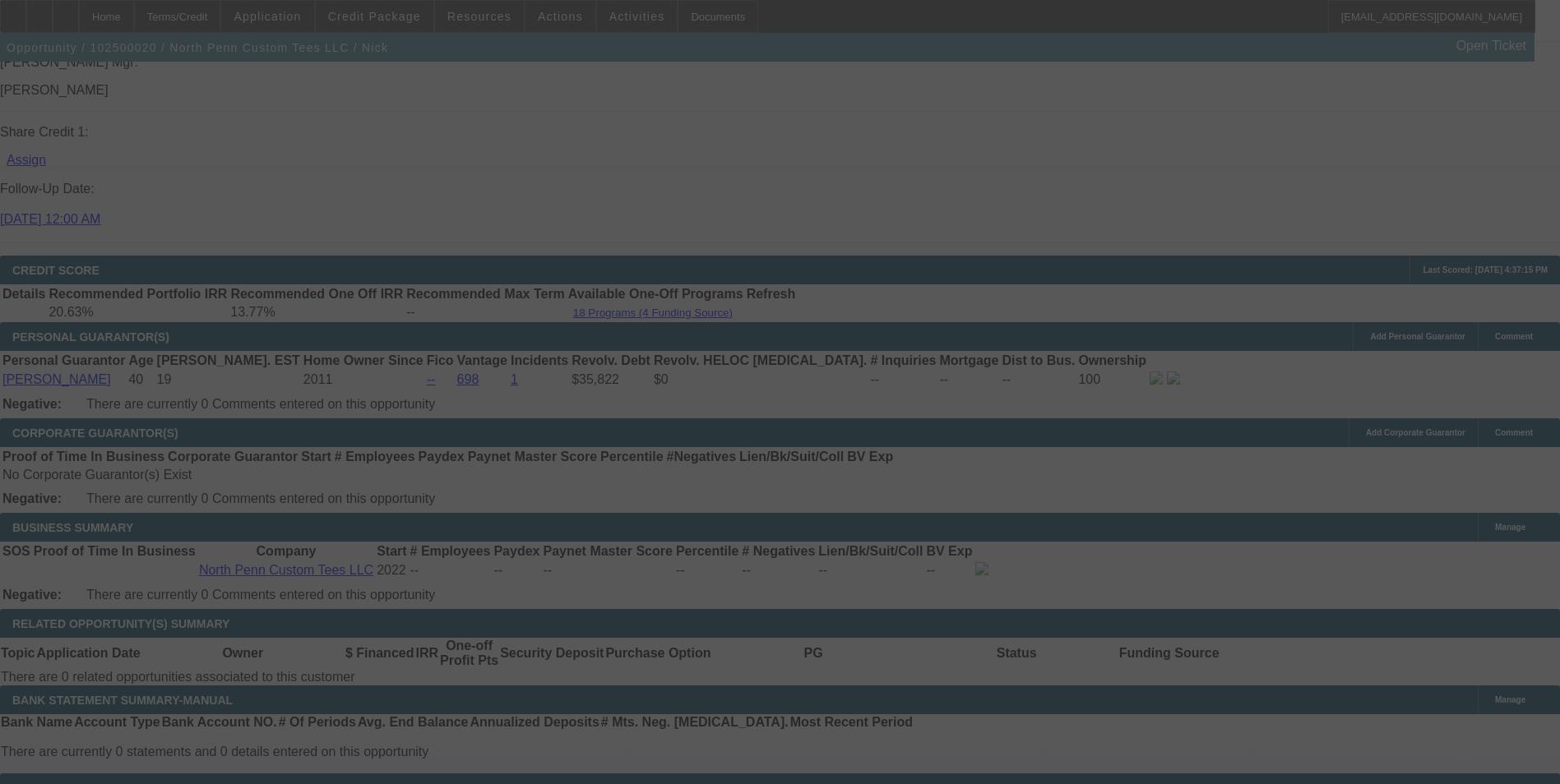
select select "0"
select select "0.1"
select select "4"
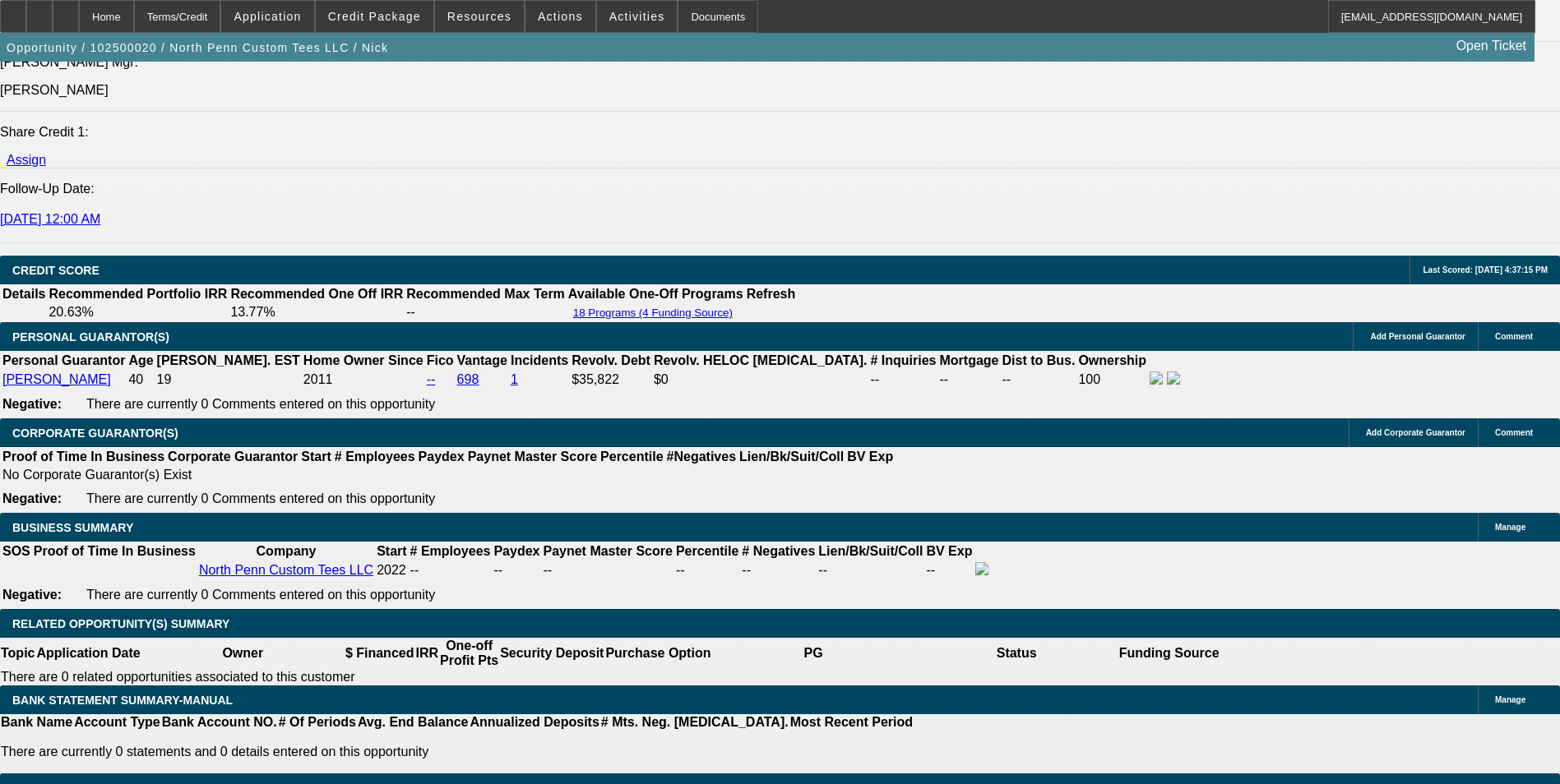
scroll to position [2643, 0]
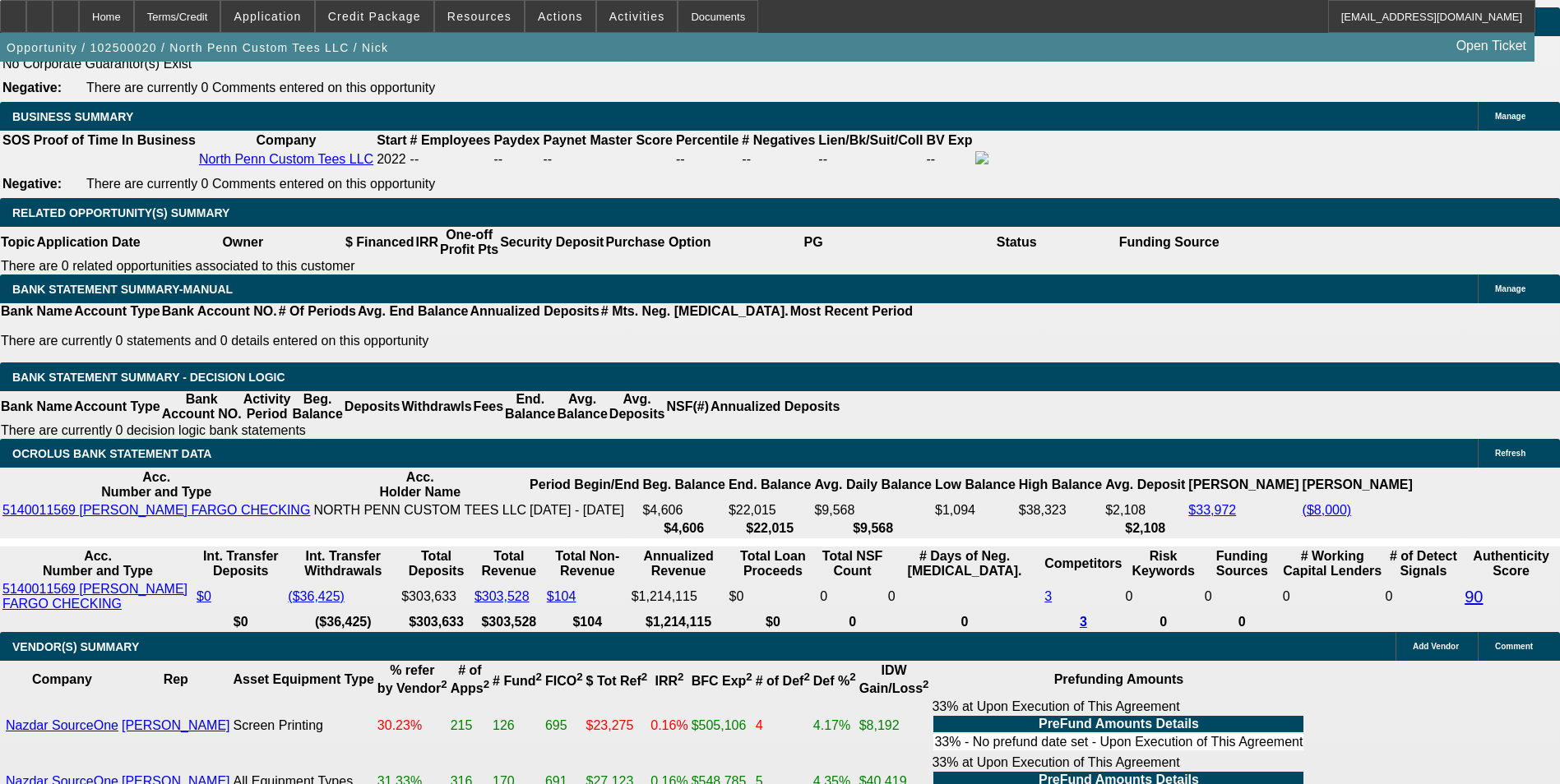
drag, startPoint x: 350, startPoint y: 260, endPoint x: 454, endPoint y: 250, distance: 104.5
type input "UNKNOWN"
type input "1"
type input "$1,439.04"
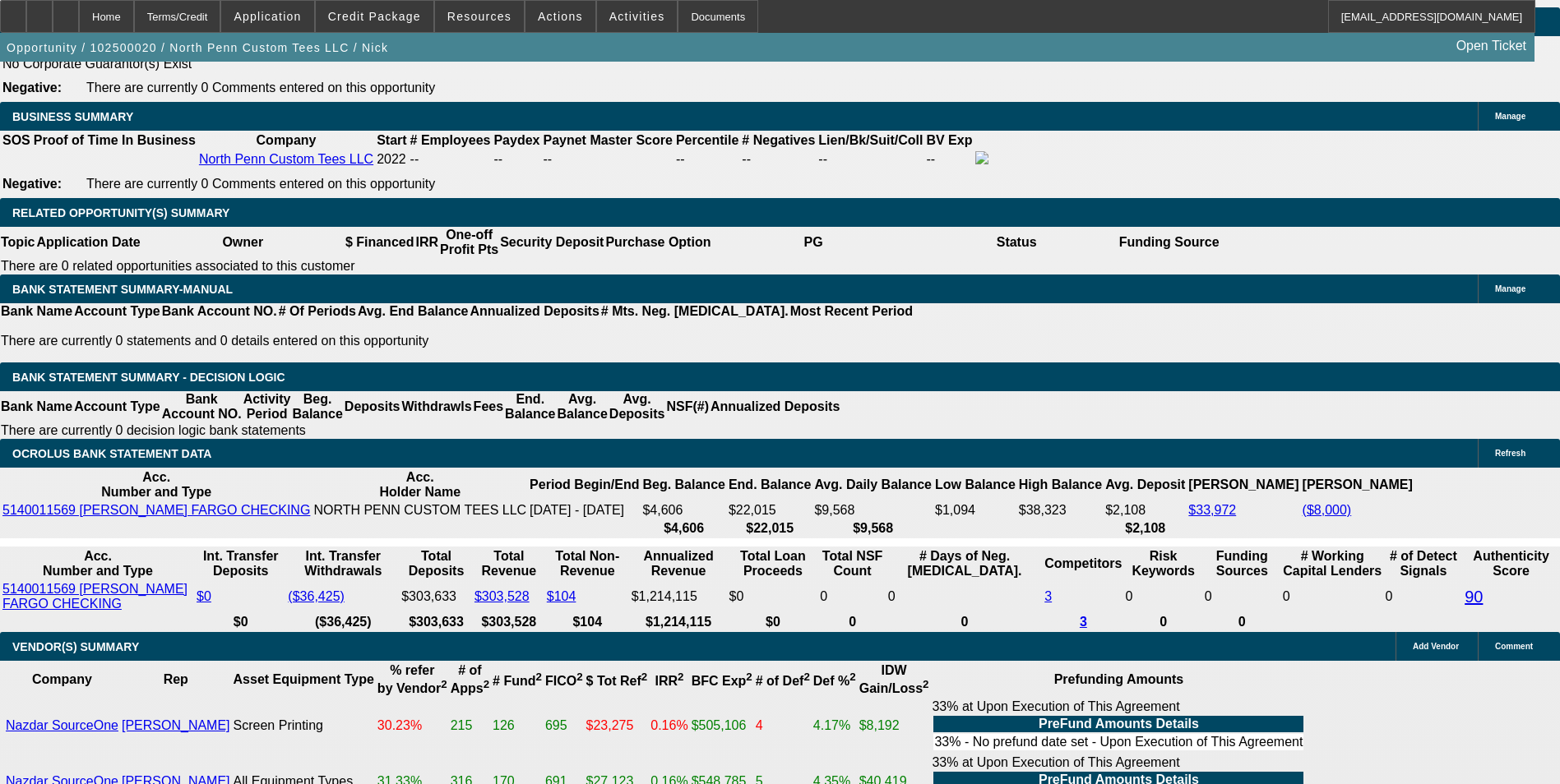
type input "14"
type input "$1,958.84"
type input "14.9"
type input "$1,998.34"
type input "14.9"
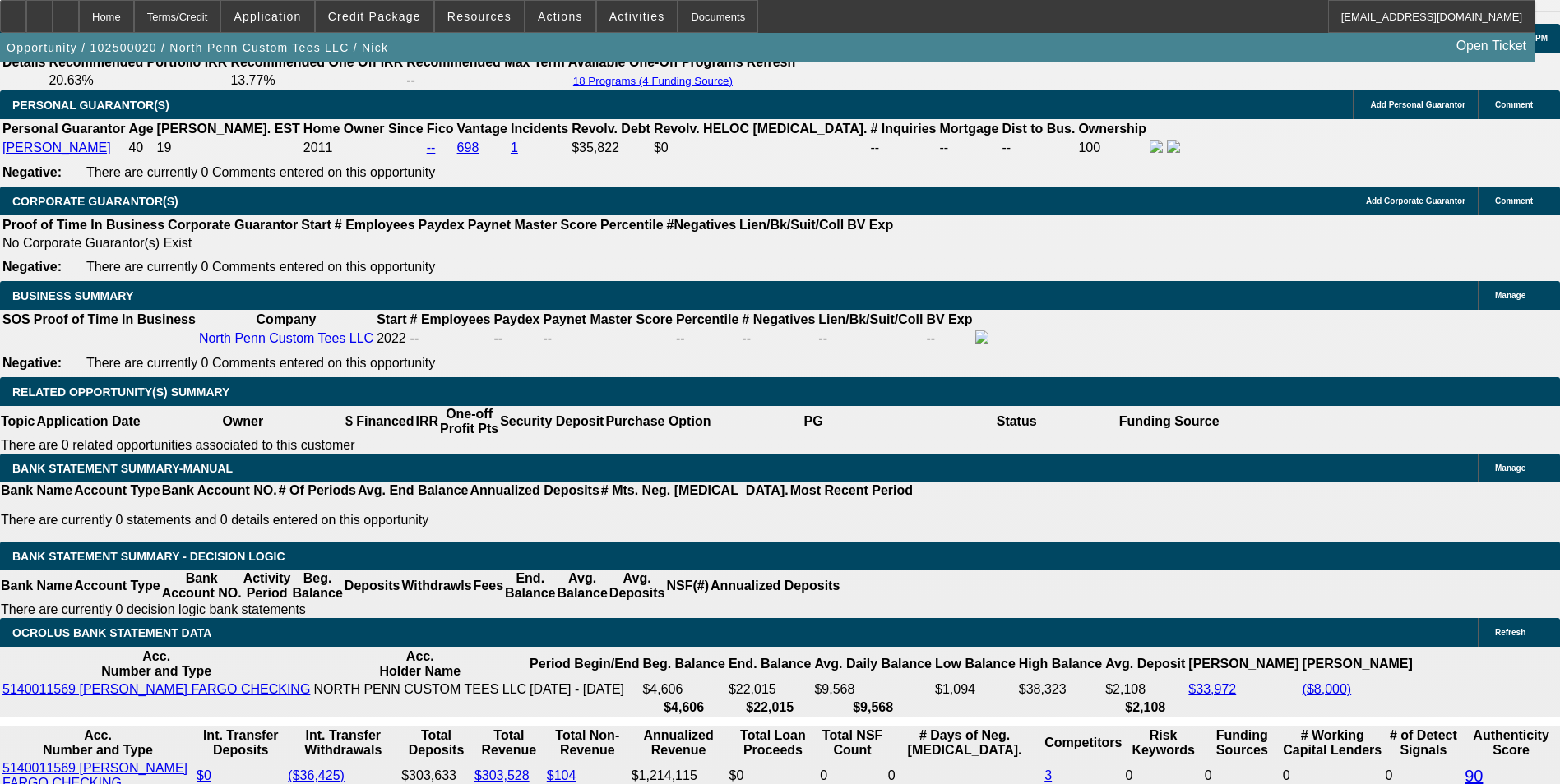
scroll to position [2314, 0]
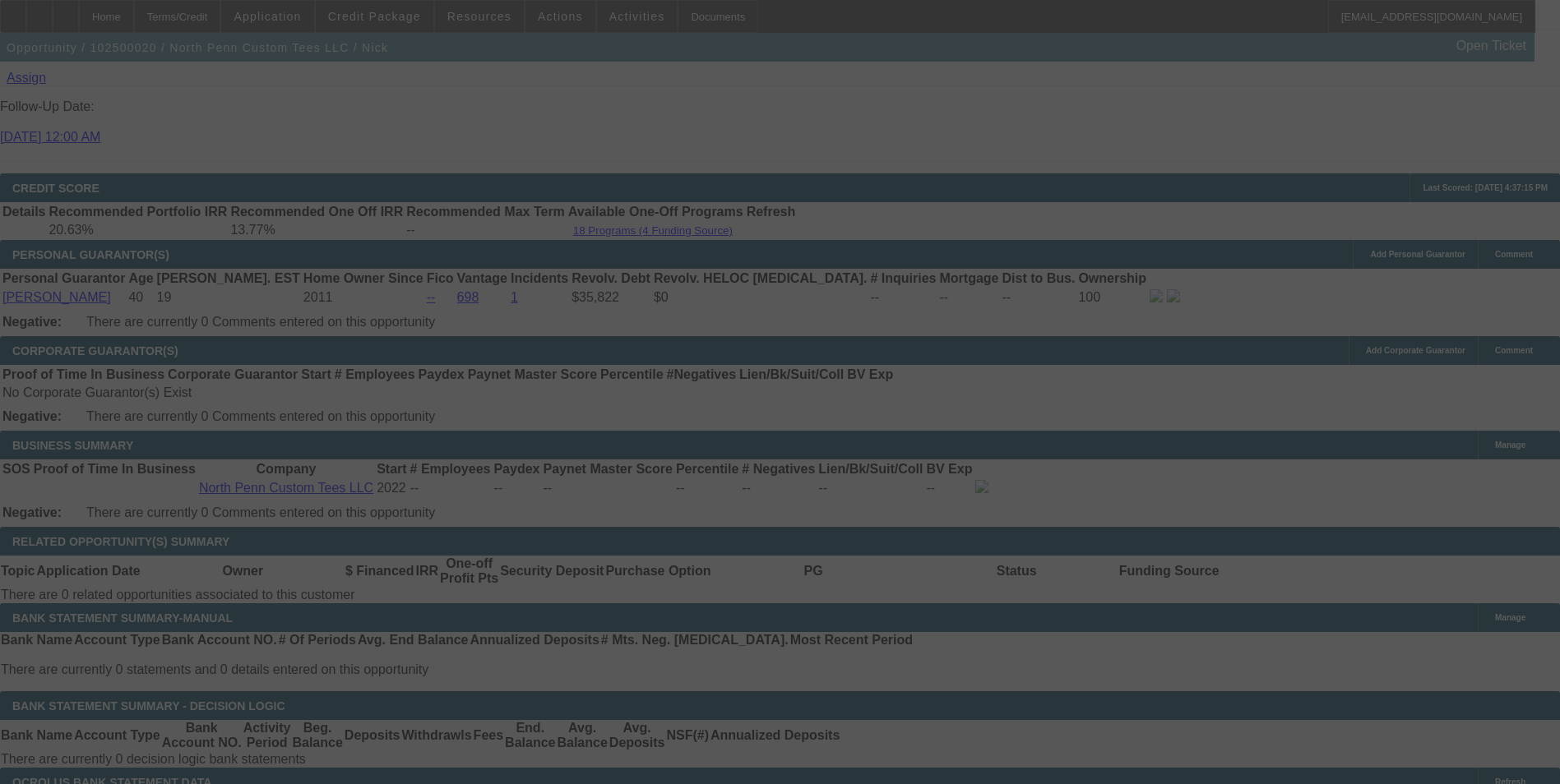
scroll to position [2396, 0]
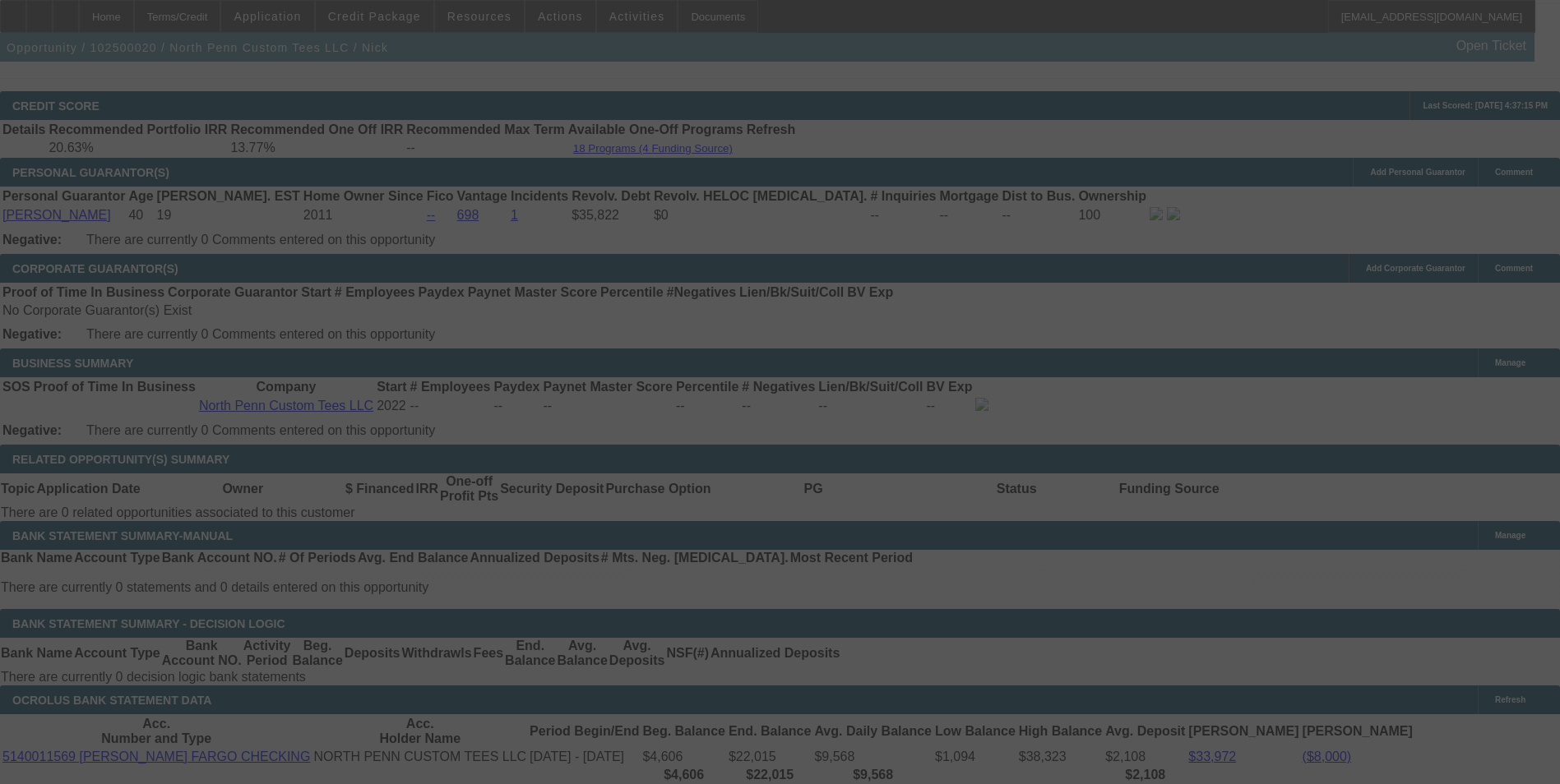
select select "0"
select select "0.1"
select select "4"
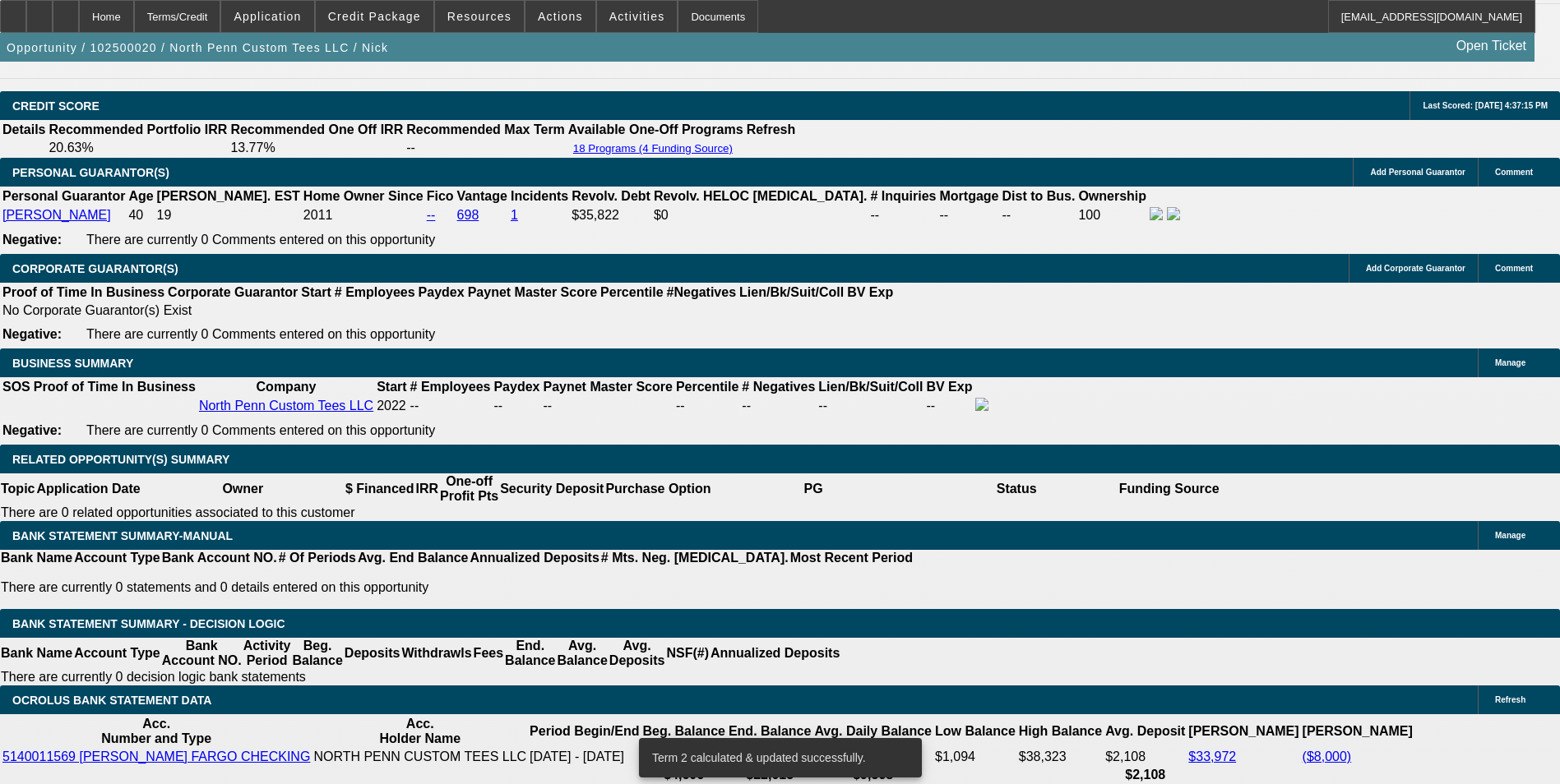
scroll to position [2478, 0]
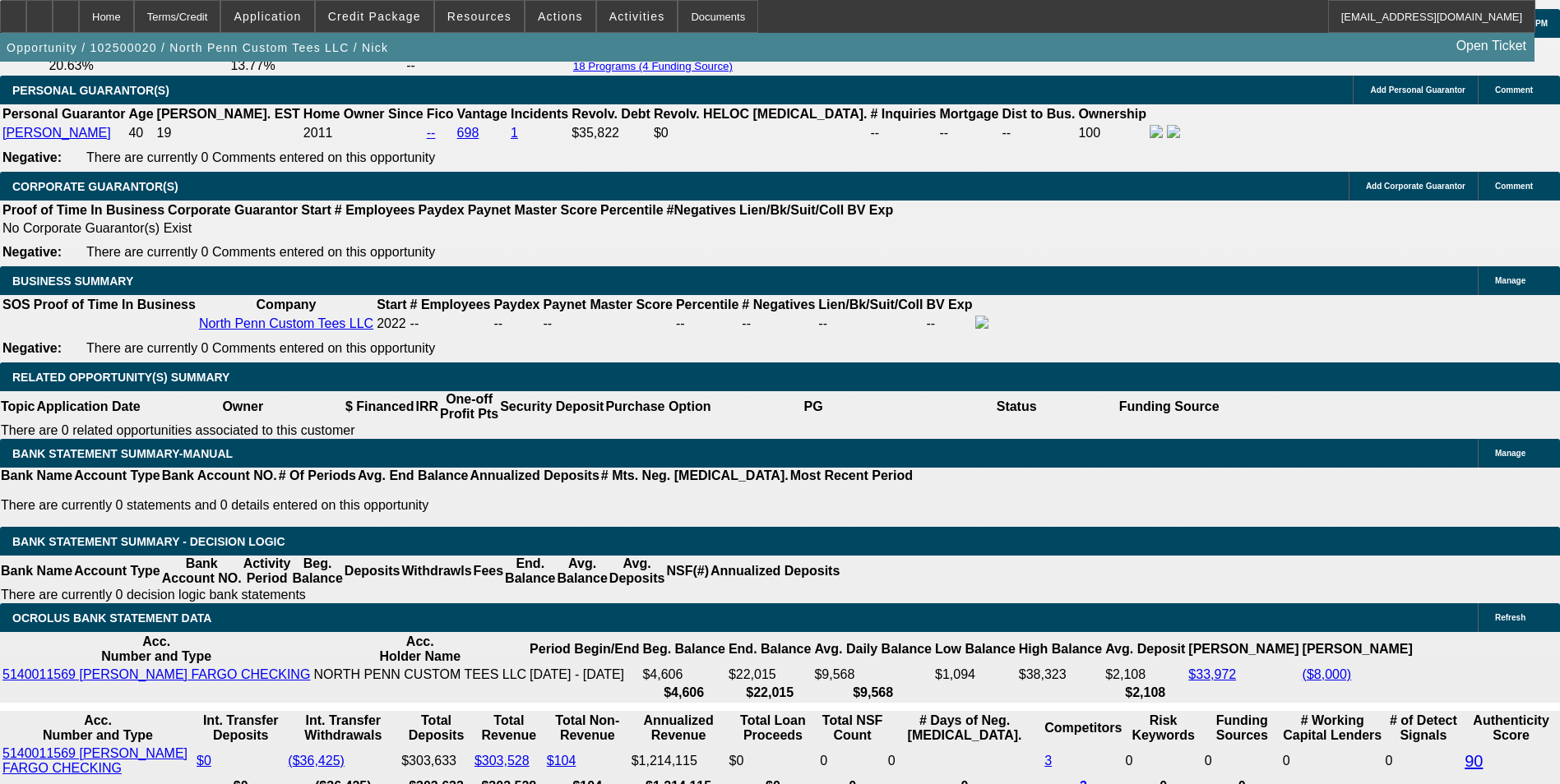
drag, startPoint x: 355, startPoint y: 423, endPoint x: 460, endPoint y: 414, distance: 105.4
type input "UNKNOWN"
type input "15"
type input "$1,439.04"
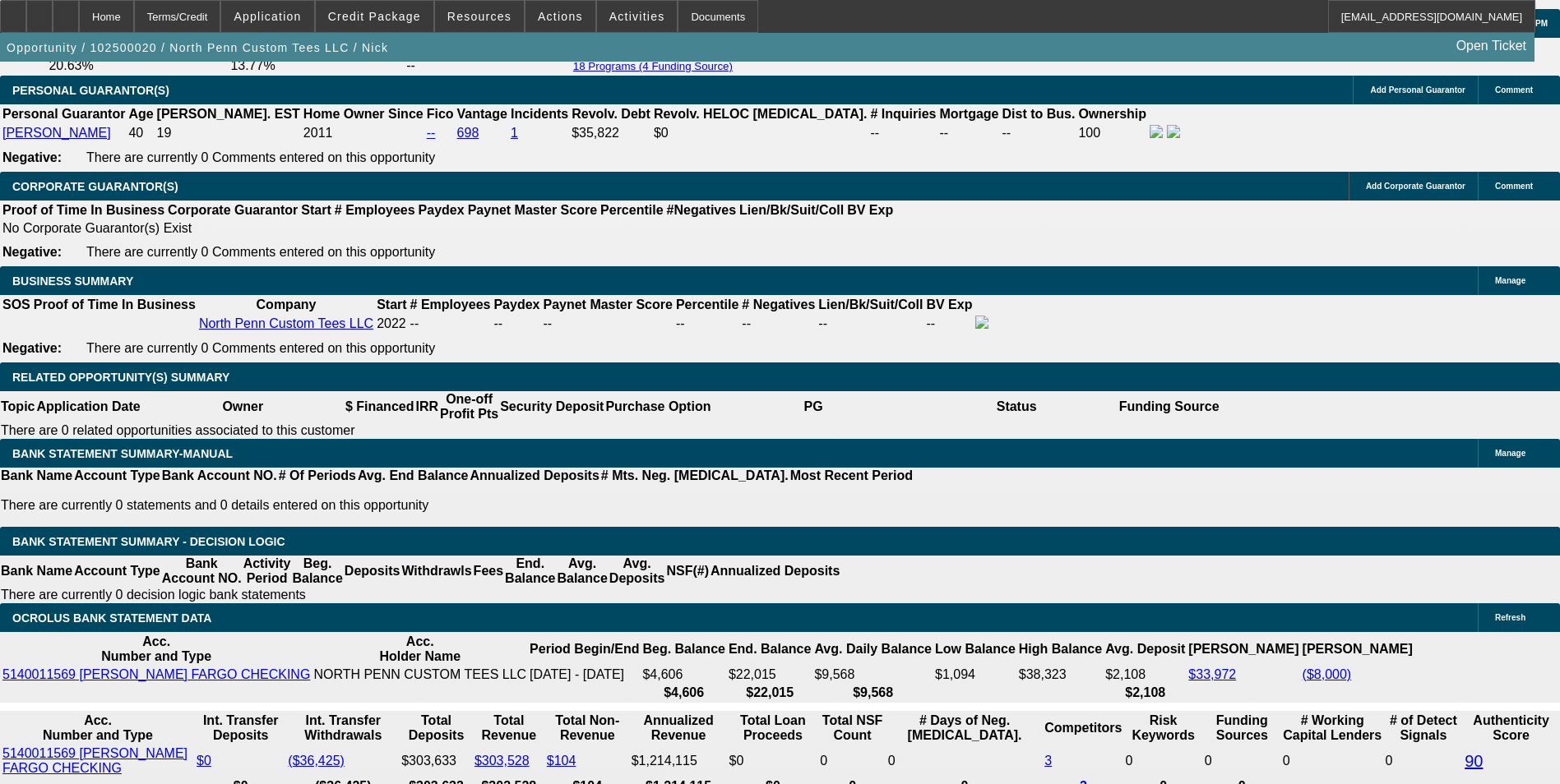
type input "15."
type input "$2,002.76"
type input "15.5"
type input "$2,024.92"
type input "15.5"
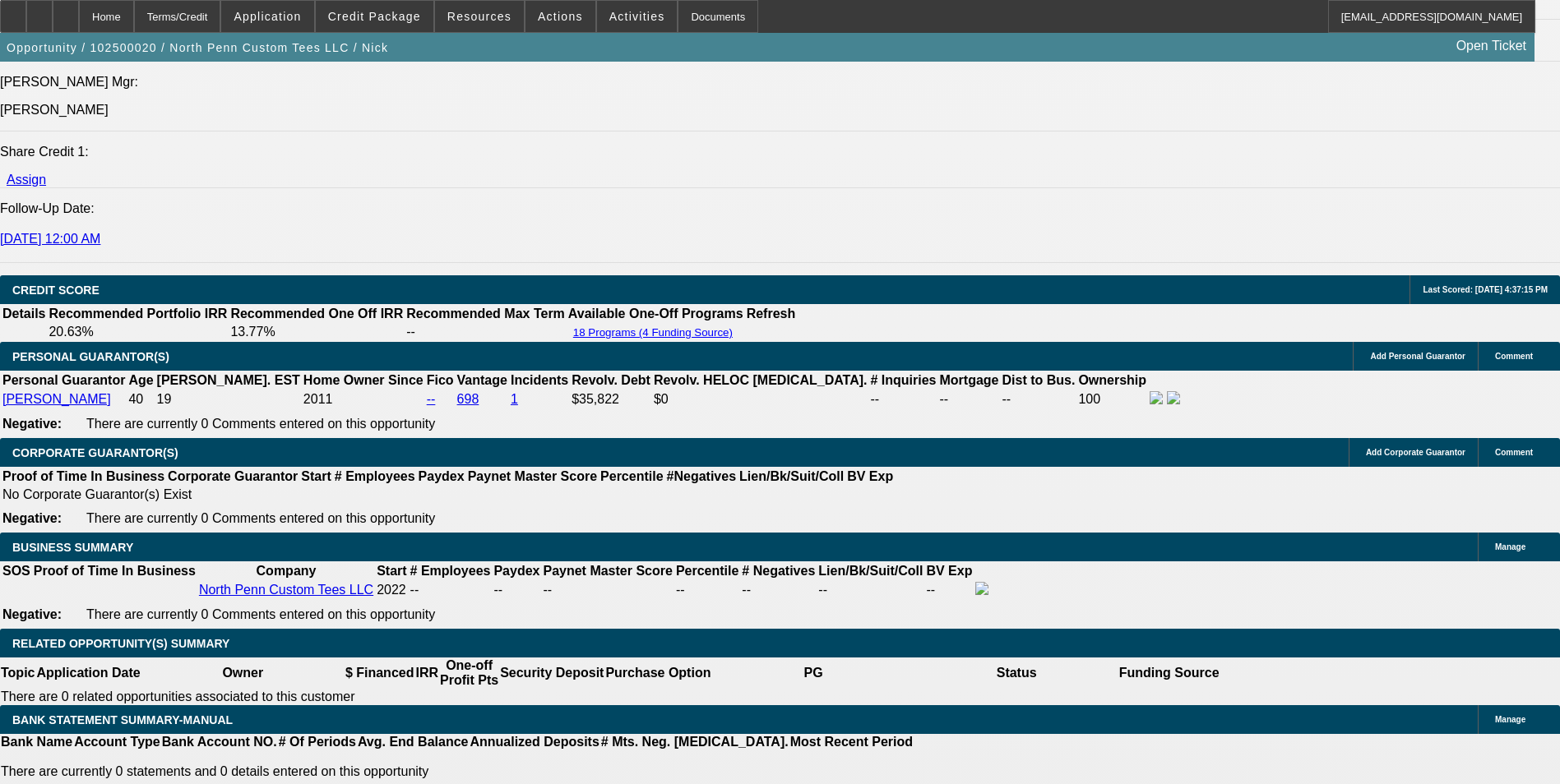
scroll to position [2149, 0]
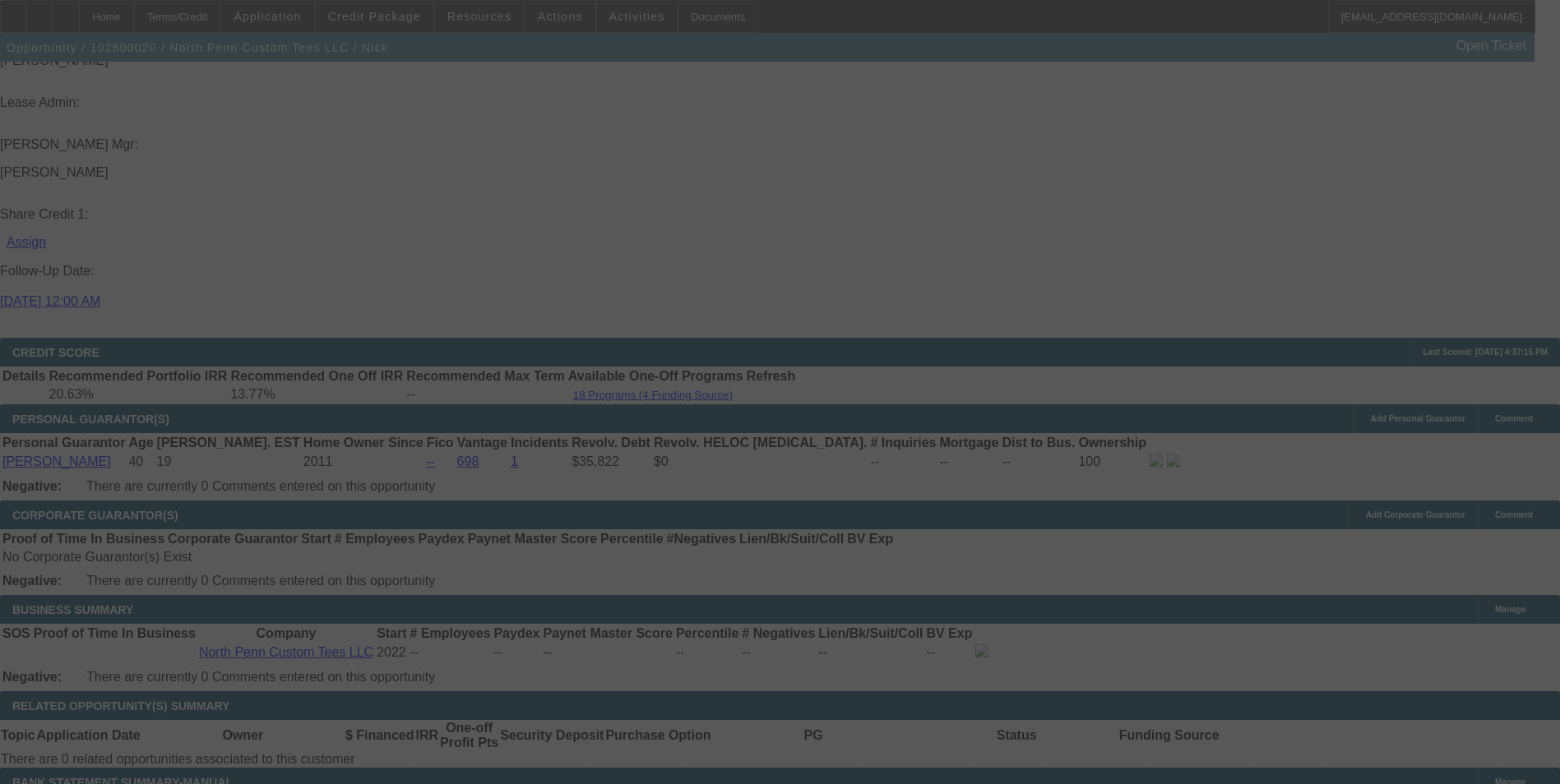
scroll to position [2478, 0]
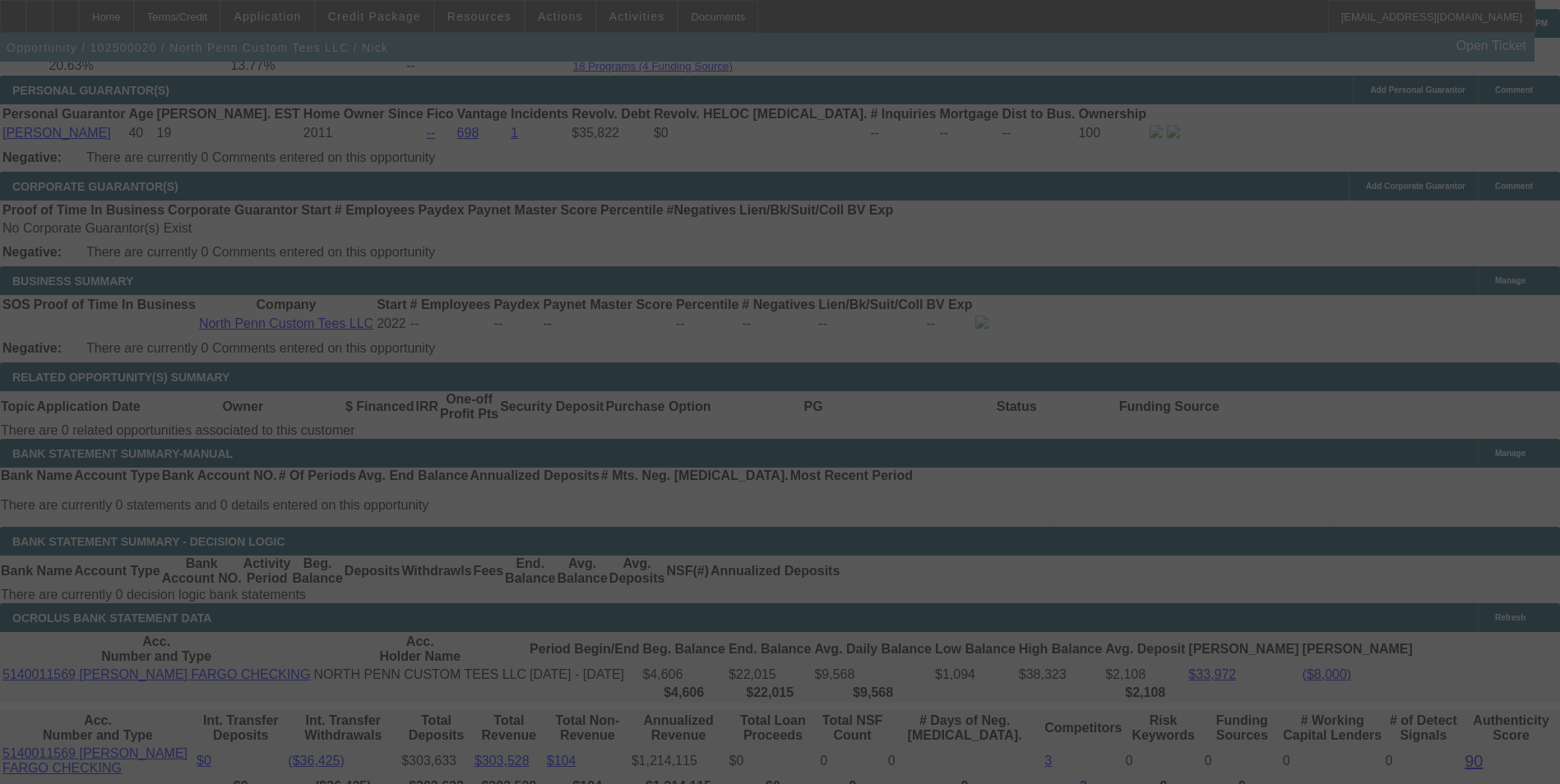
select select "0"
select select "0.1"
select select "4"
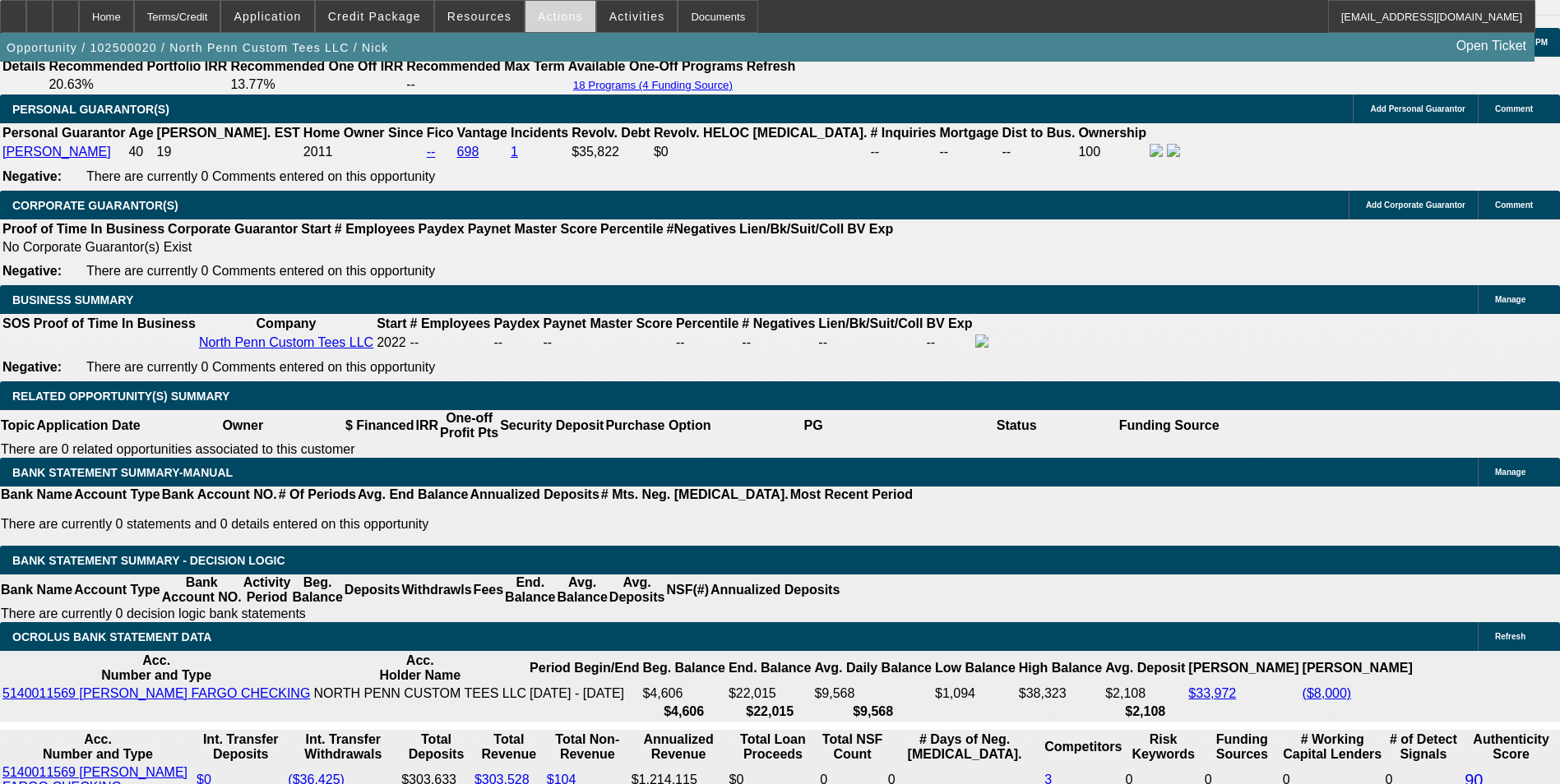
click at [558, 16] on span "Actions" at bounding box center [560, 16] width 45 height 13
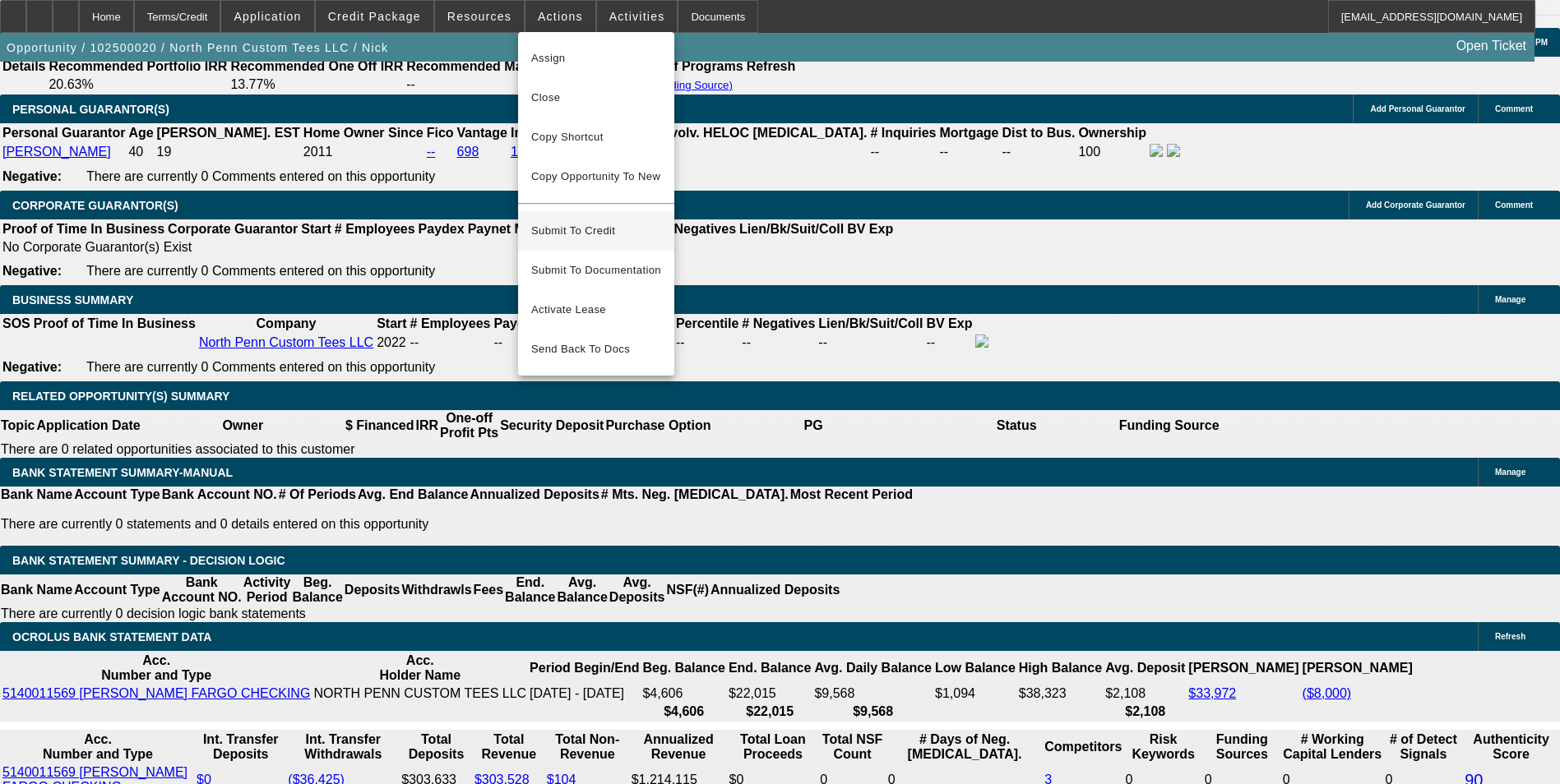
click at [606, 221] on span "Submit To Credit" at bounding box center [596, 231] width 130 height 20
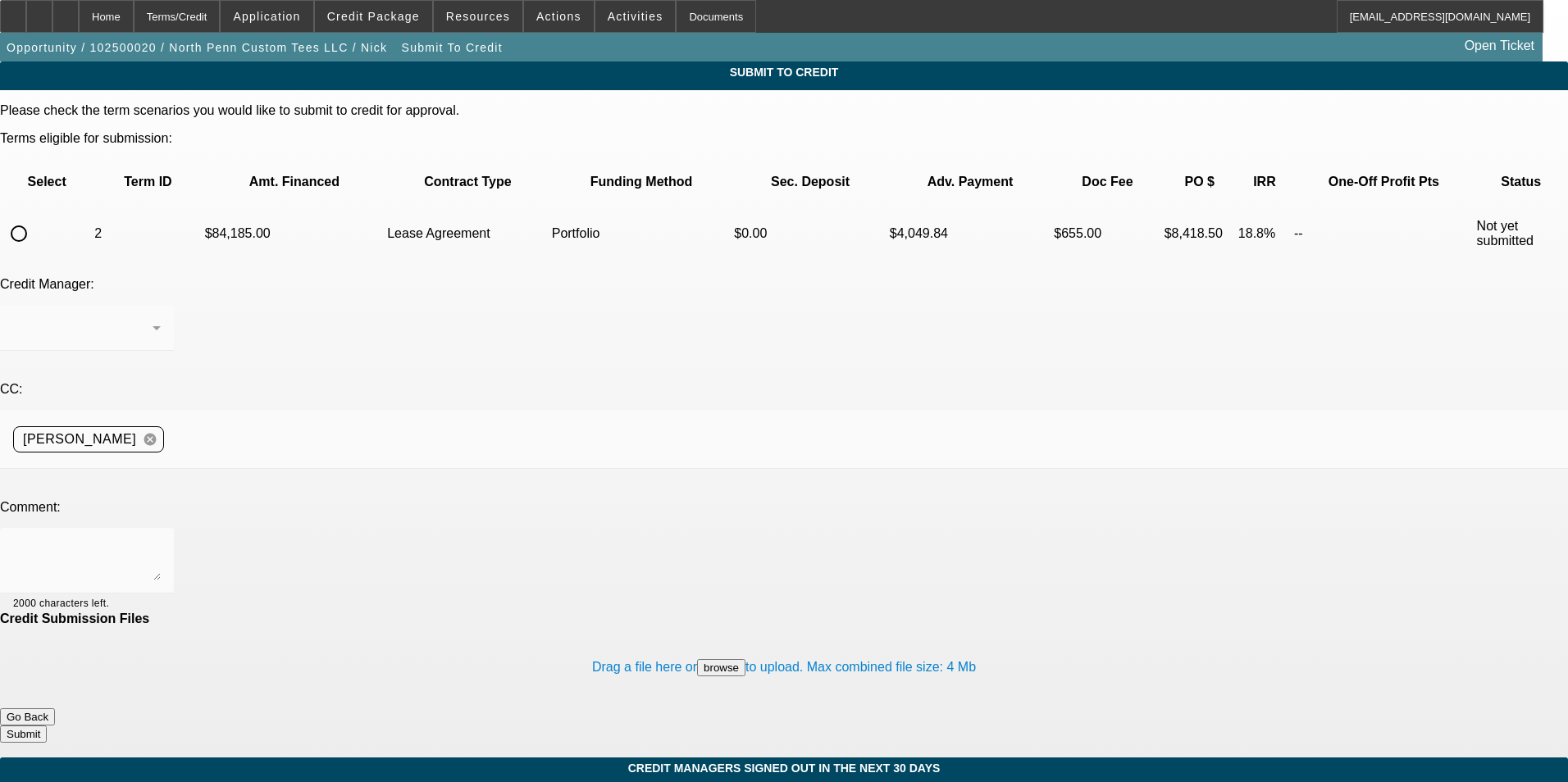
click at [35, 217] on input "radio" at bounding box center [19, 233] width 33 height 33
radio input "true"
click at [161, 541] on textarea at bounding box center [87, 560] width 147 height 39
click at [408, 21] on span "Credit Package" at bounding box center [373, 16] width 93 height 13
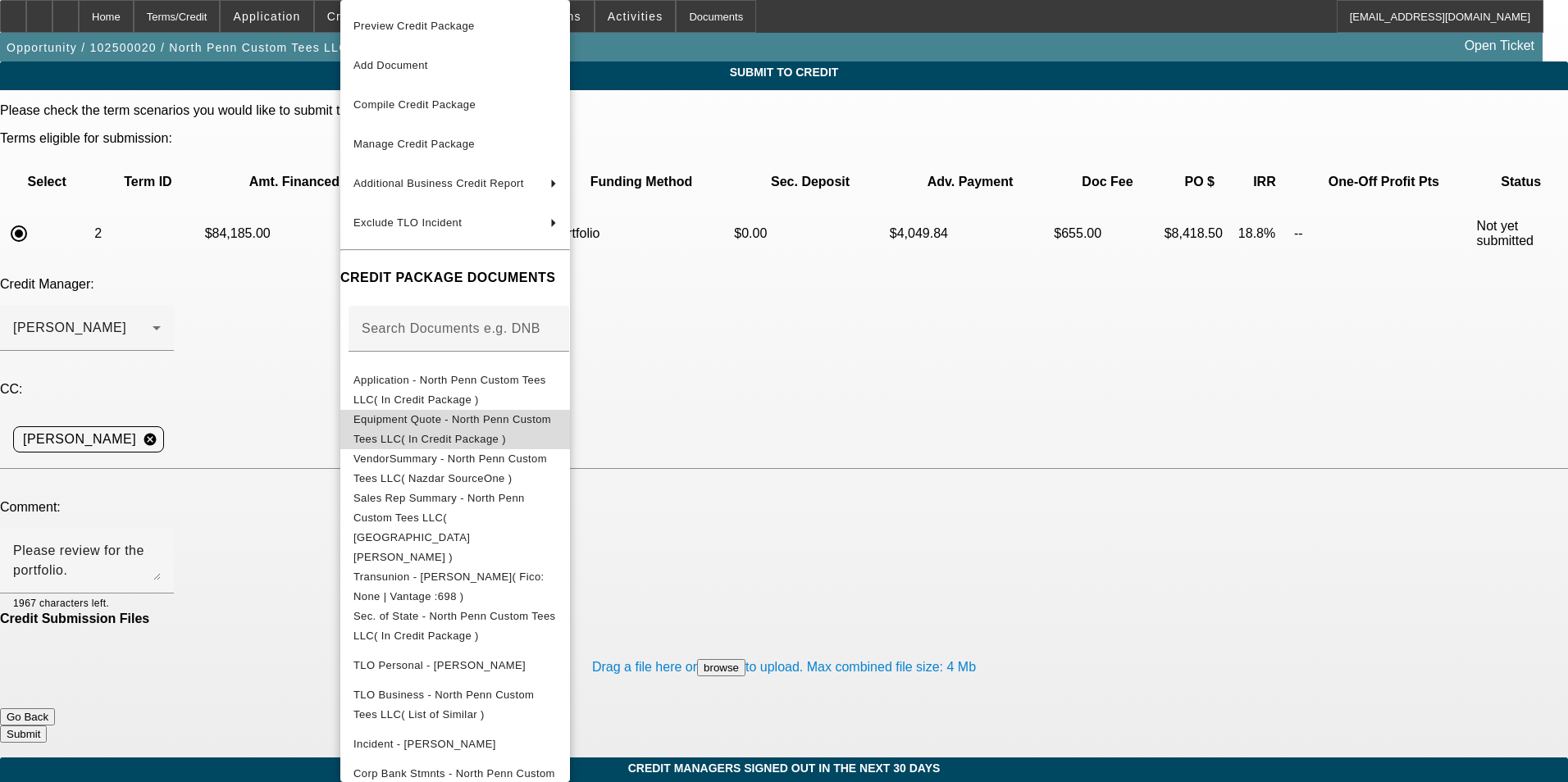
click at [490, 424] on span "Equipment Quote - North Penn Custom Tees LLC( In Credit Package )" at bounding box center [452, 429] width 198 height 32
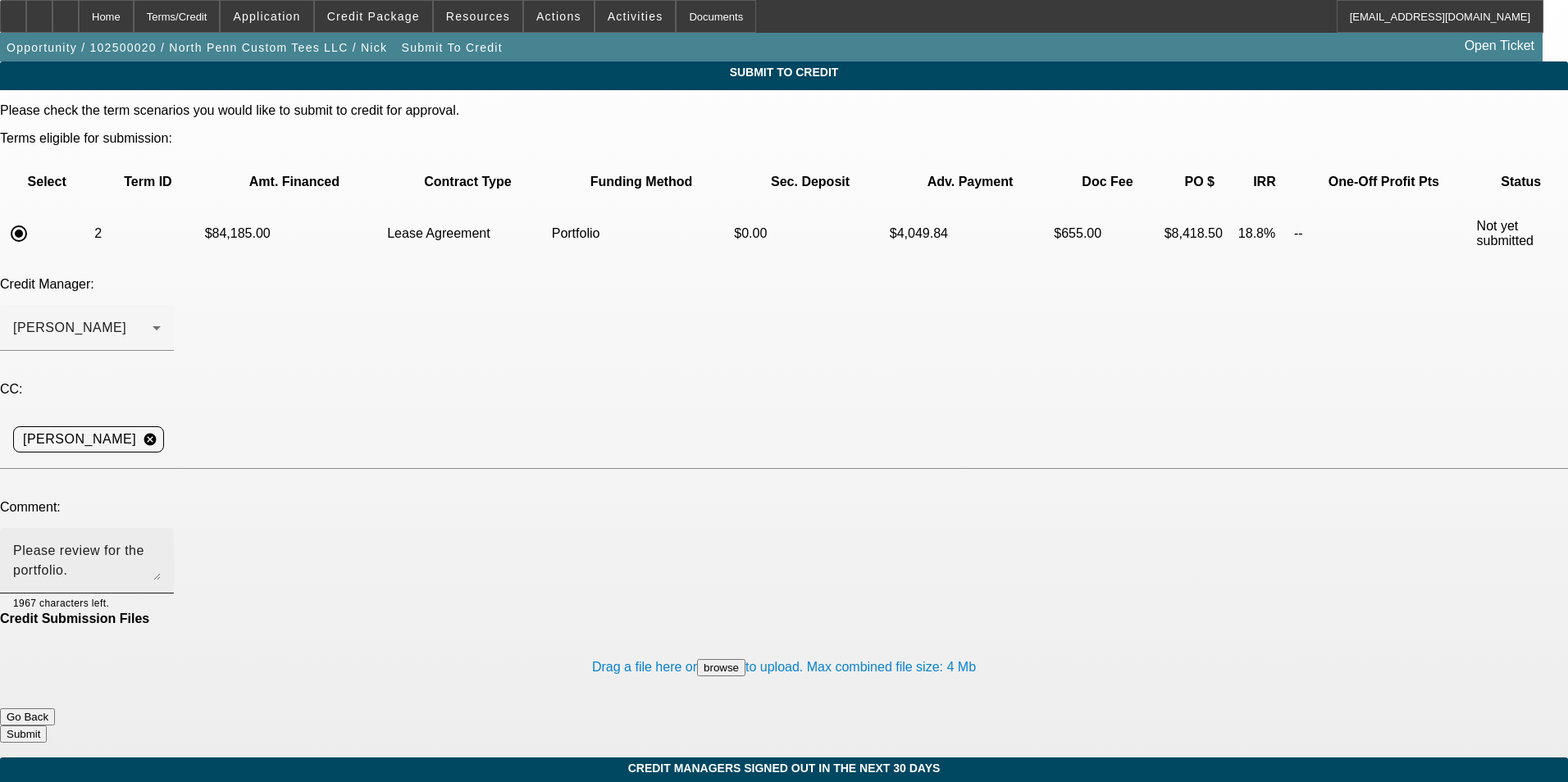
click at [161, 541] on textarea "Please review for the portfolio." at bounding box center [87, 560] width 147 height 39
type textarea "Please review for the portfolio. If you look at the first note after the price …"
click at [47, 726] on button "Submit" at bounding box center [23, 734] width 47 height 17
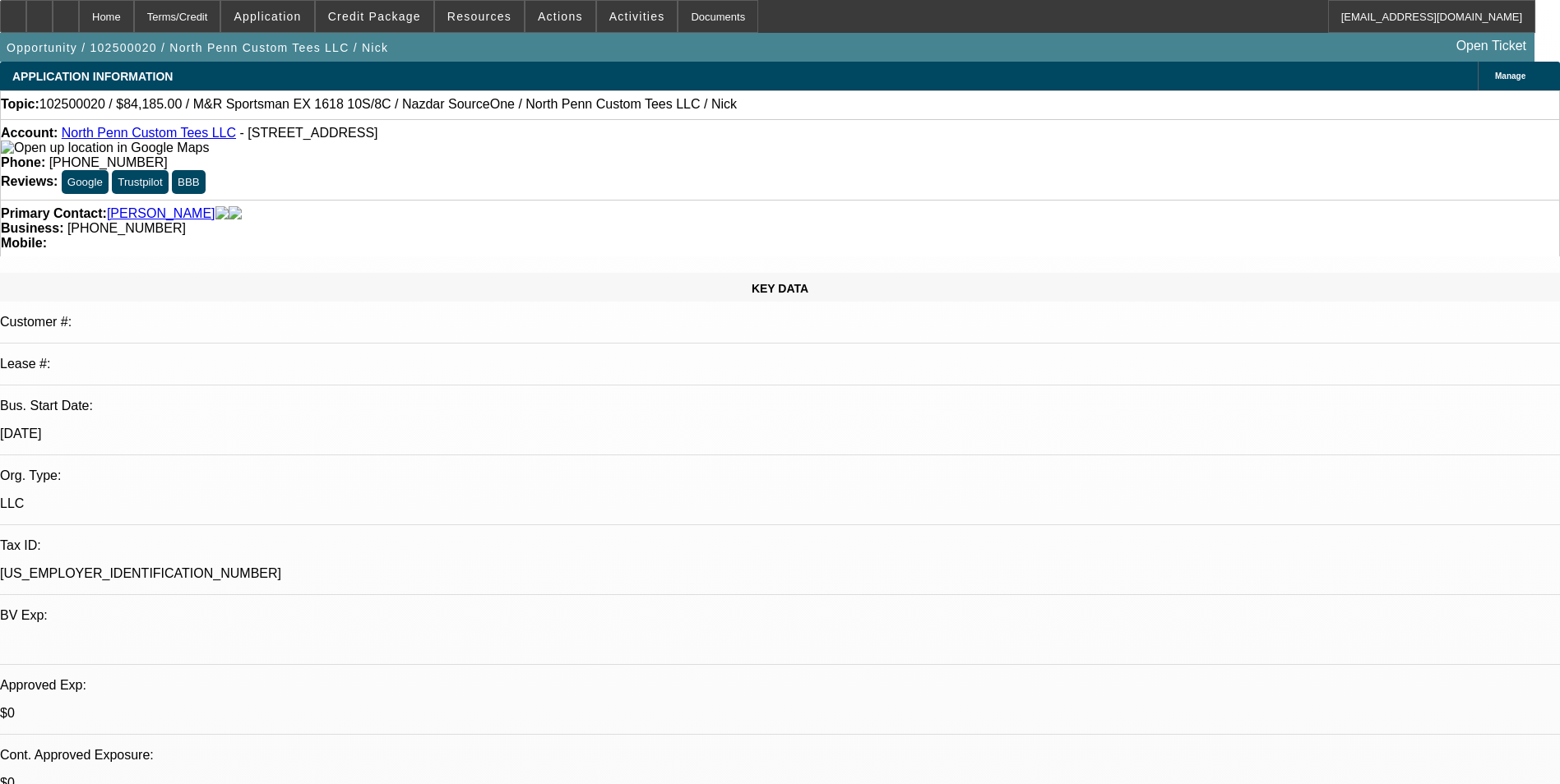
select select "0"
select select "0.1"
select select "4"
select select "0"
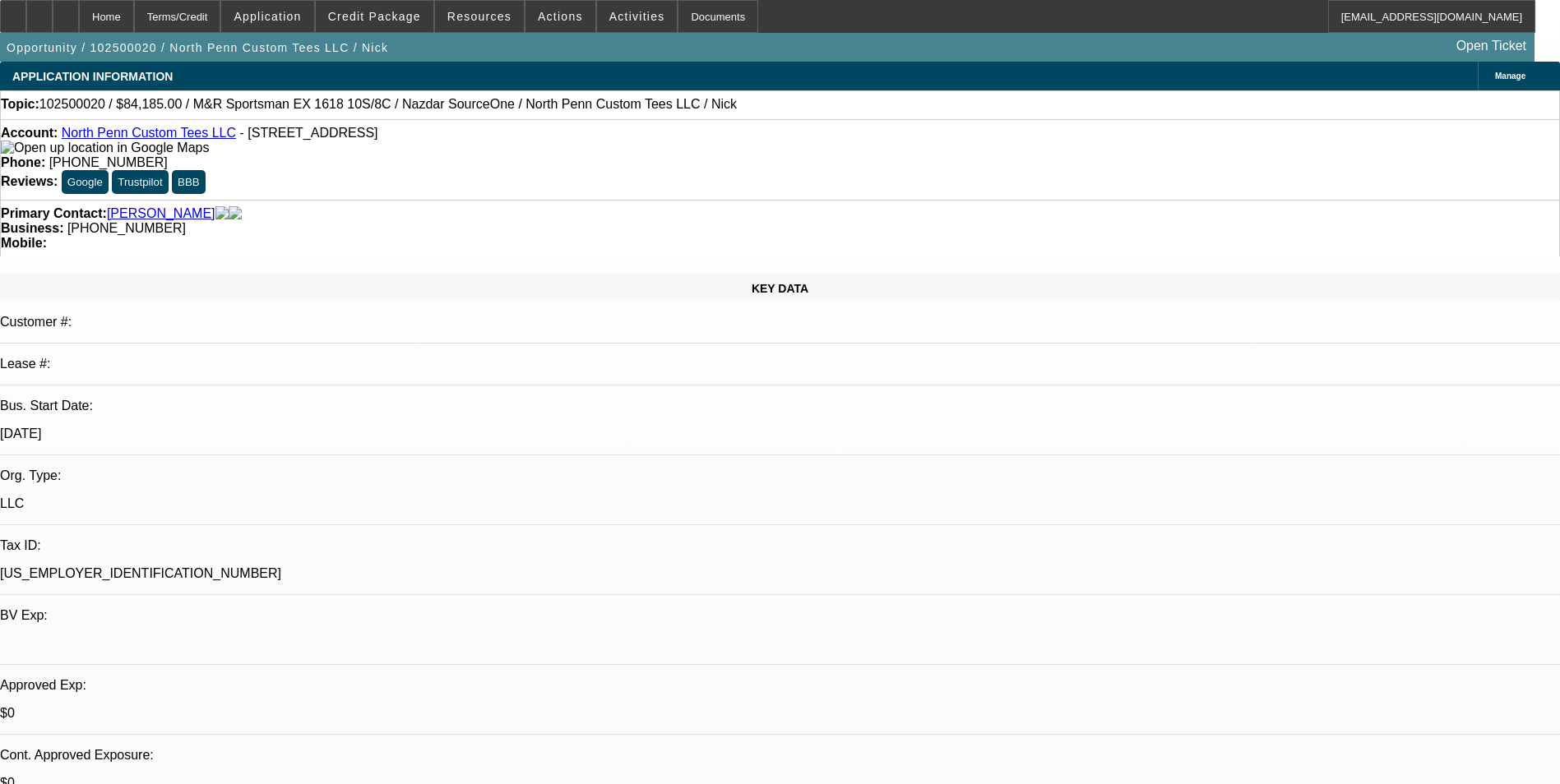
select select "0"
select select "0.1"
select select "4"
click at [604, 25] on span at bounding box center [637, 16] width 81 height 39
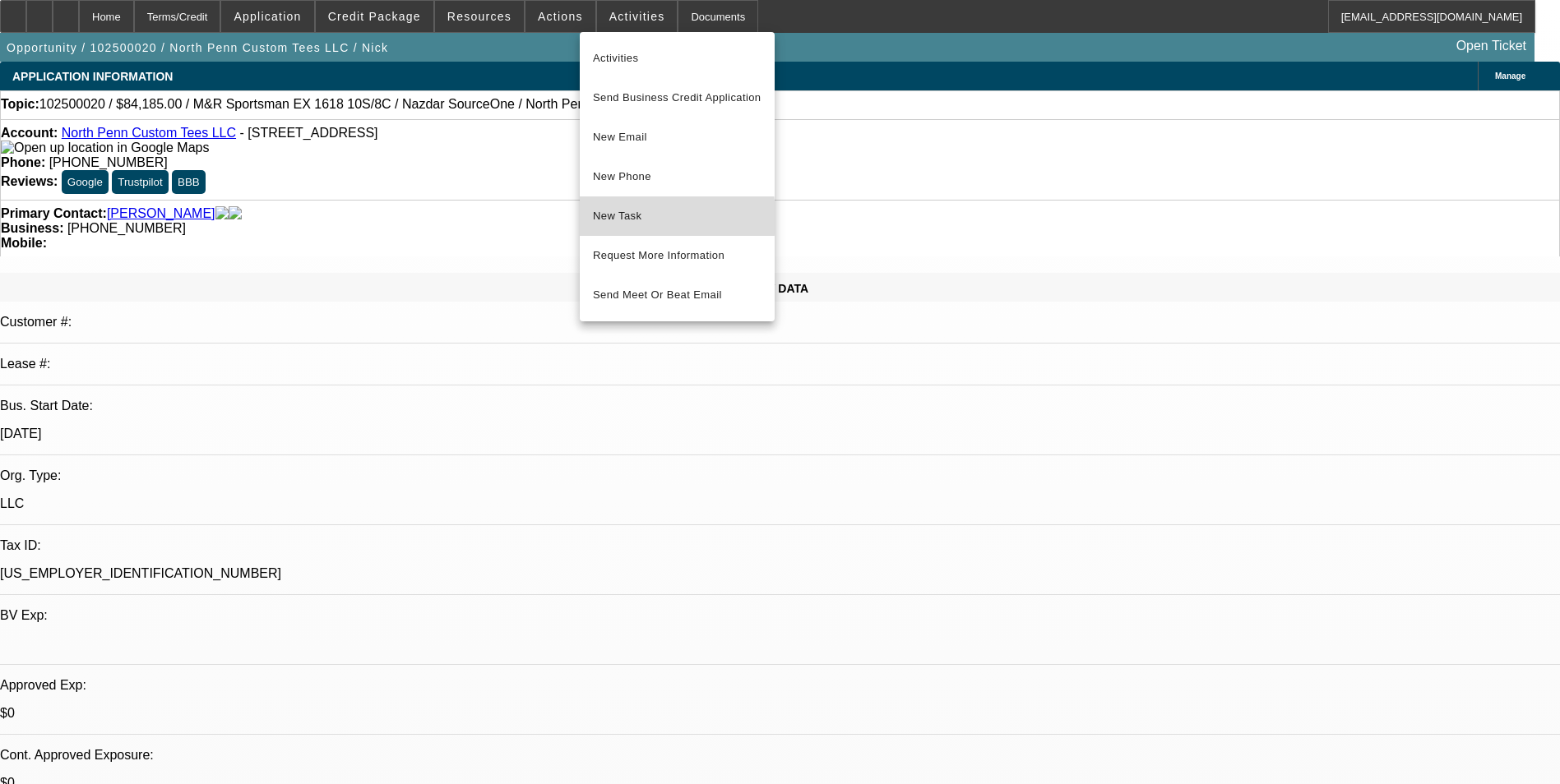
click at [613, 218] on span "New Task" at bounding box center [677, 216] width 169 height 20
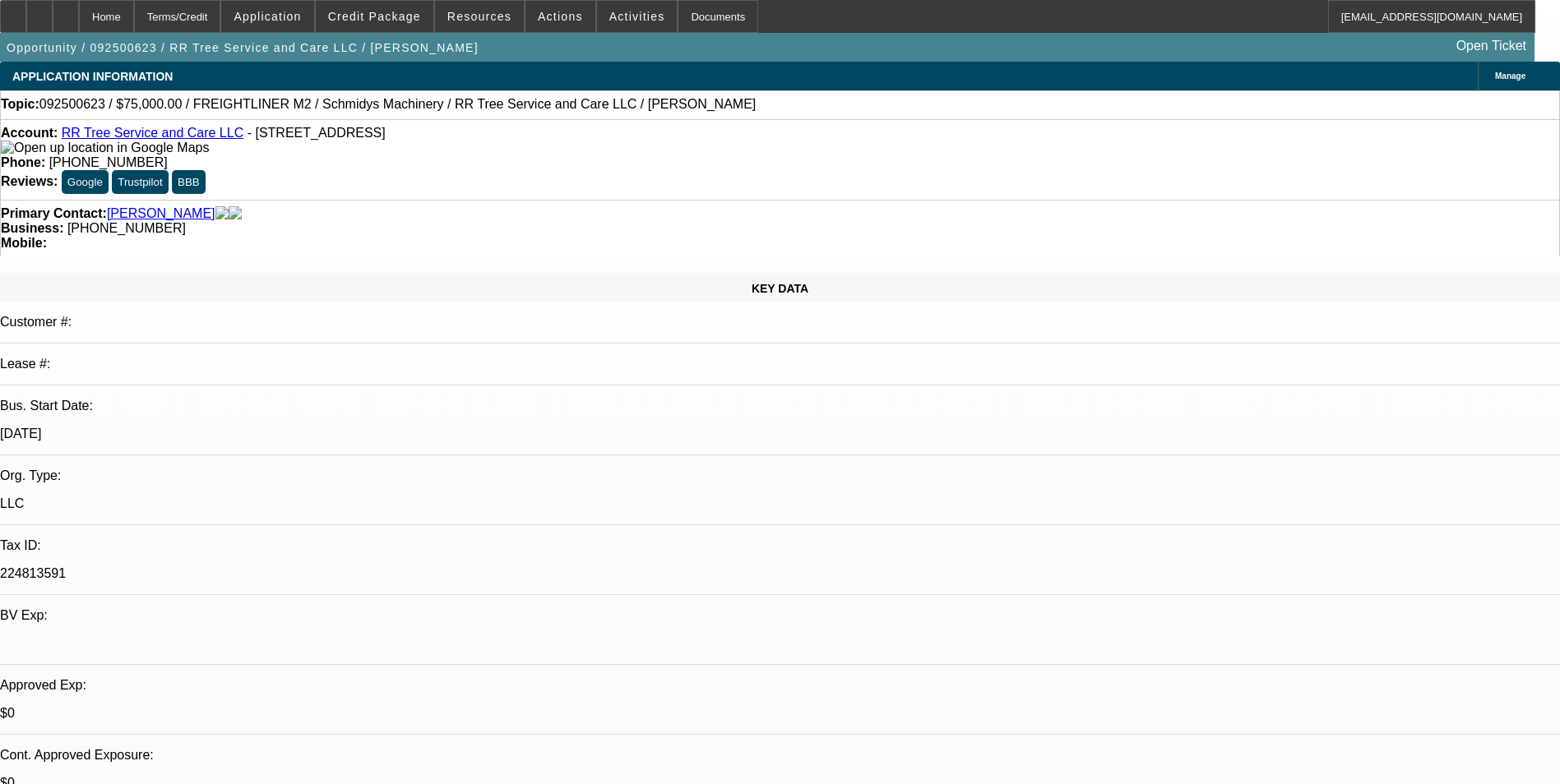
select select "0"
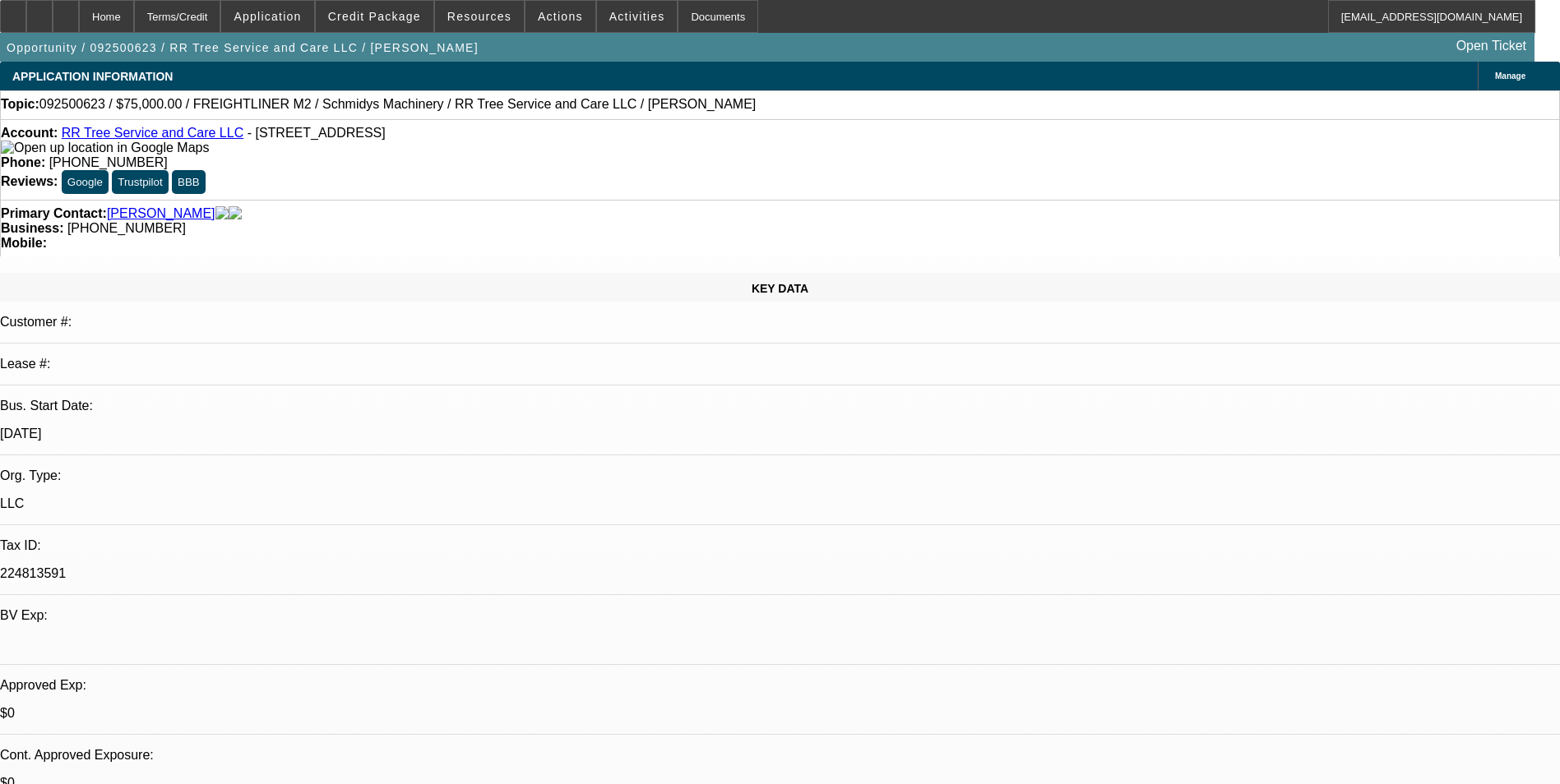
select select "0"
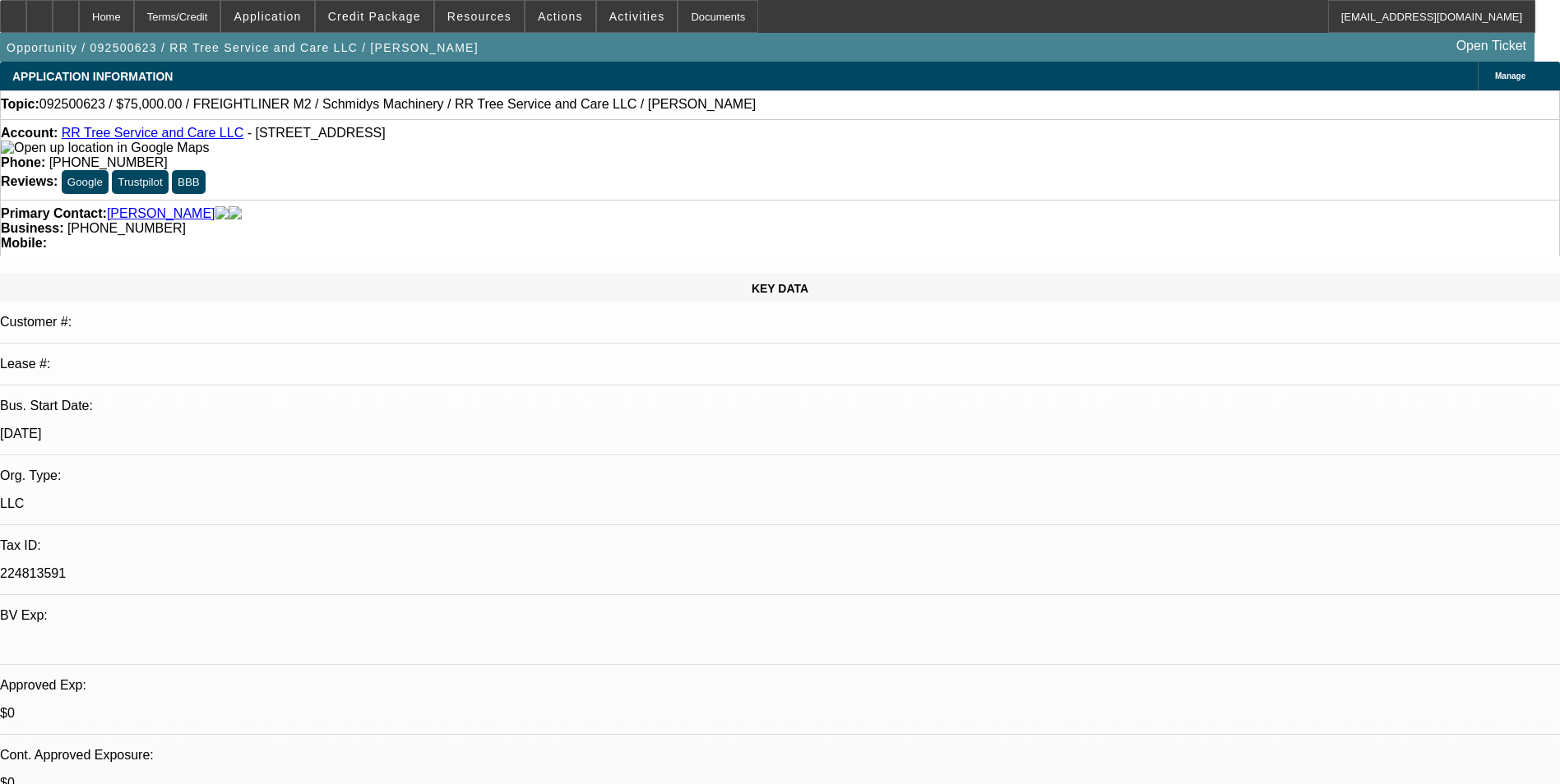
select select "0"
select select "1"
select select "3"
select select "6"
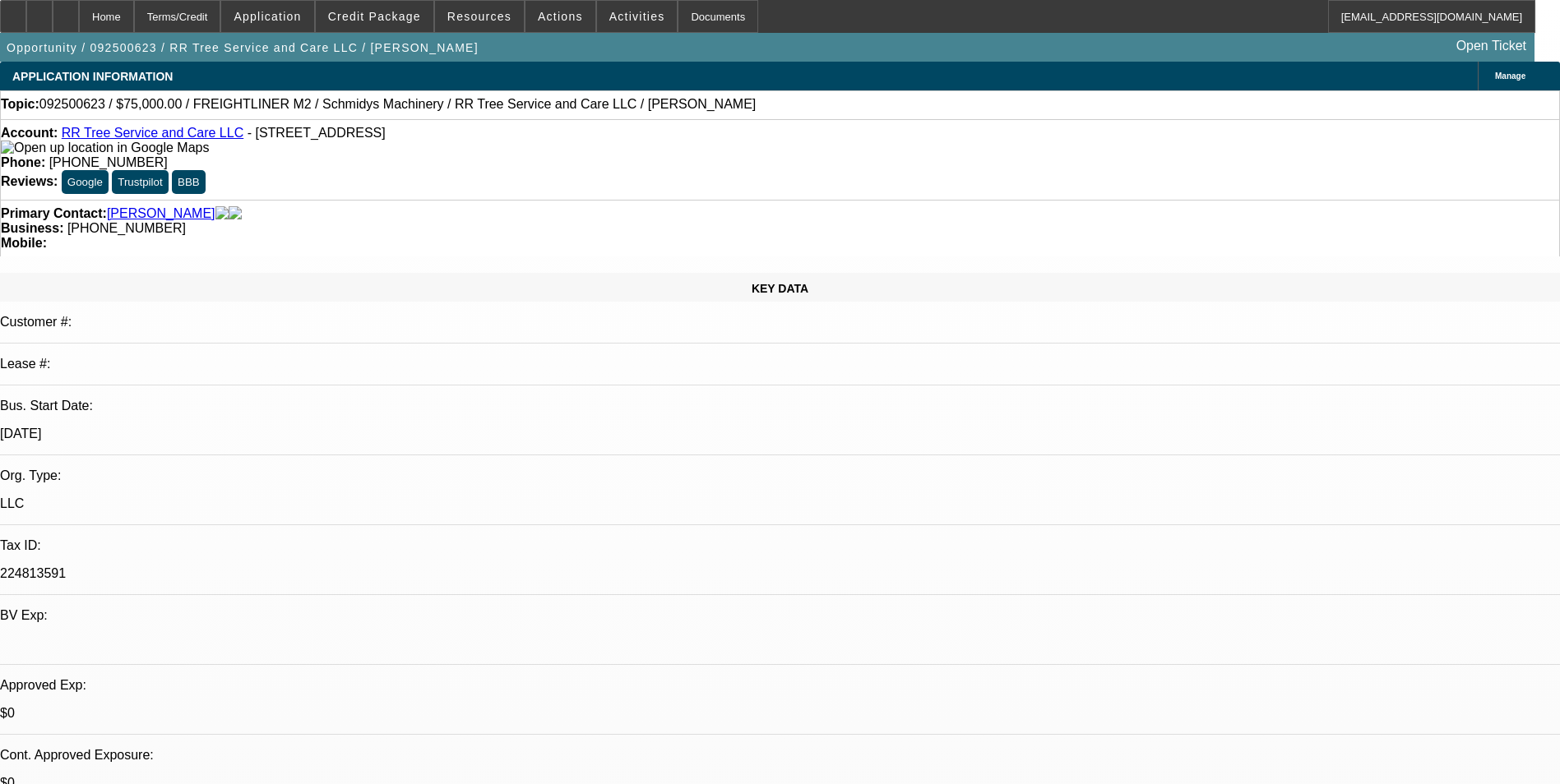
select select "1"
select select "3"
select select "6"
select select "1"
select select "2"
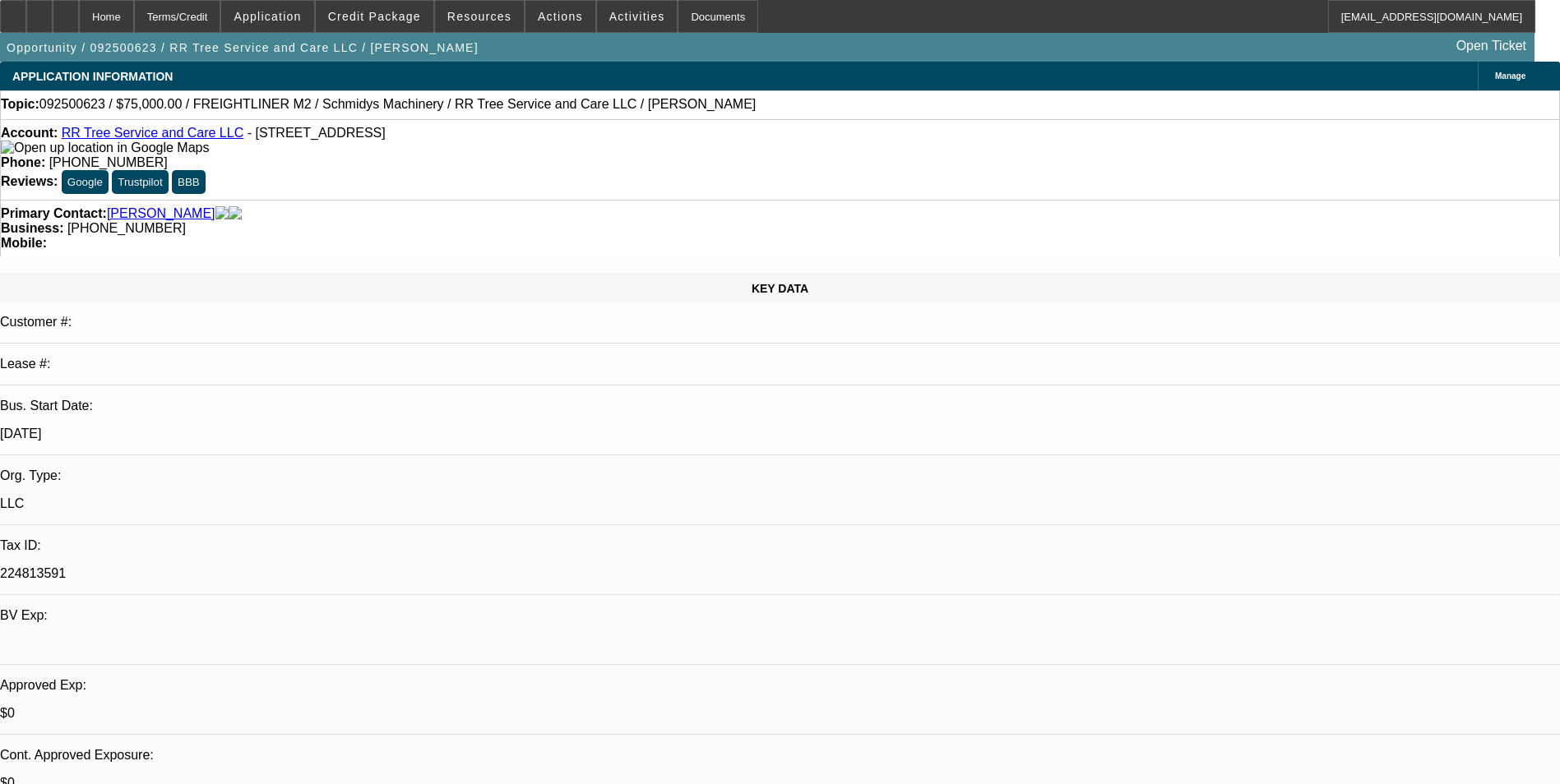
select select "6"
select select "1"
select select "6"
click at [391, 20] on span "Credit Package" at bounding box center [374, 16] width 93 height 13
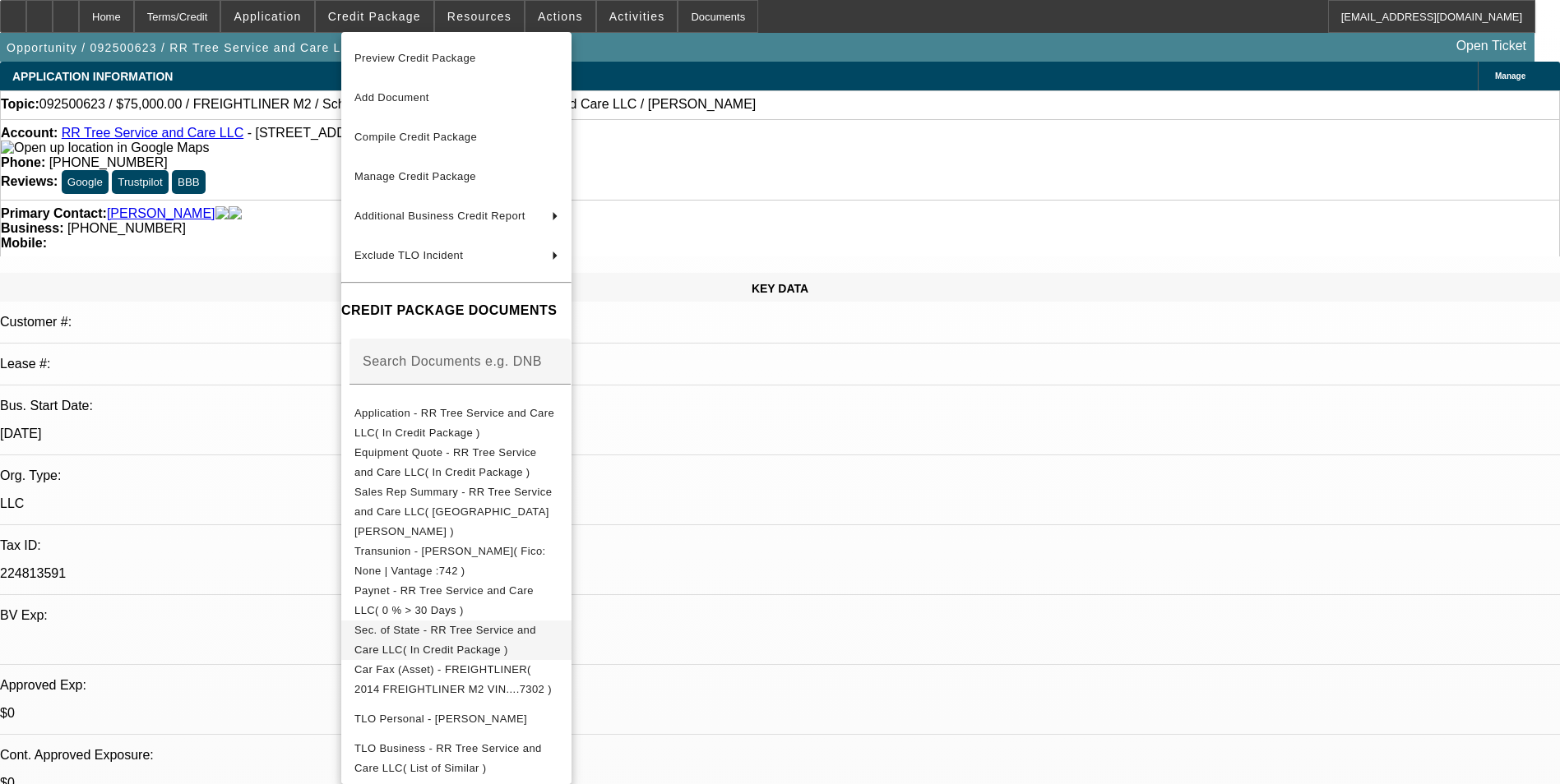
click at [536, 624] on span "Sec. of State - RR Tree Service and Care LLC( In Credit Package )" at bounding box center [445, 640] width 181 height 32
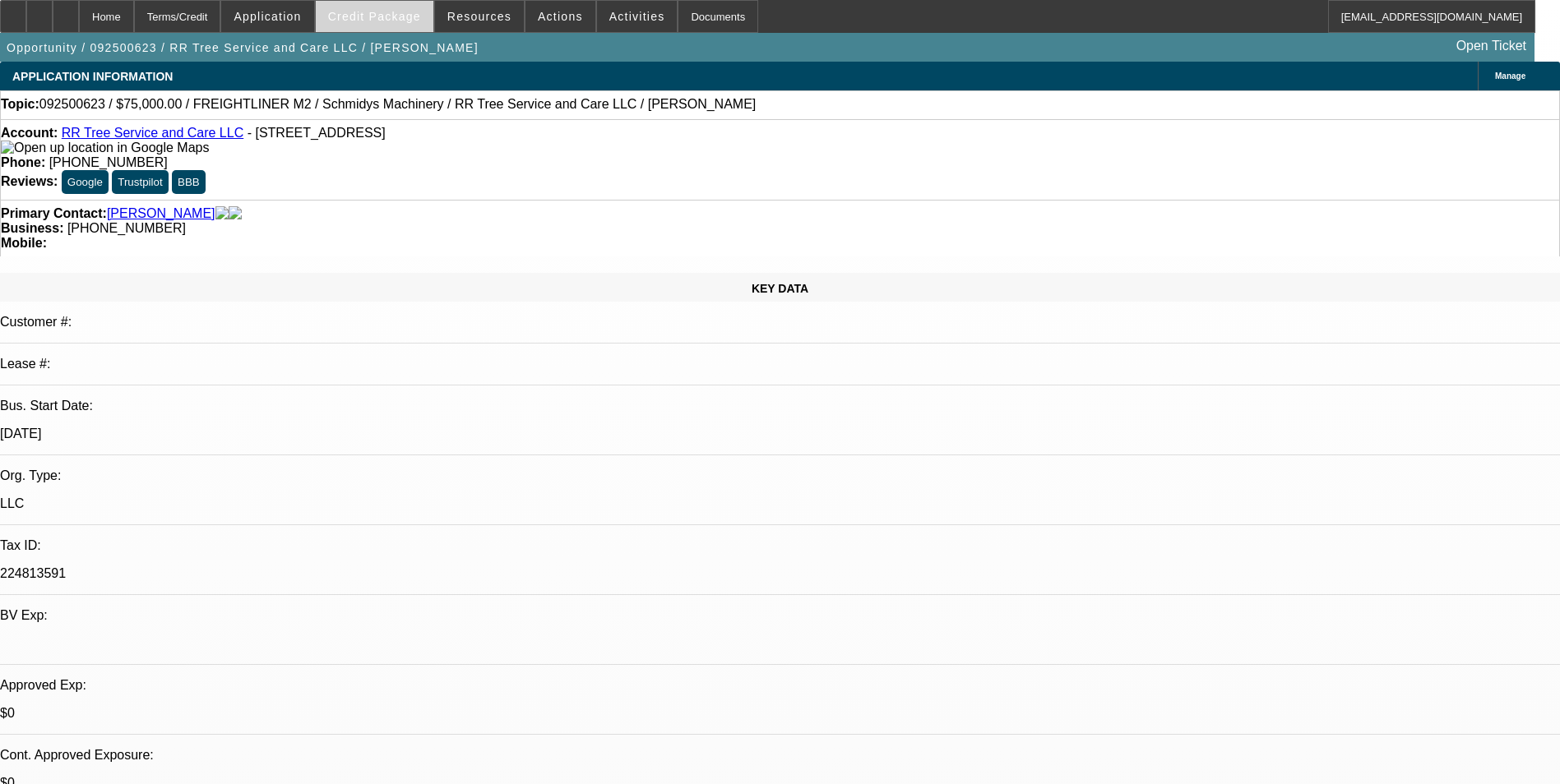
click at [395, 17] on span "Credit Package" at bounding box center [374, 16] width 93 height 13
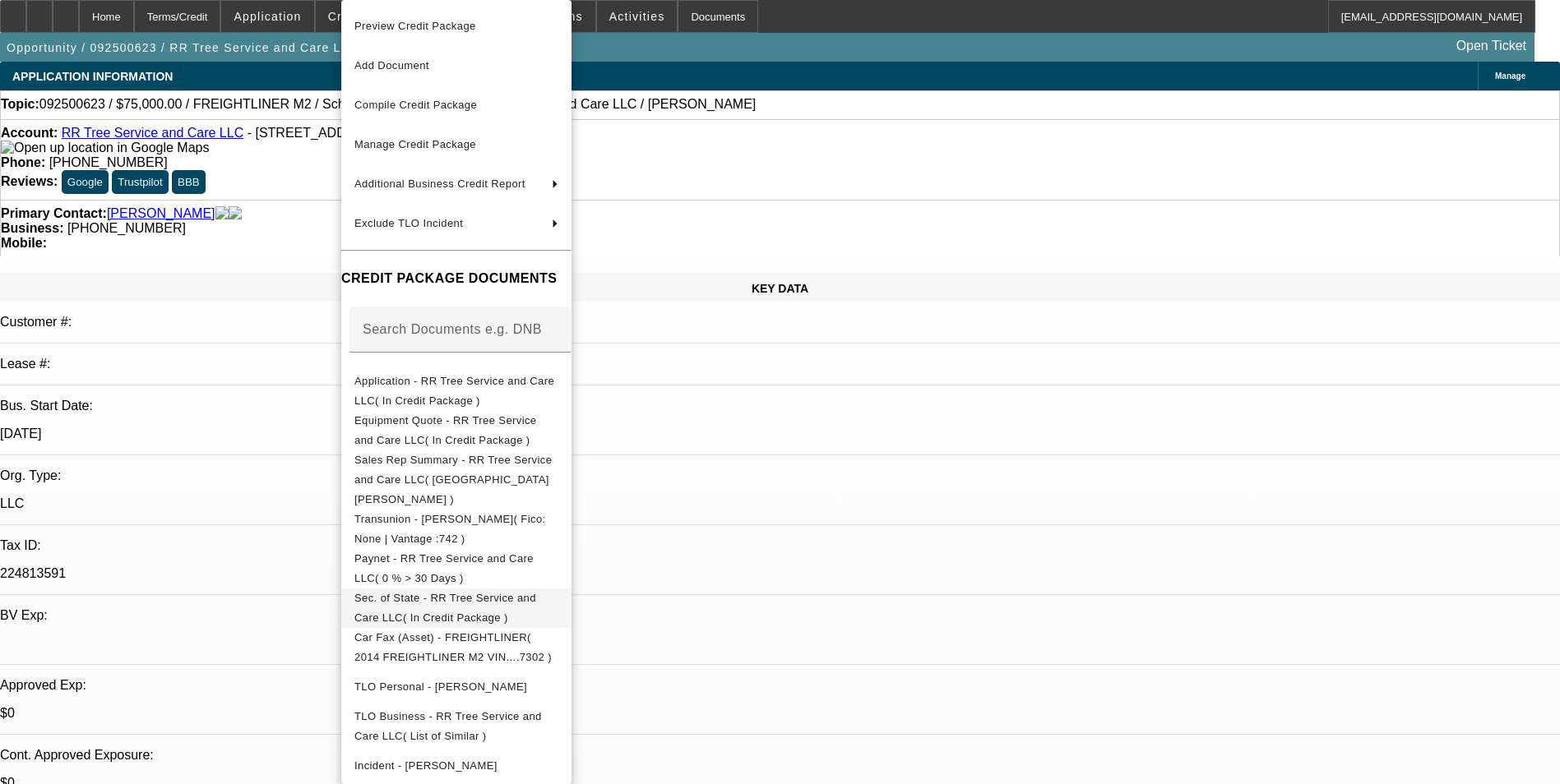
click at [531, 592] on span "Sec. of State - RR Tree Service and Care LLC( In Credit Package )" at bounding box center [445, 608] width 181 height 32
